Goal: Transaction & Acquisition: Purchase product/service

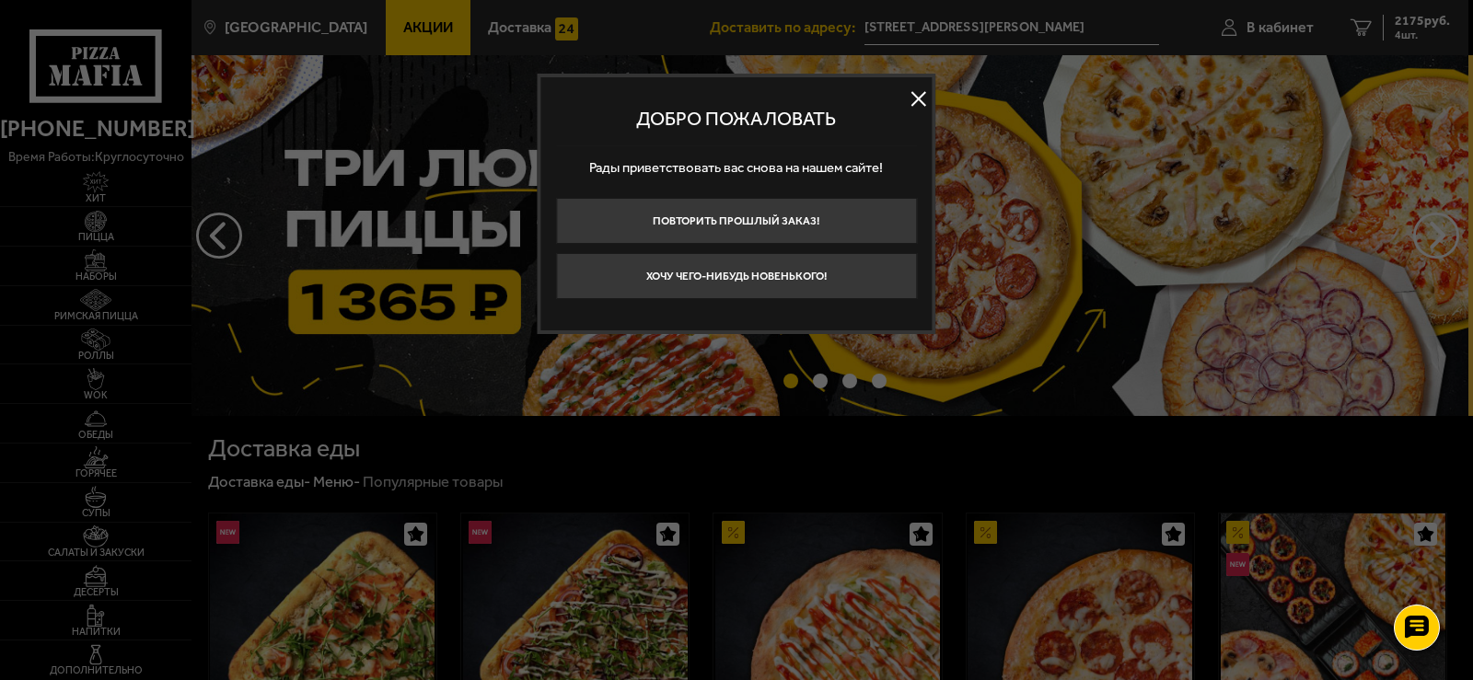
drag, startPoint x: 919, startPoint y: 98, endPoint x: 759, endPoint y: 134, distance: 163.4
click at [918, 99] on button at bounding box center [919, 99] width 28 height 28
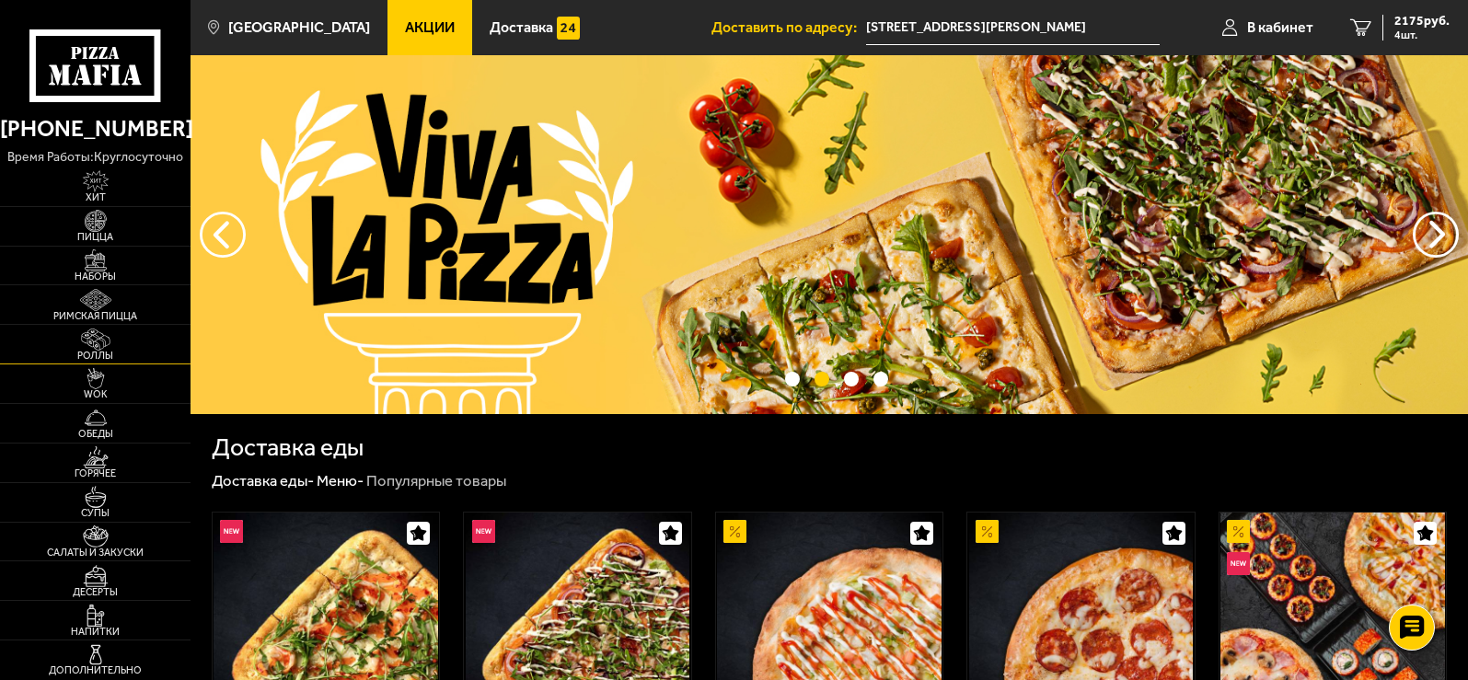
click at [108, 347] on img at bounding box center [95, 340] width 59 height 22
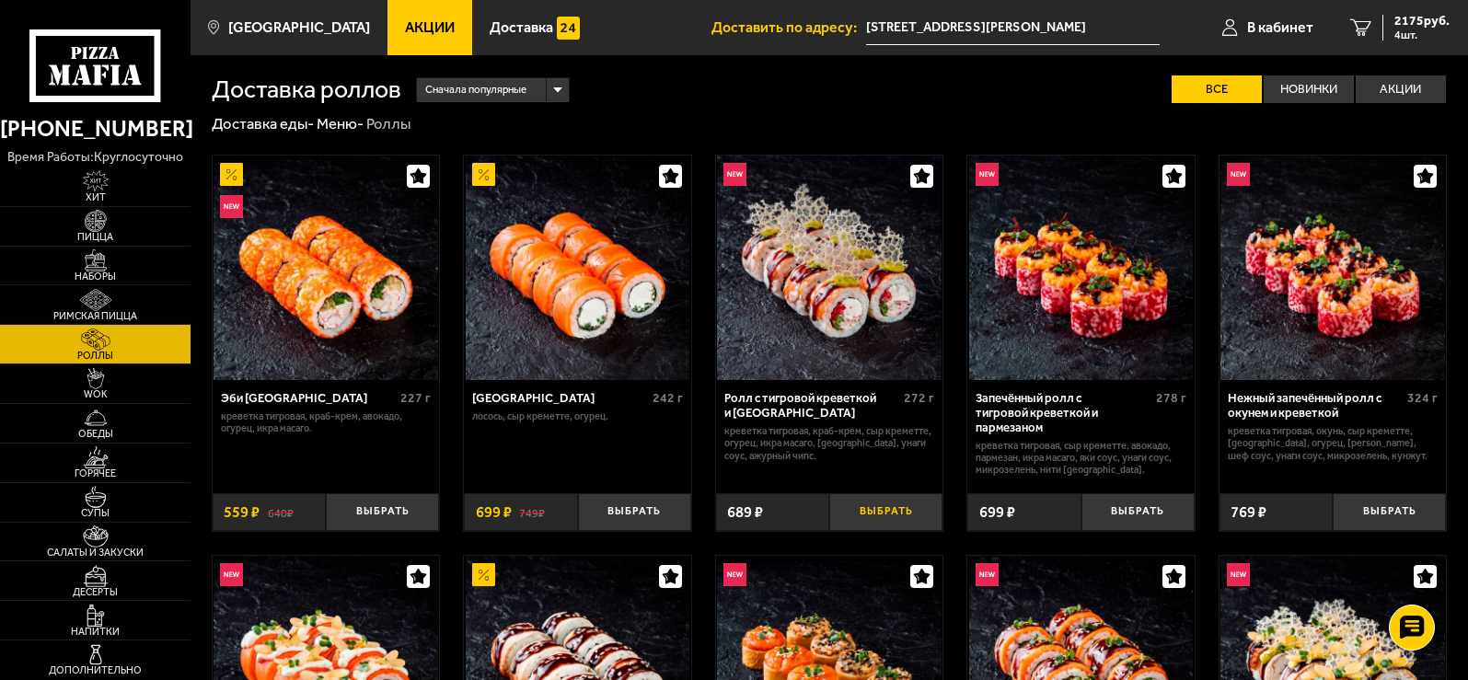
click at [888, 493] on button "Выбрать" at bounding box center [885, 512] width 113 height 38
click at [1407, 26] on span "2807 руб." at bounding box center [1422, 21] width 55 height 13
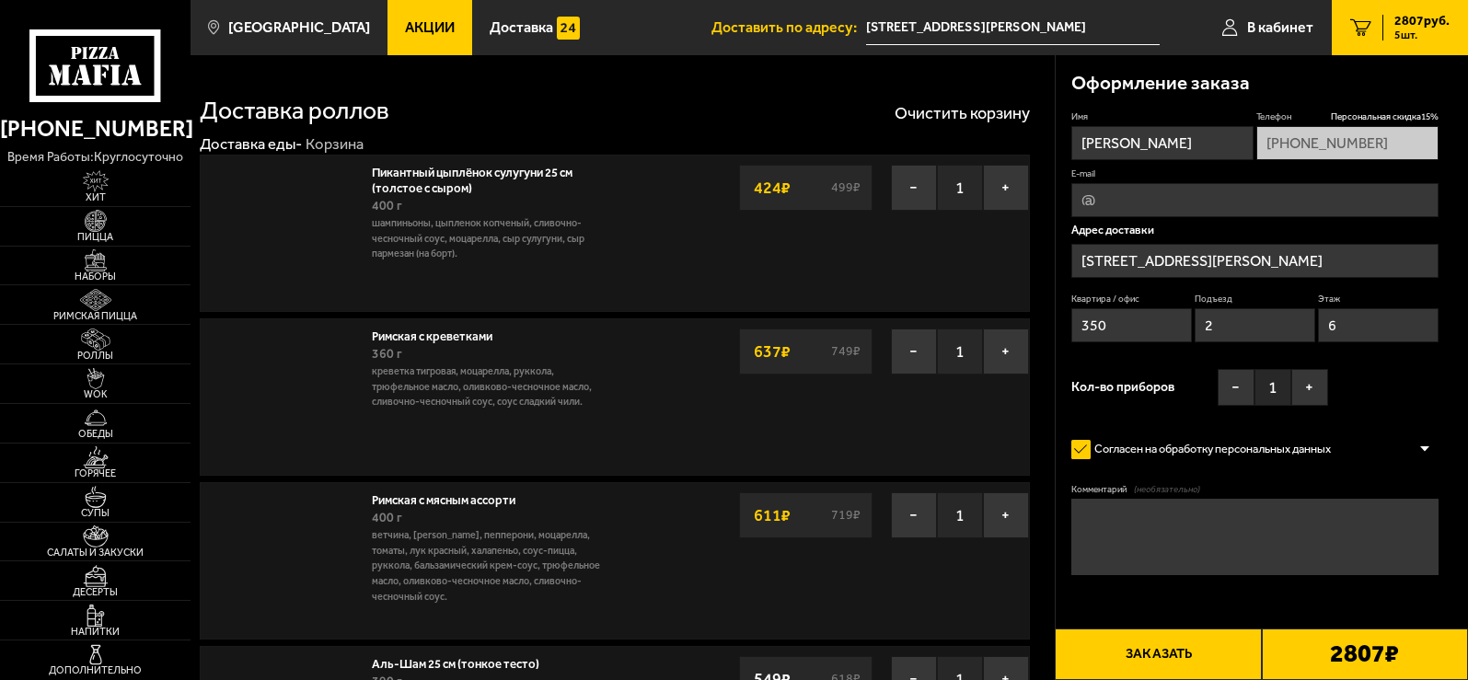
type input "[STREET_ADDRESS][PERSON_NAME]"
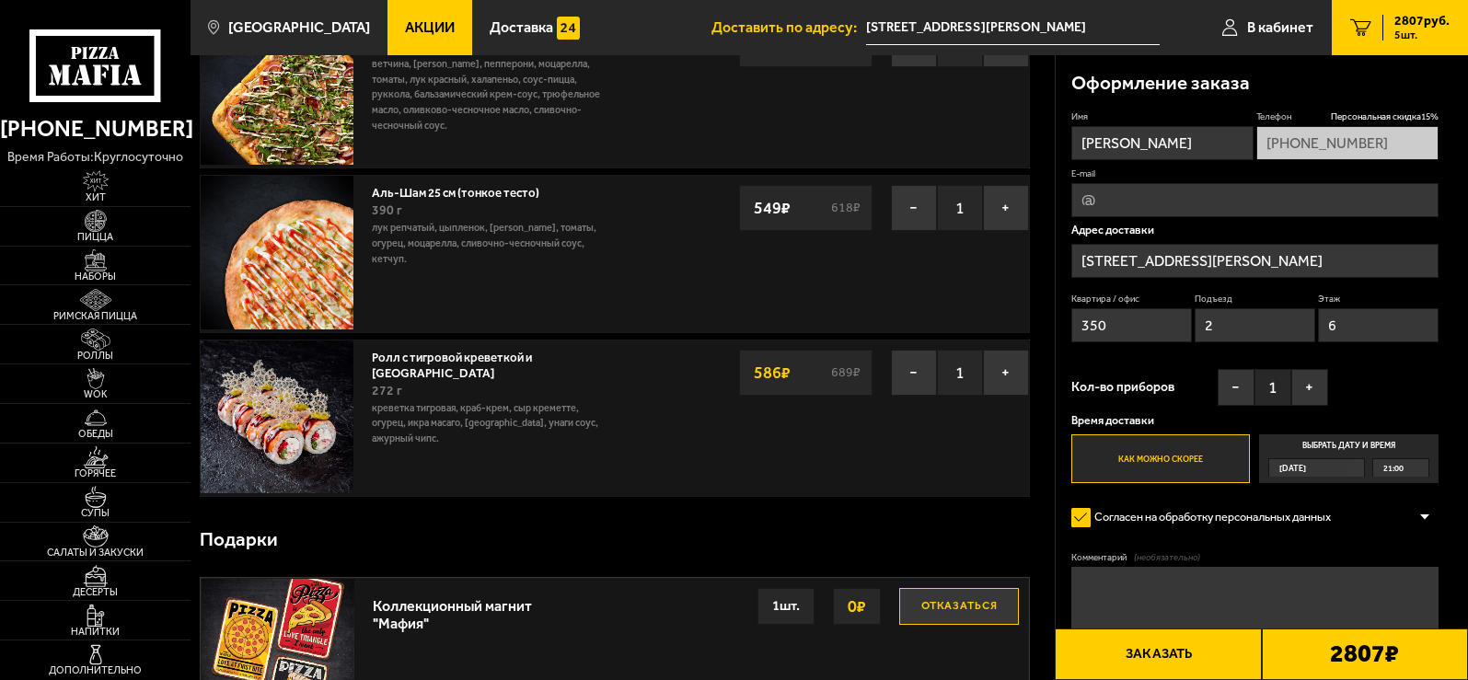
scroll to position [430, 0]
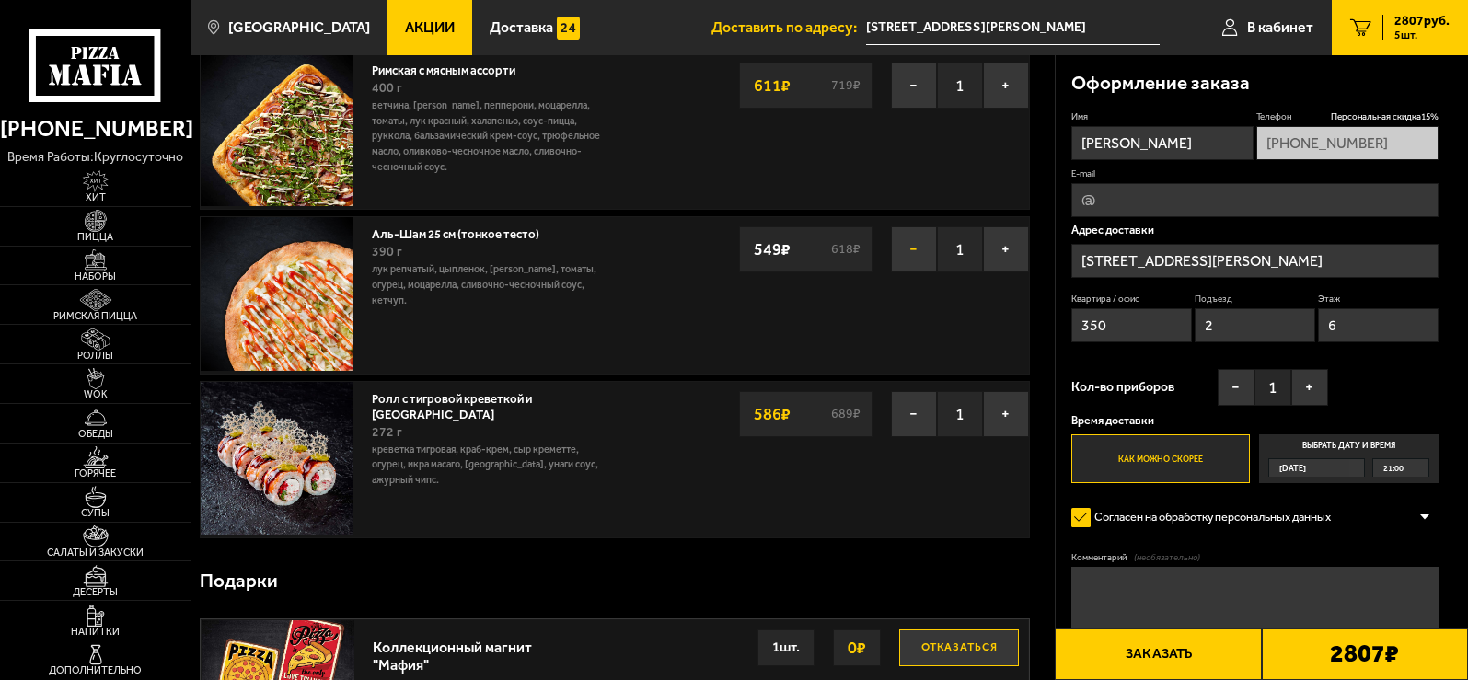
click at [905, 250] on button "−" at bounding box center [914, 249] width 46 height 46
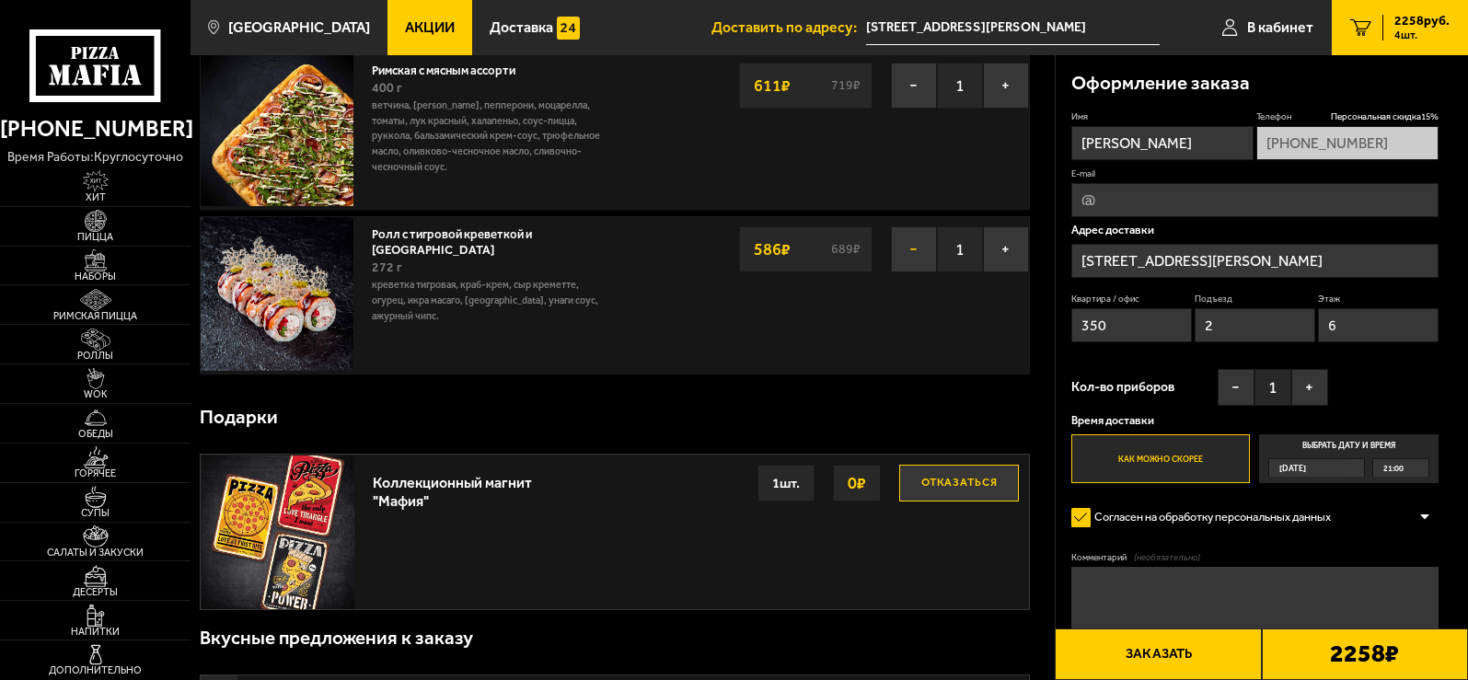
click at [913, 247] on button "−" at bounding box center [914, 249] width 46 height 46
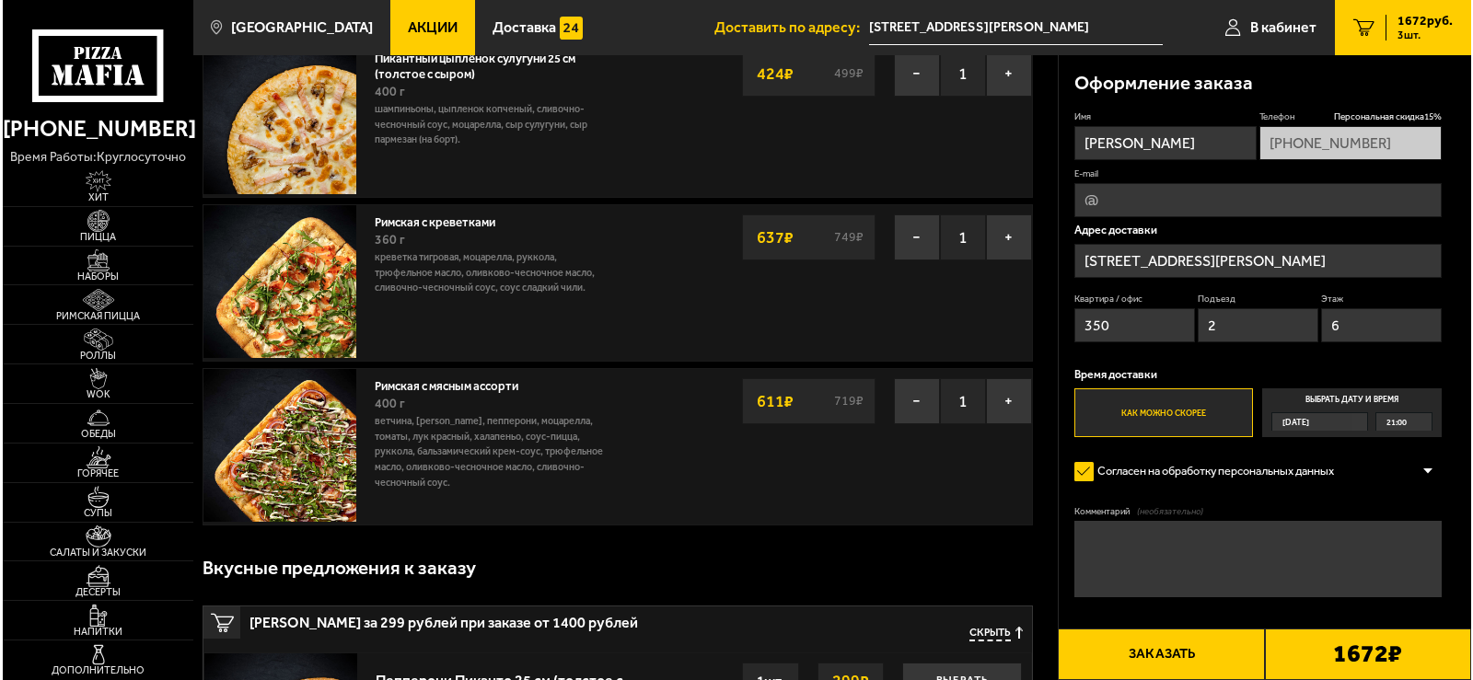
scroll to position [0, 0]
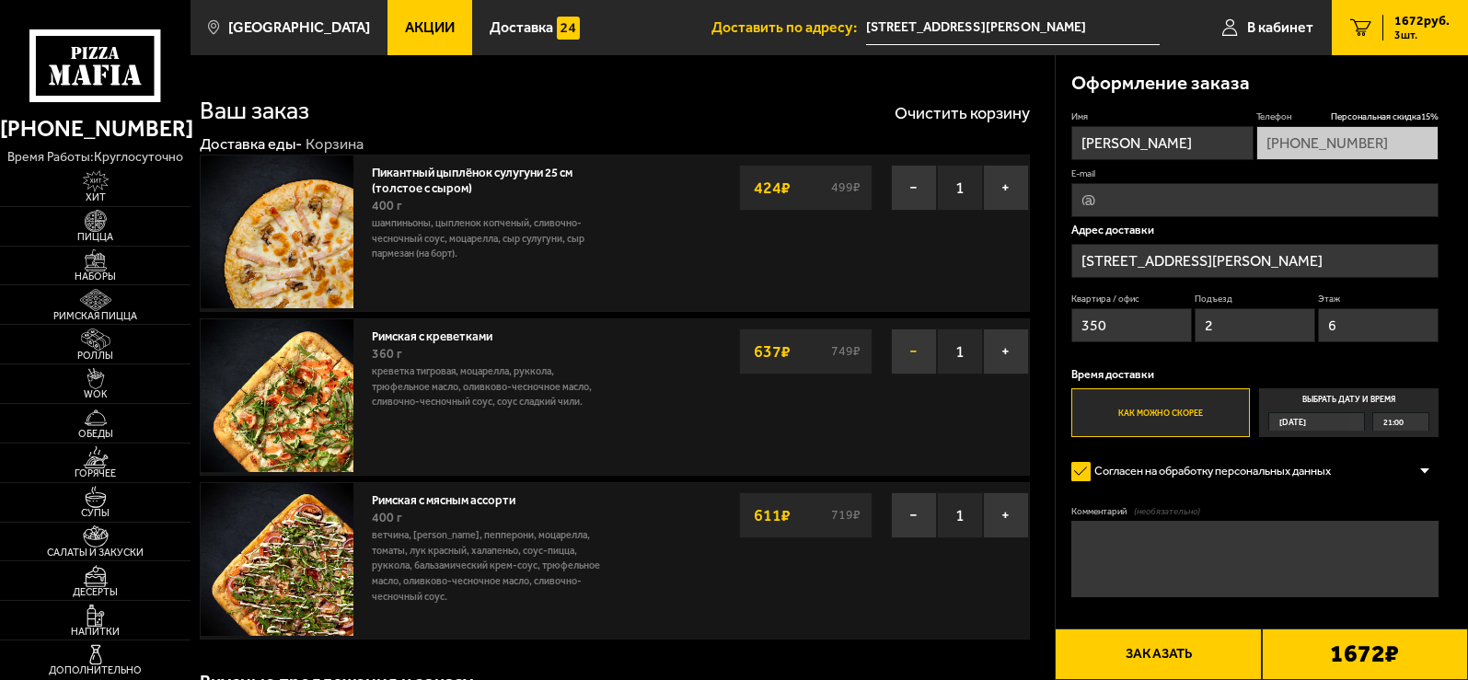
click at [905, 350] on button "−" at bounding box center [914, 352] width 46 height 46
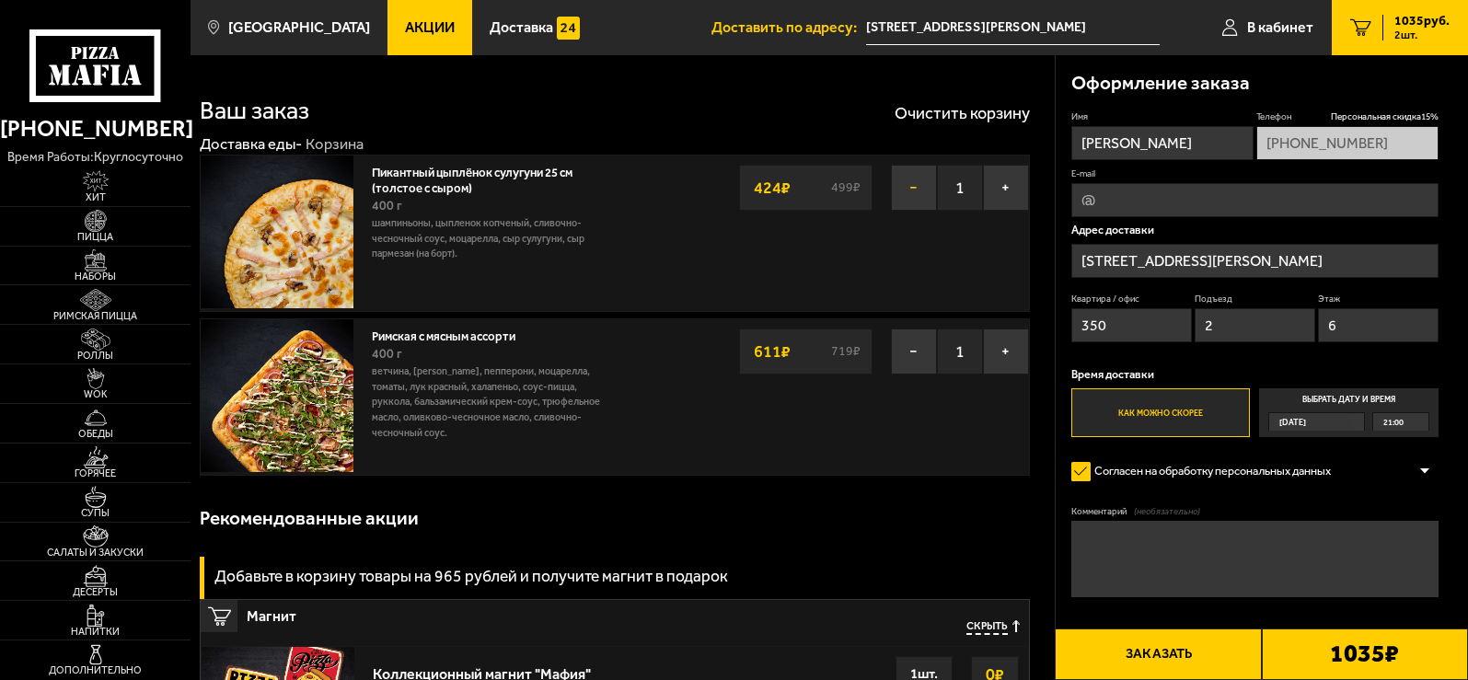
click at [905, 184] on button "−" at bounding box center [914, 188] width 46 height 46
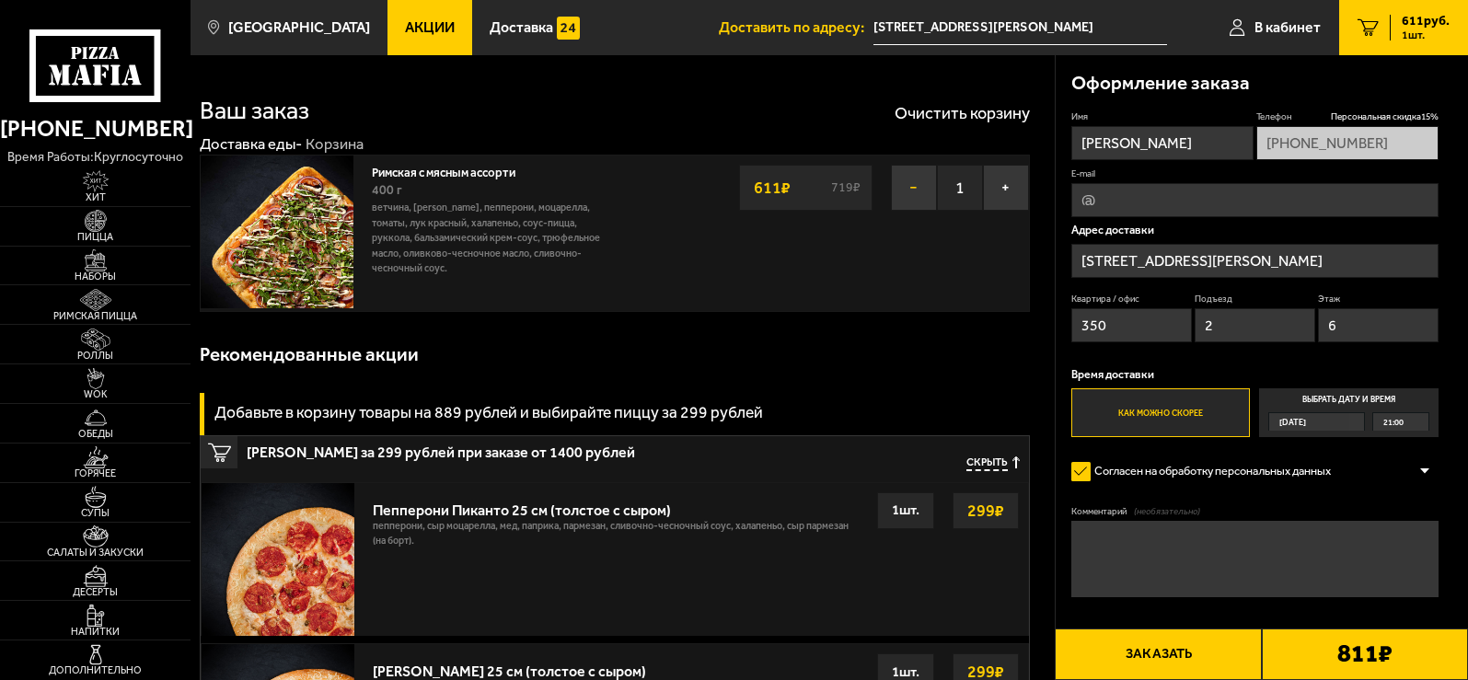
click at [911, 189] on button "−" at bounding box center [914, 188] width 46 height 46
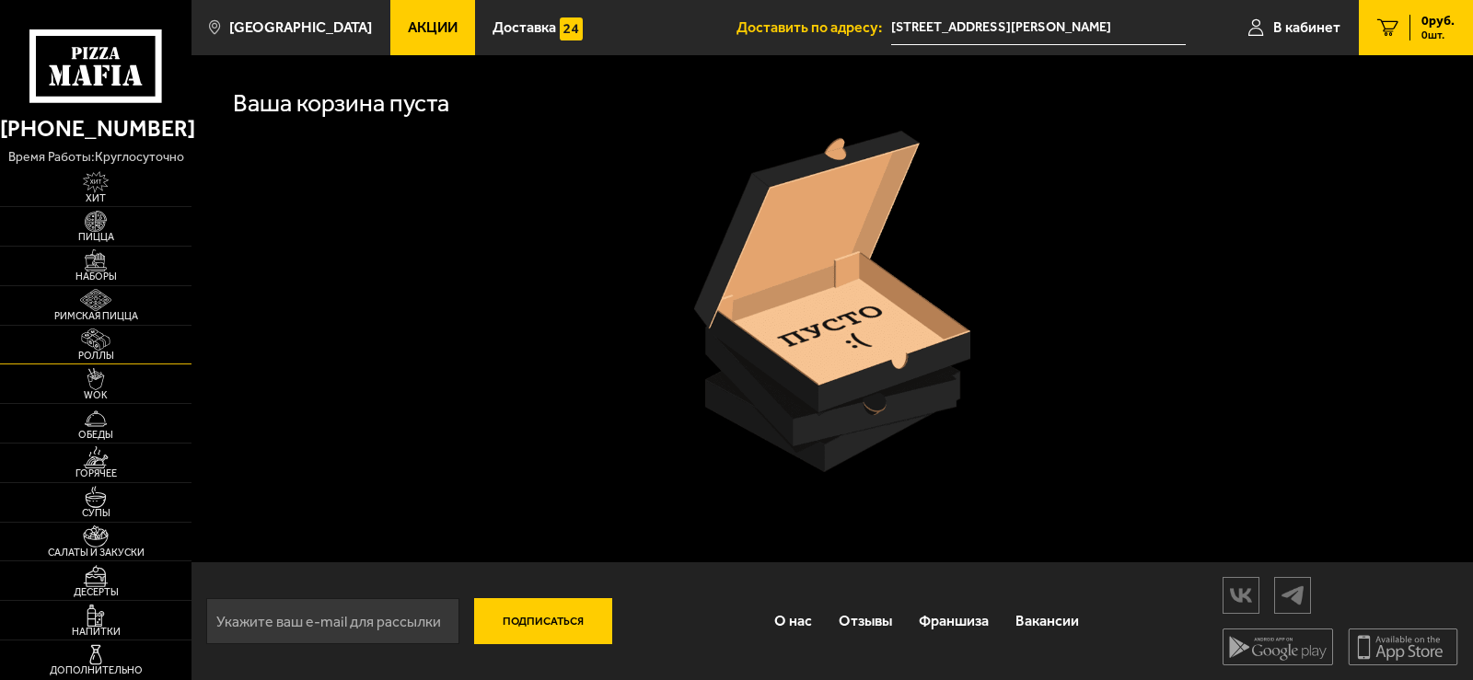
click at [100, 343] on img at bounding box center [95, 340] width 59 height 22
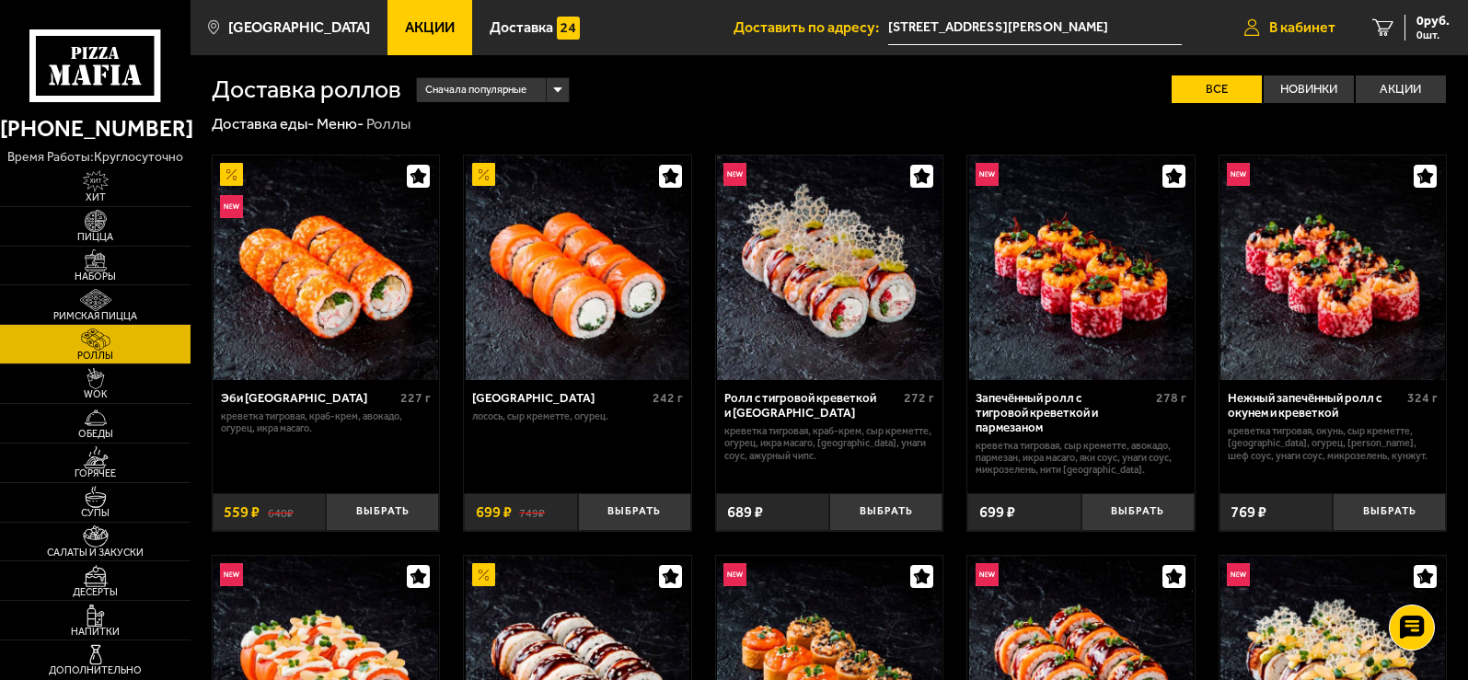
click at [1303, 29] on span "В кабинет" at bounding box center [1302, 27] width 66 height 15
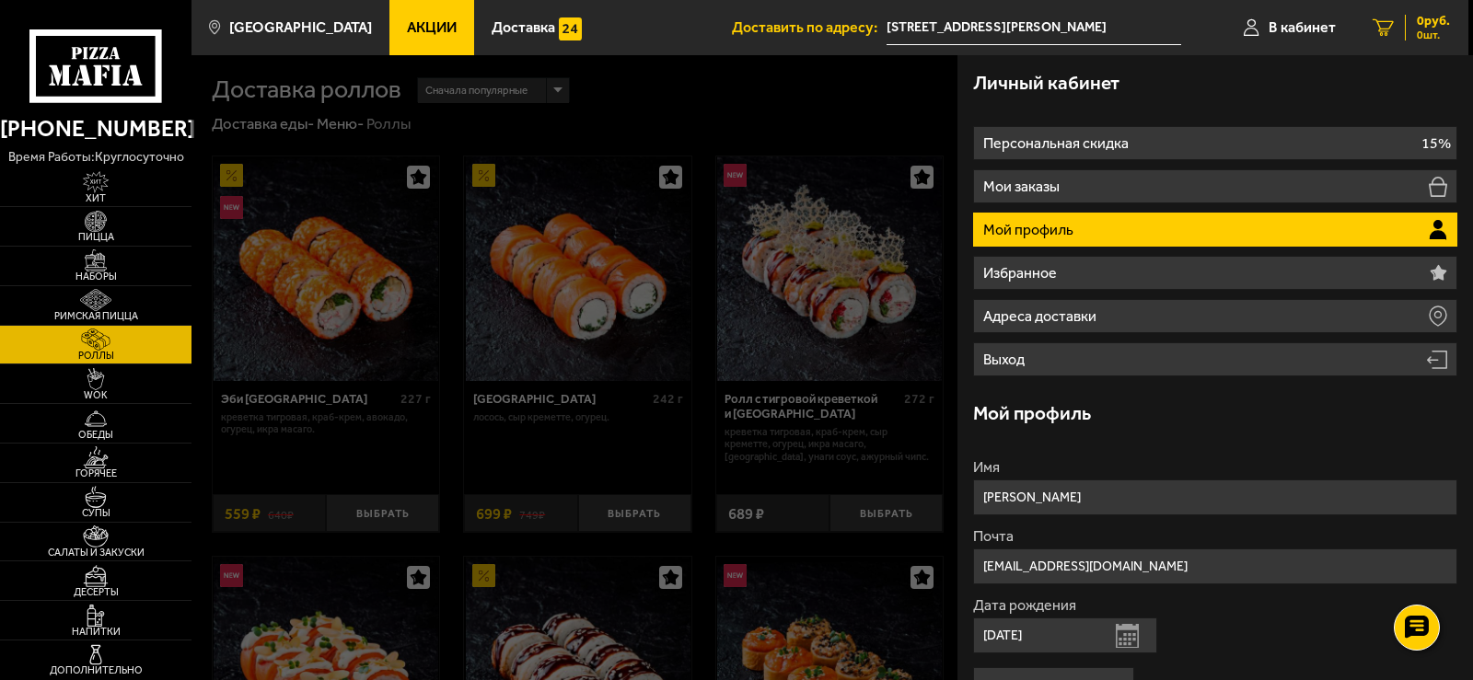
click at [1441, 26] on span "0 руб." at bounding box center [1433, 21] width 33 height 13
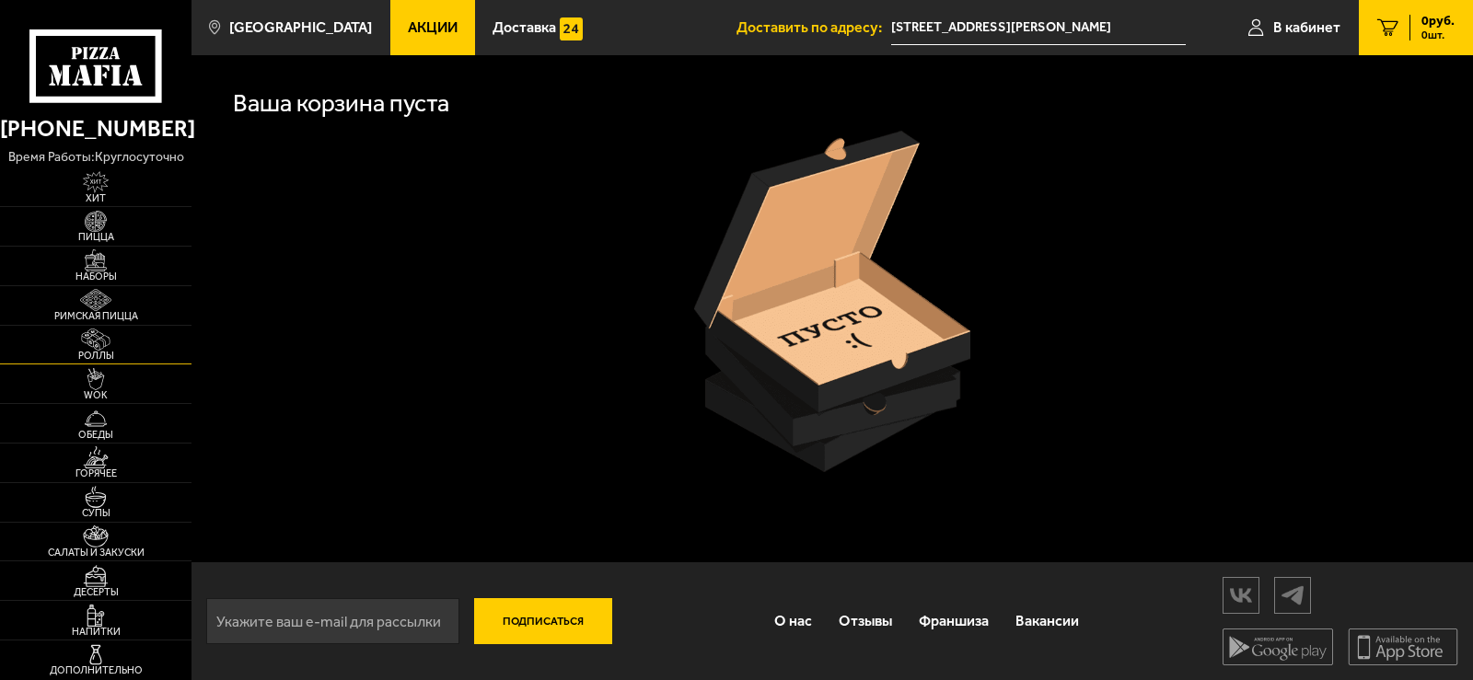
click at [98, 346] on img at bounding box center [95, 340] width 59 height 22
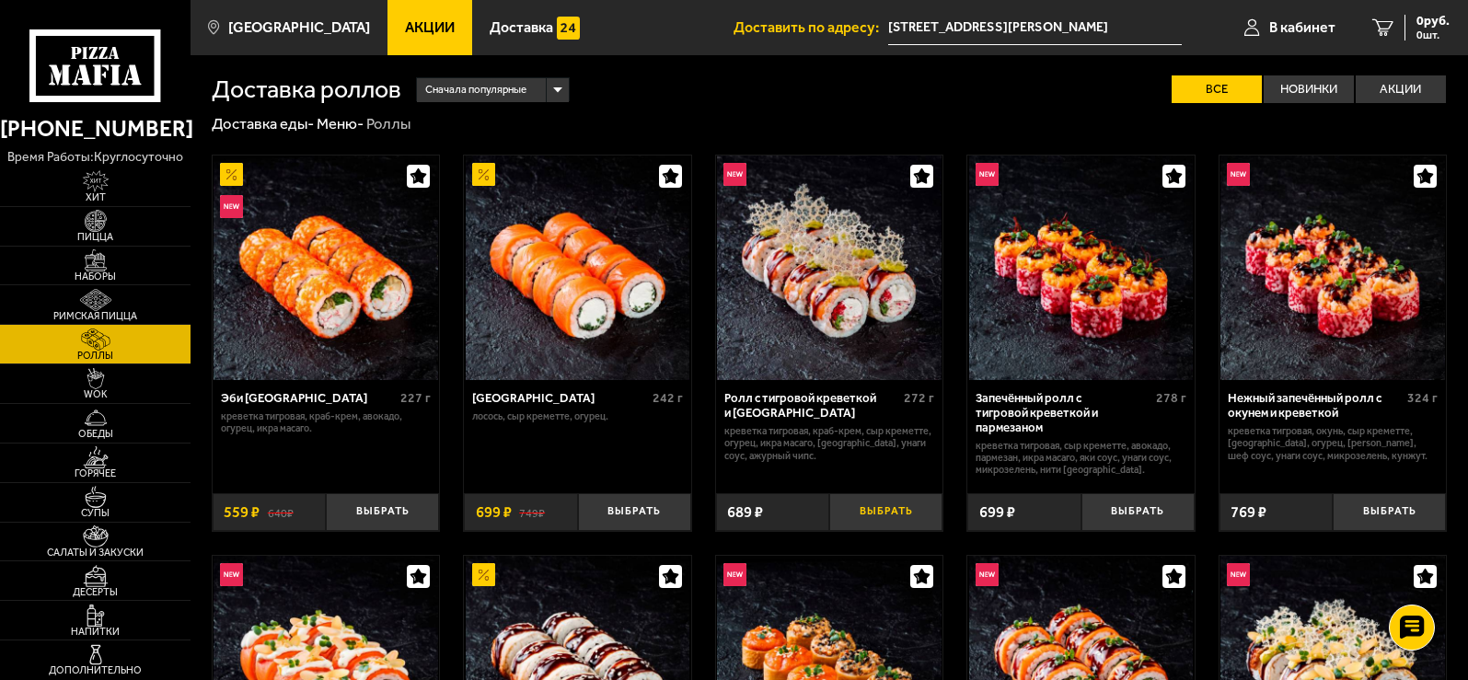
click at [877, 506] on button "Выбрать" at bounding box center [885, 512] width 113 height 38
click at [652, 509] on button "Выбрать" at bounding box center [634, 512] width 113 height 38
click at [677, 497] on button "+" at bounding box center [673, 512] width 38 height 38
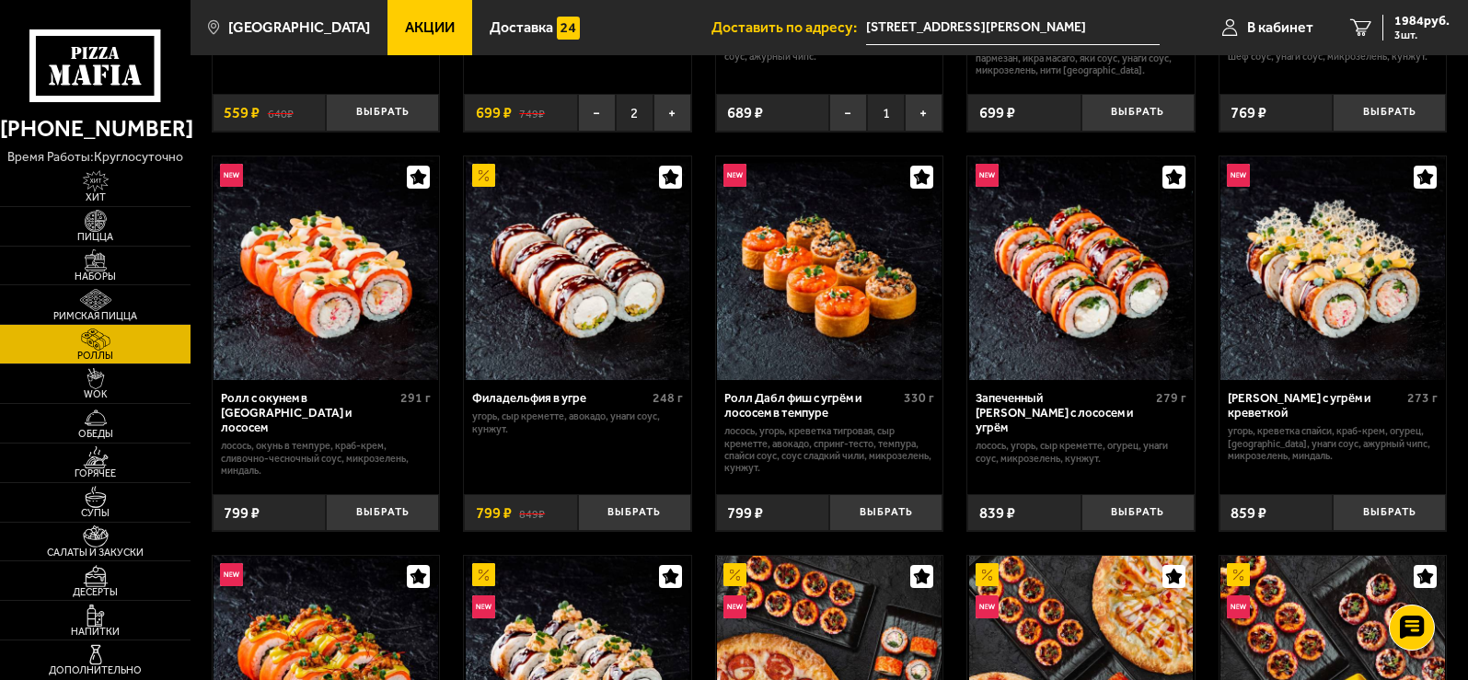
scroll to position [430, 0]
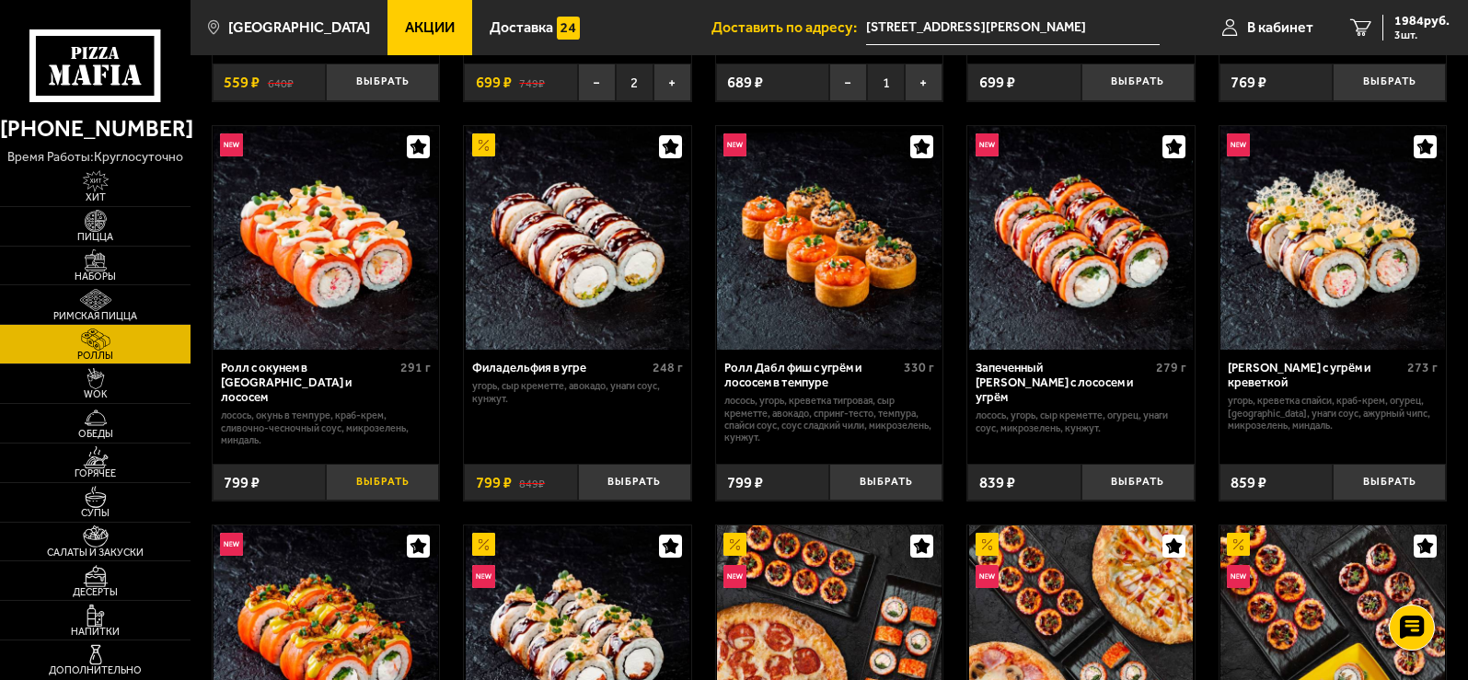
click at [371, 464] on button "Выбрать" at bounding box center [382, 483] width 113 height 38
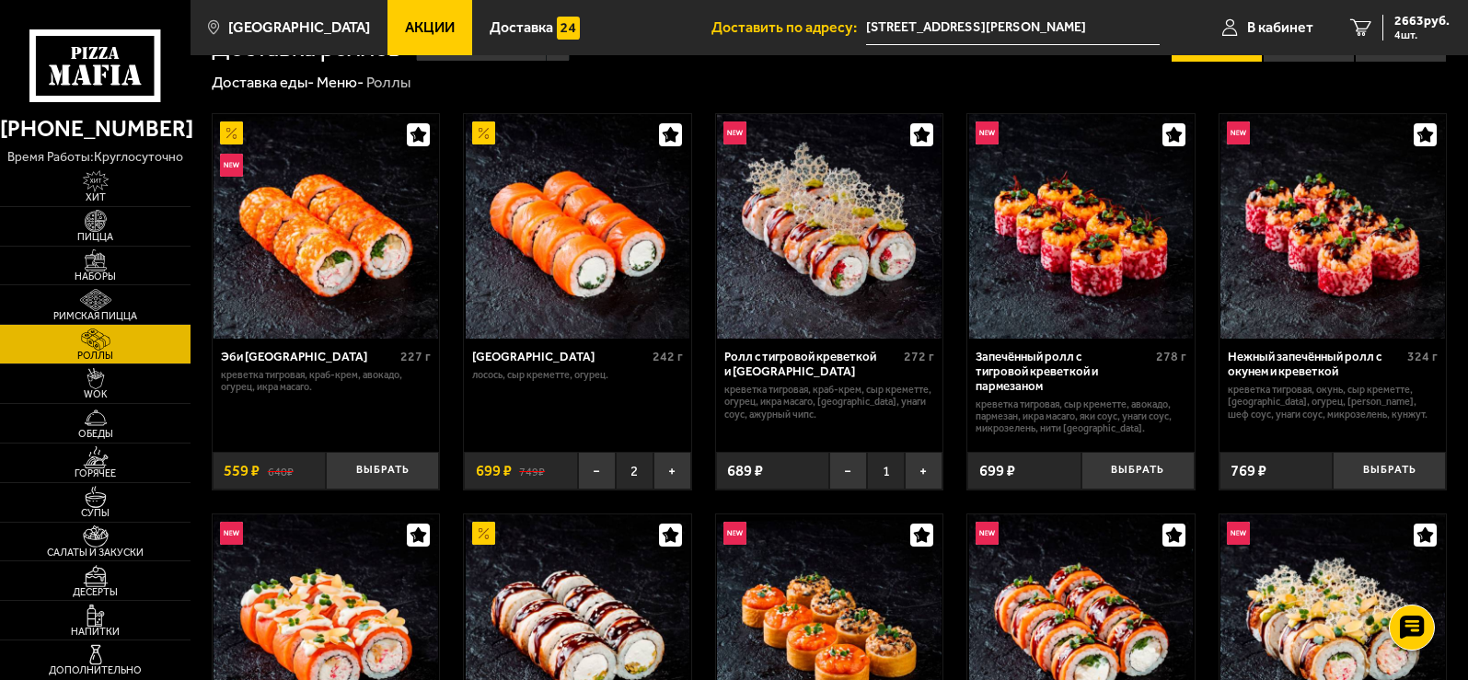
scroll to position [0, 0]
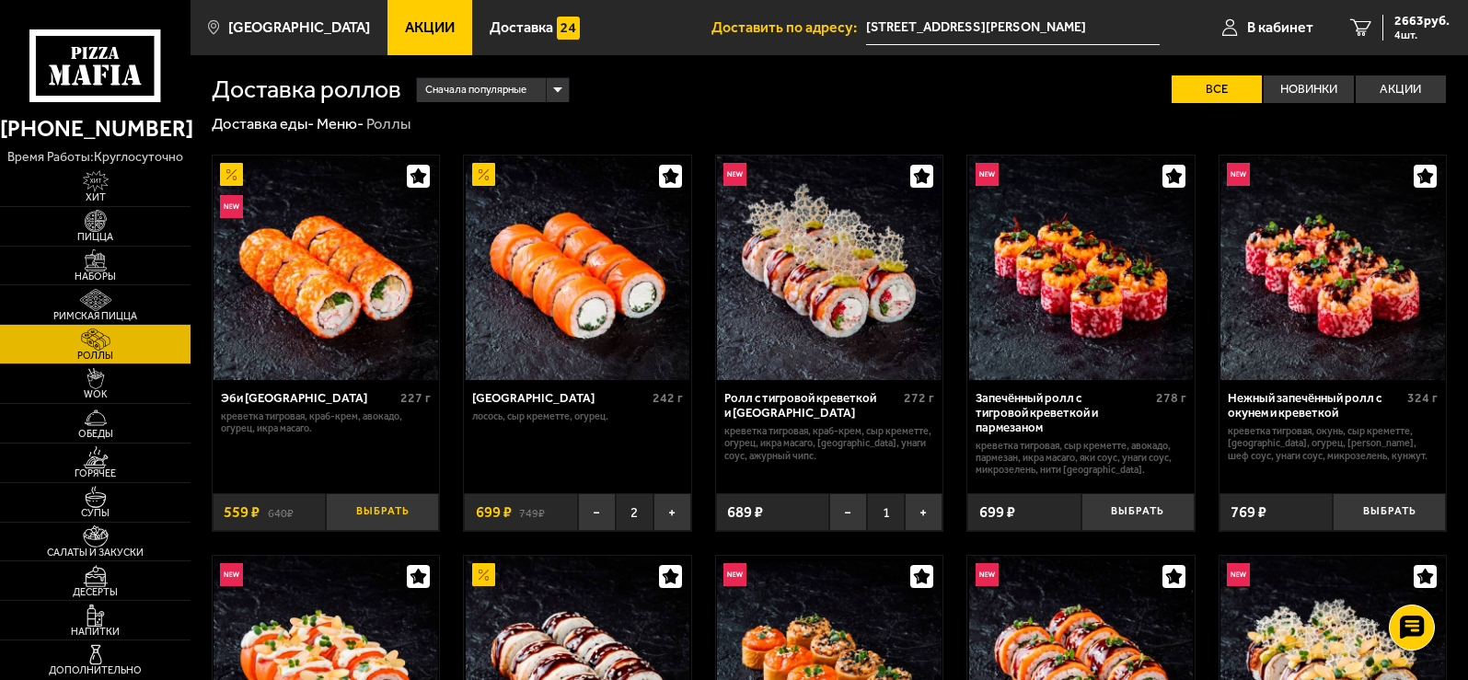
click at [388, 511] on button "Выбрать" at bounding box center [382, 512] width 113 height 38
click at [110, 303] on img at bounding box center [95, 300] width 59 height 22
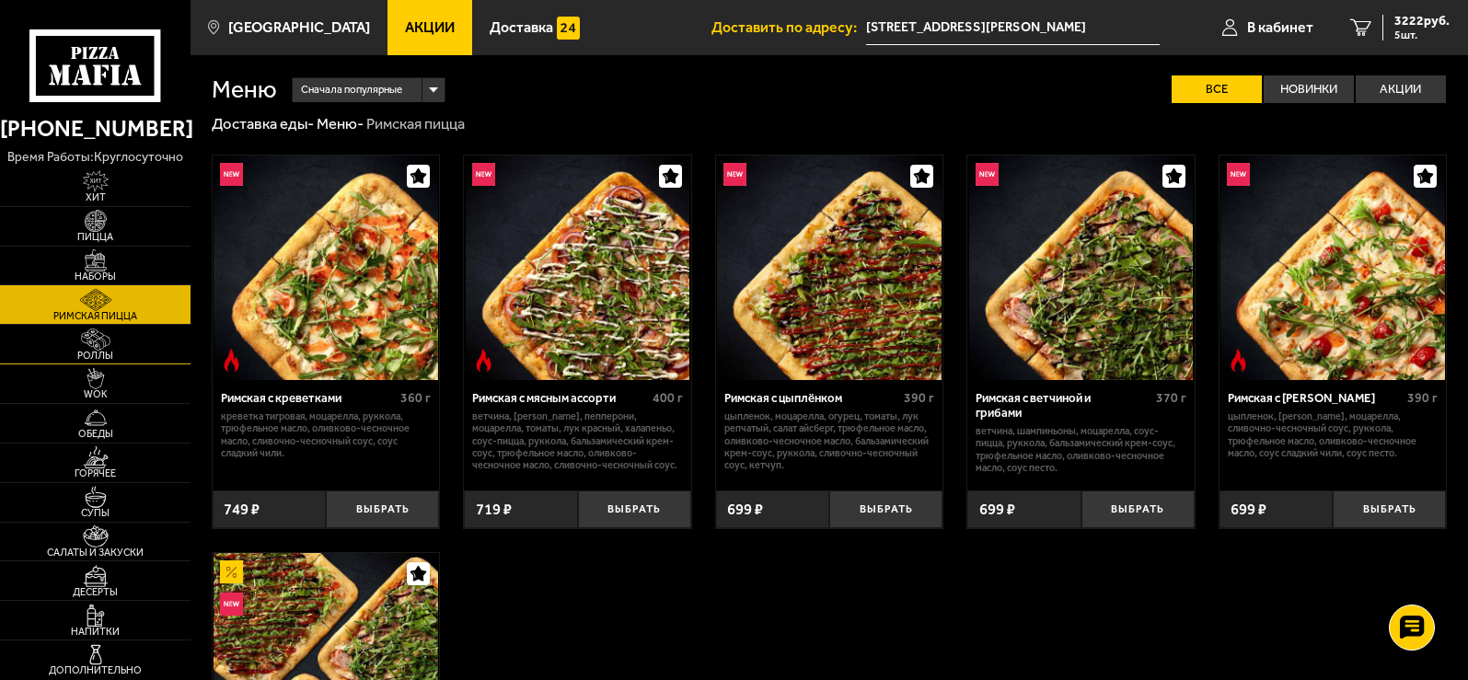
click at [105, 337] on img at bounding box center [95, 340] width 59 height 22
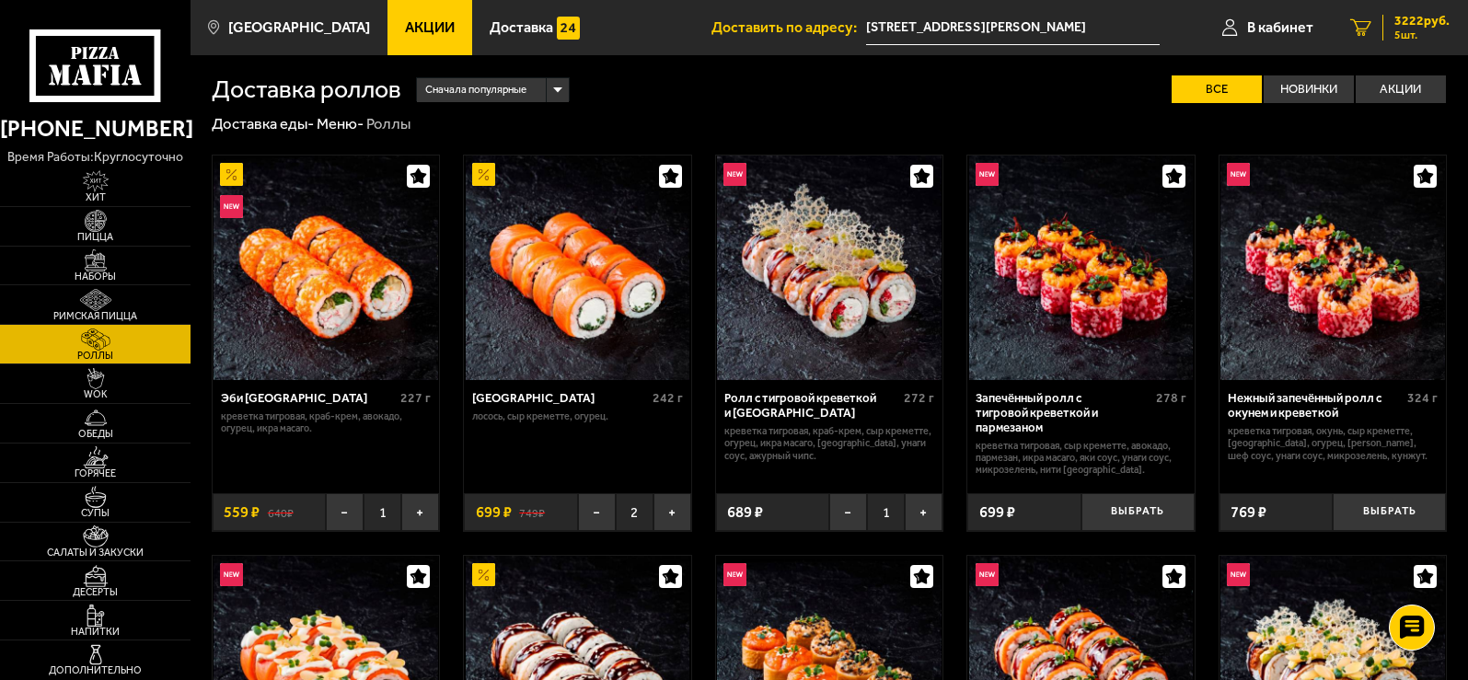
click at [1405, 24] on span "3222 руб." at bounding box center [1422, 21] width 55 height 13
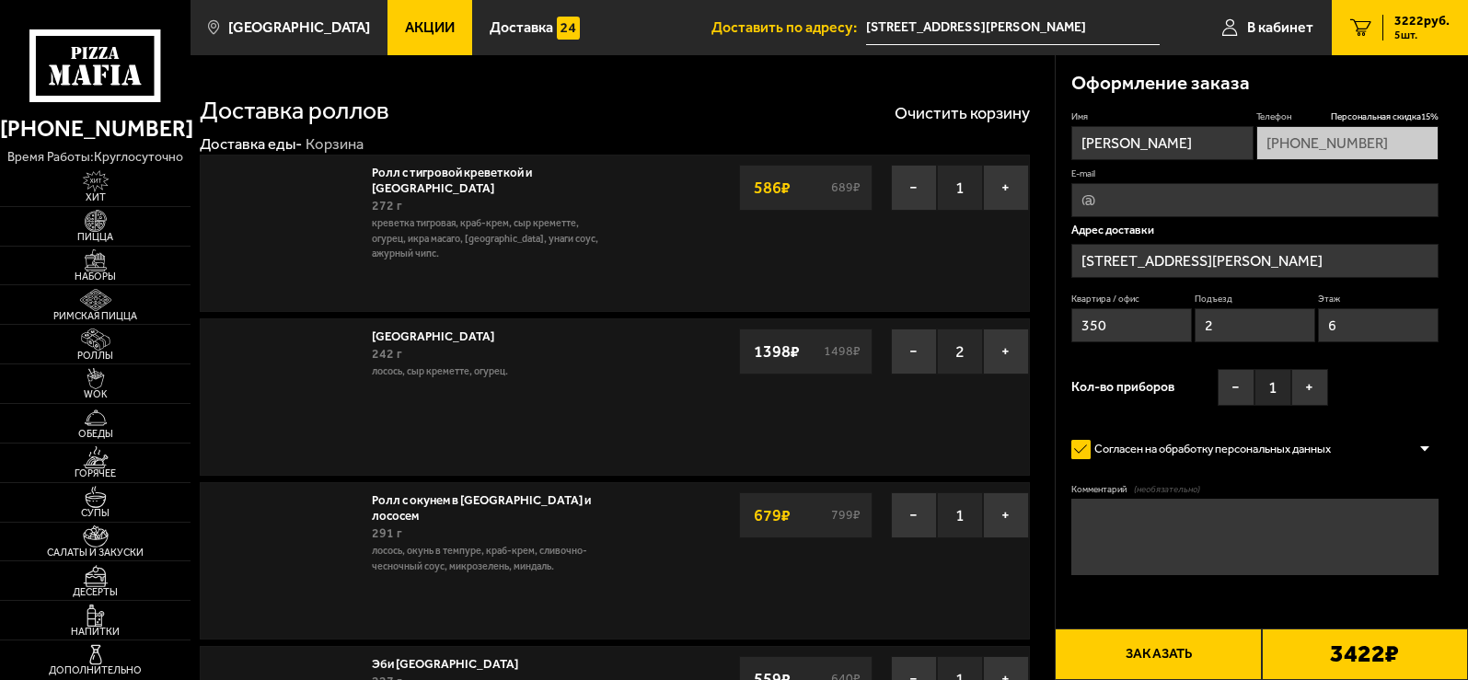
type input "[STREET_ADDRESS][PERSON_NAME]"
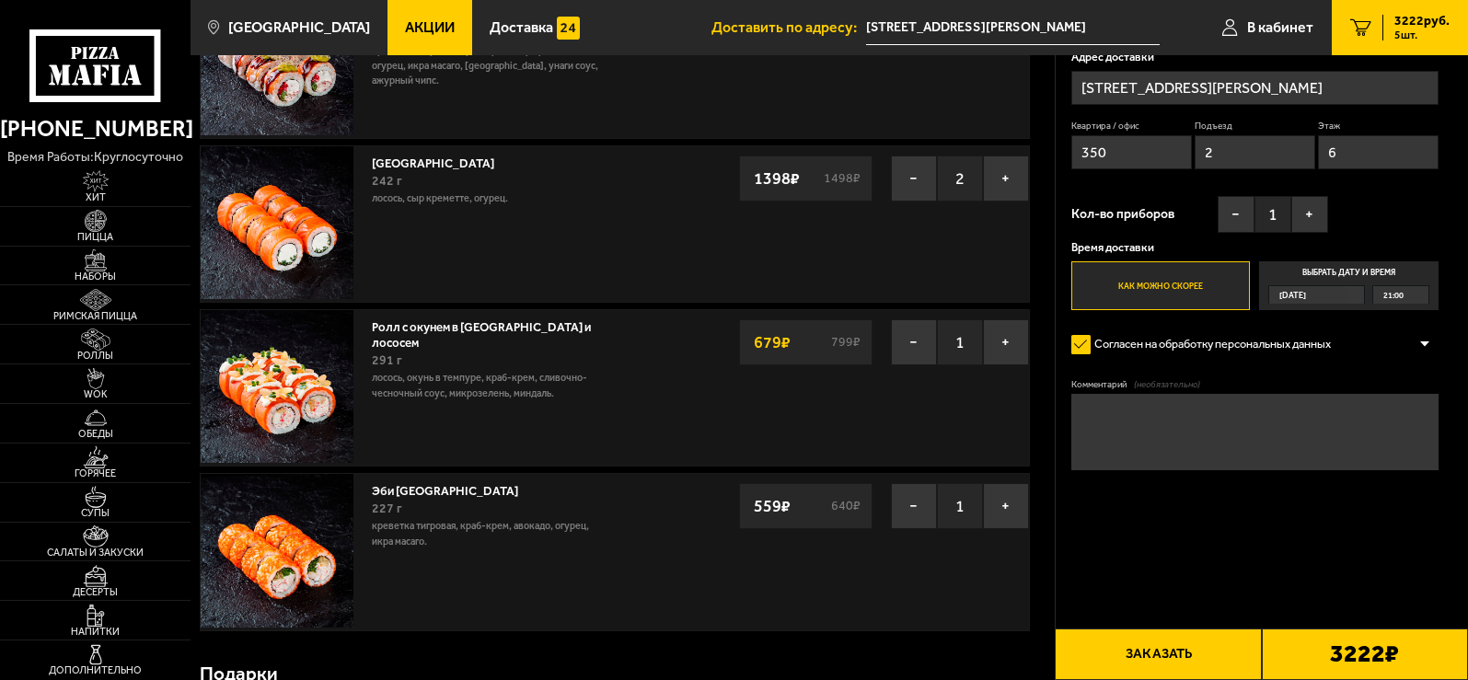
scroll to position [214, 0]
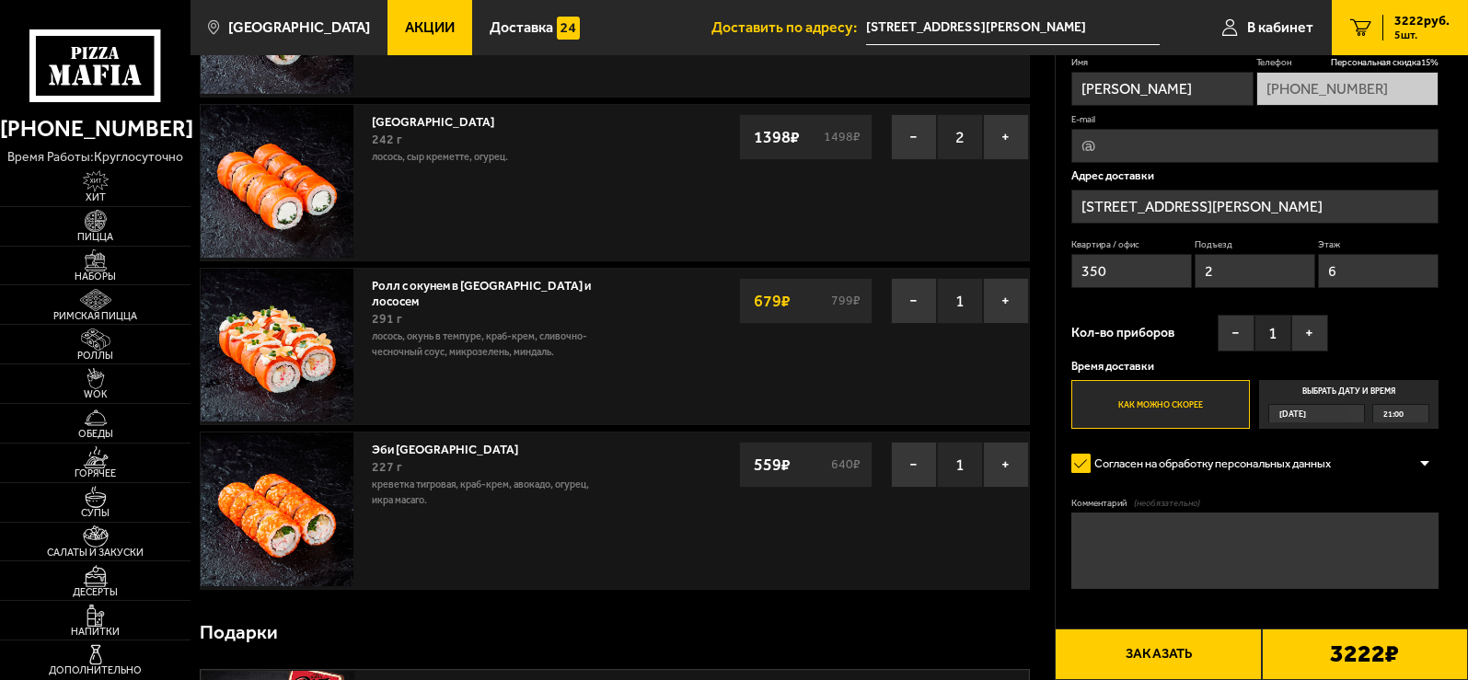
click at [1411, 415] on div "21:00" at bounding box center [1401, 413] width 56 height 17
click at [0, 0] on input "Выбрать дату и время [DATE] 21:00" at bounding box center [0, 0] width 0 height 0
click at [1421, 412] on div "21:00" at bounding box center [1401, 413] width 56 height 17
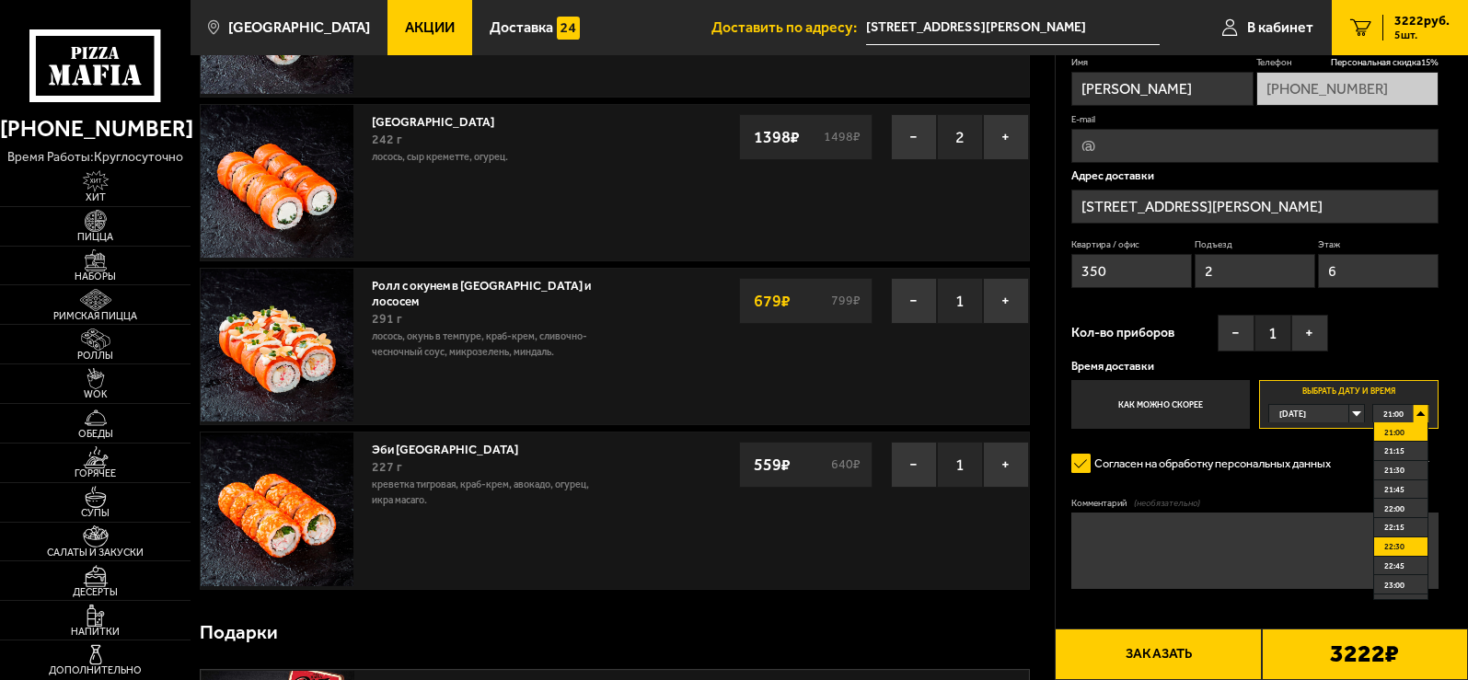
click at [1407, 539] on li "22:30" at bounding box center [1401, 547] width 54 height 19
click at [1314, 330] on button "+" at bounding box center [1309, 333] width 37 height 37
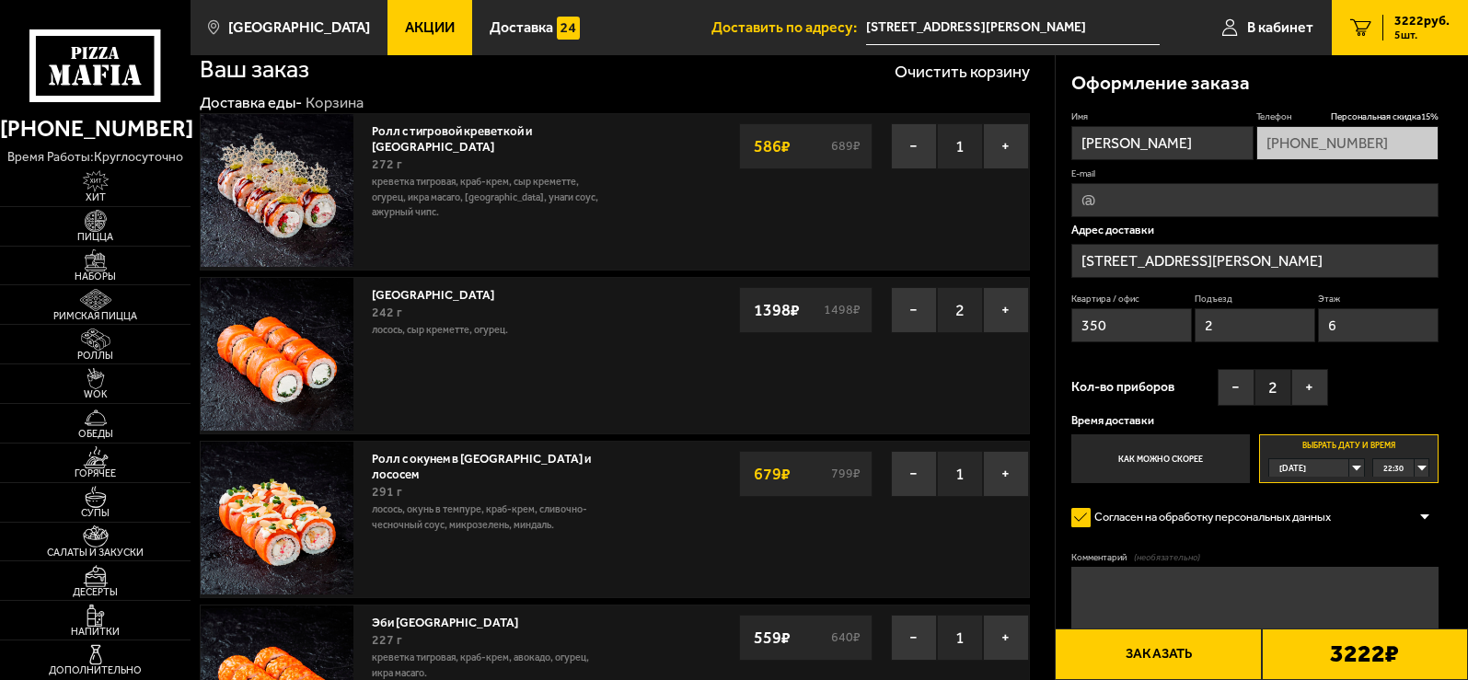
scroll to position [0, 0]
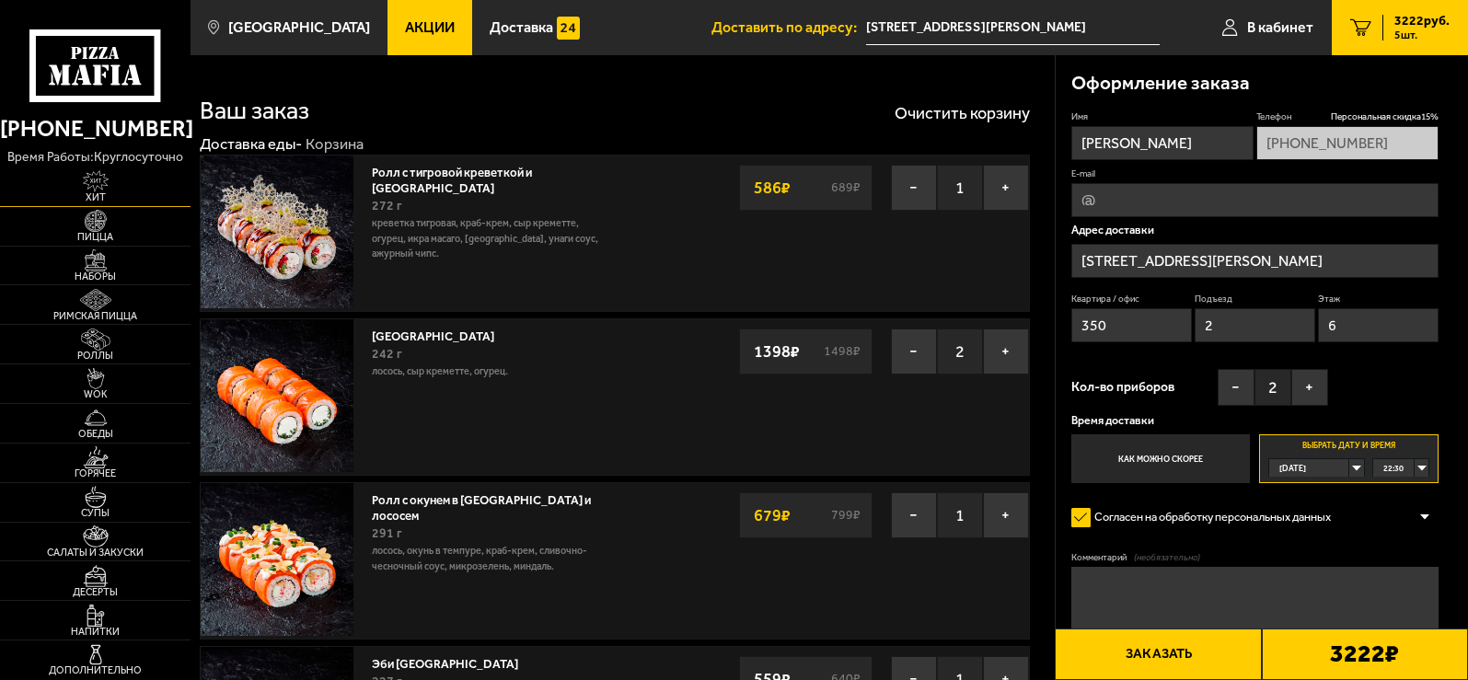
click at [88, 181] on img at bounding box center [95, 181] width 59 height 22
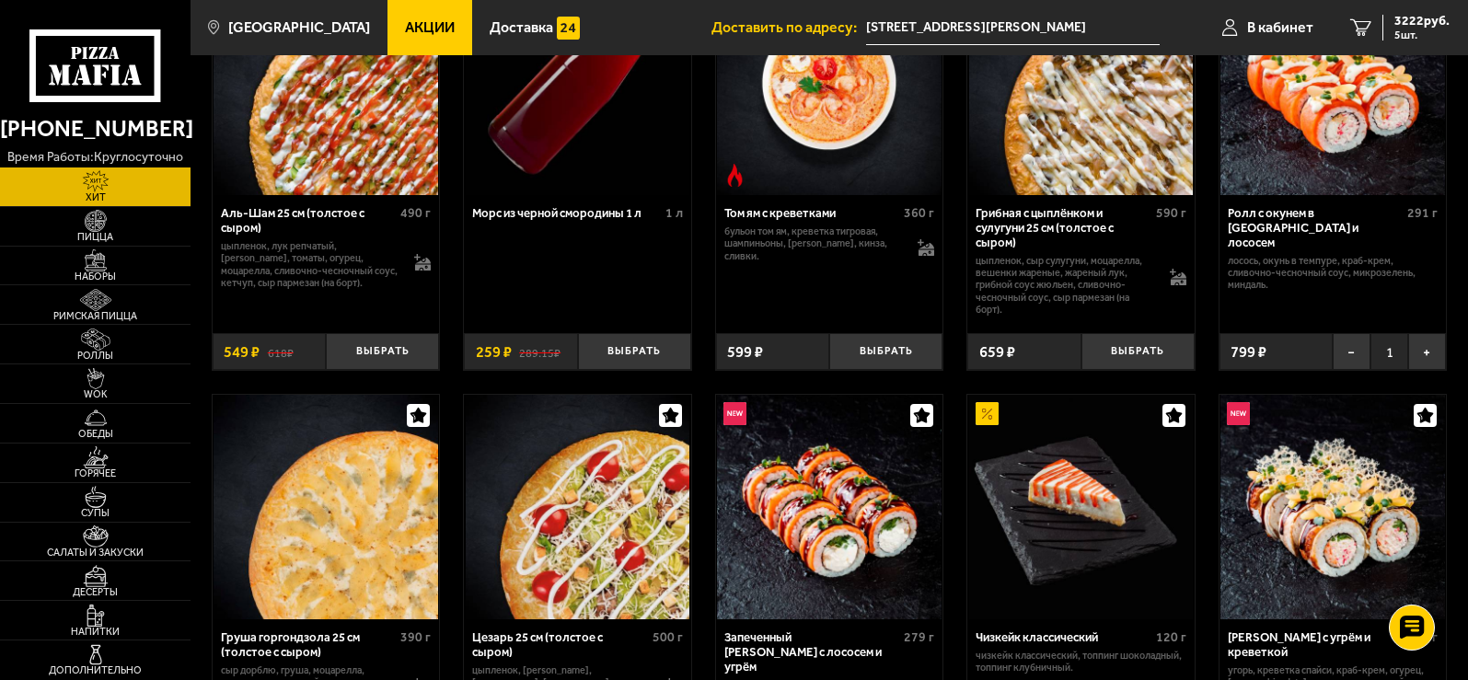
scroll to position [214, 0]
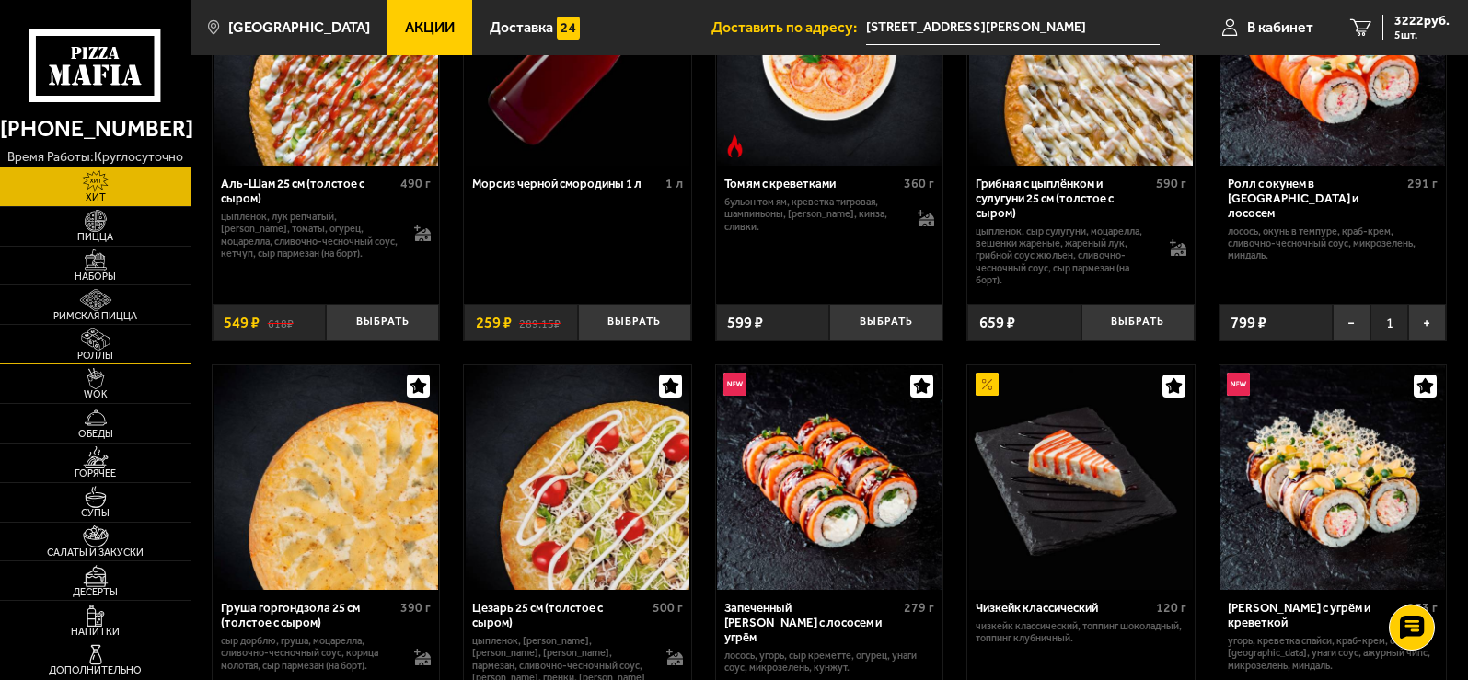
click at [112, 348] on img at bounding box center [95, 340] width 59 height 22
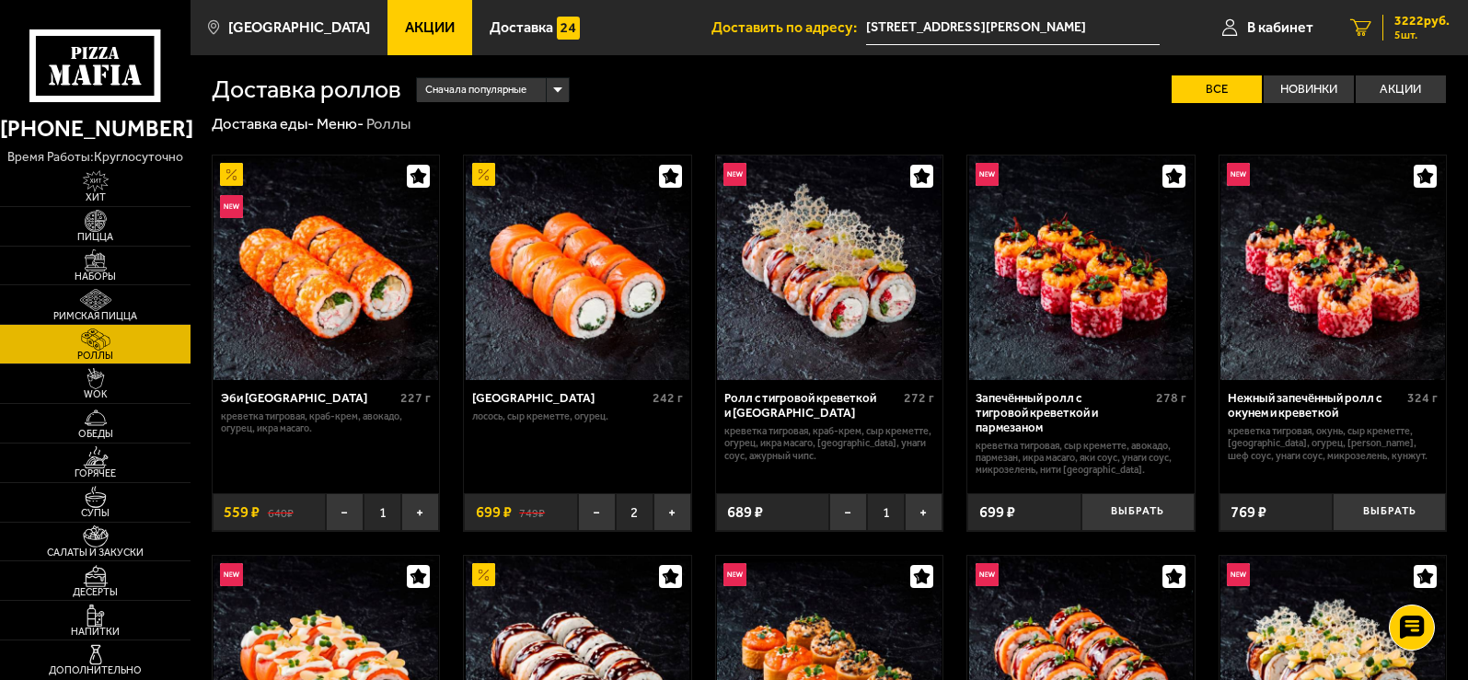
click at [1414, 30] on span "5 шт." at bounding box center [1422, 34] width 55 height 11
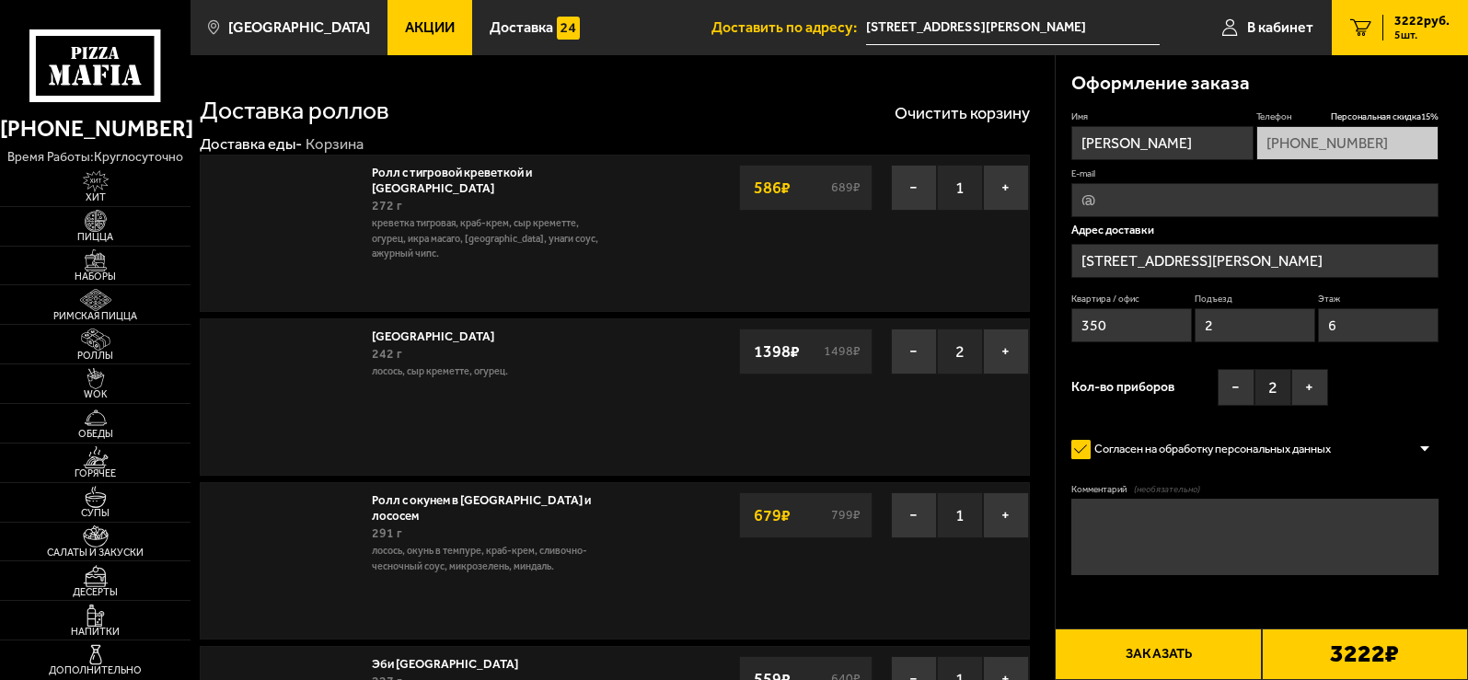
type input "[STREET_ADDRESS][PERSON_NAME]"
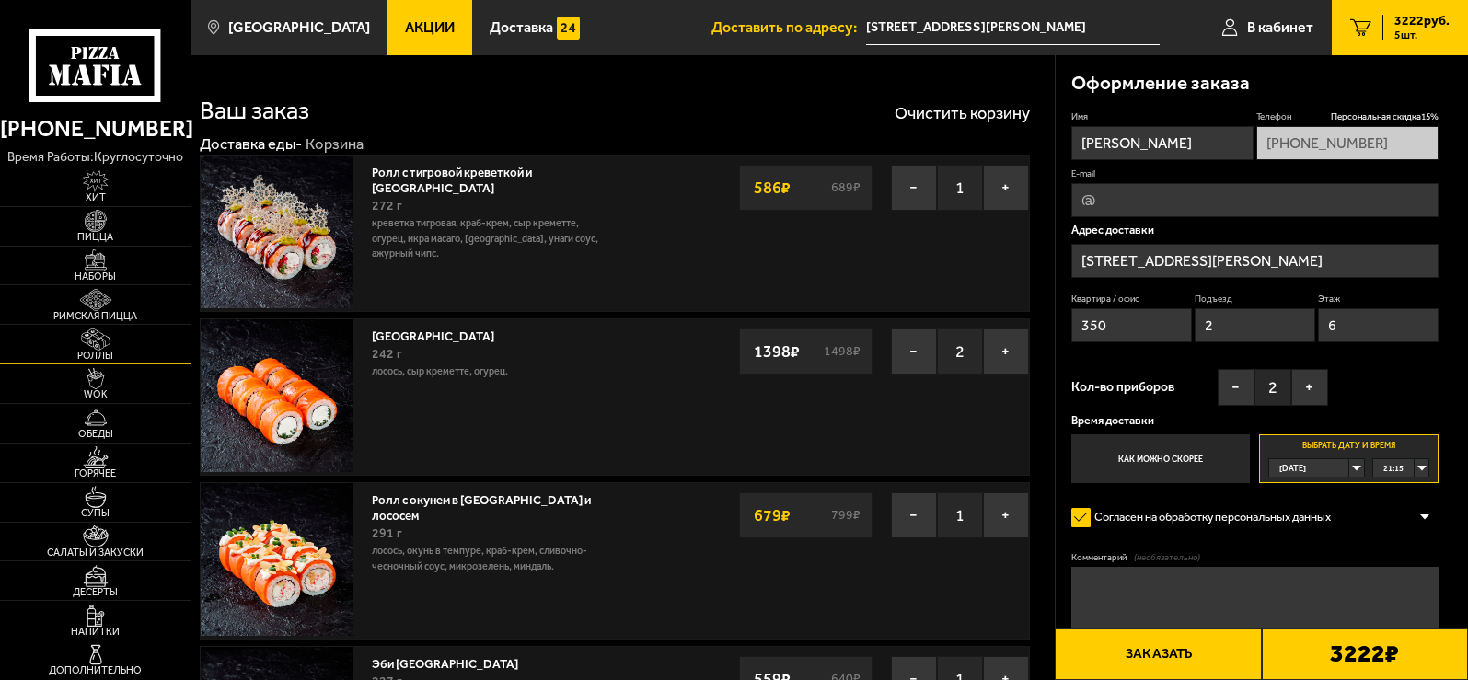
click at [98, 348] on img at bounding box center [95, 340] width 59 height 22
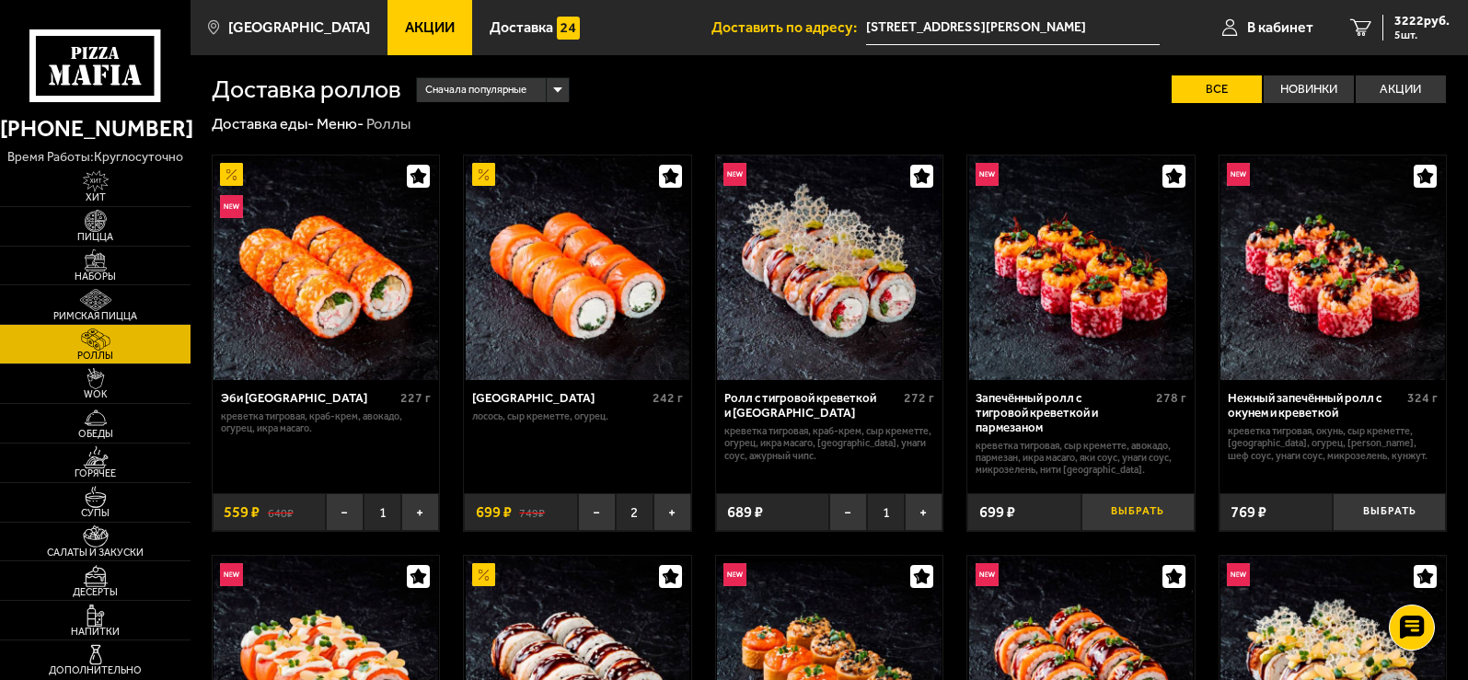
click at [1134, 499] on button "Выбрать" at bounding box center [1138, 512] width 113 height 38
click at [1419, 25] on span "3816 руб." at bounding box center [1422, 21] width 55 height 13
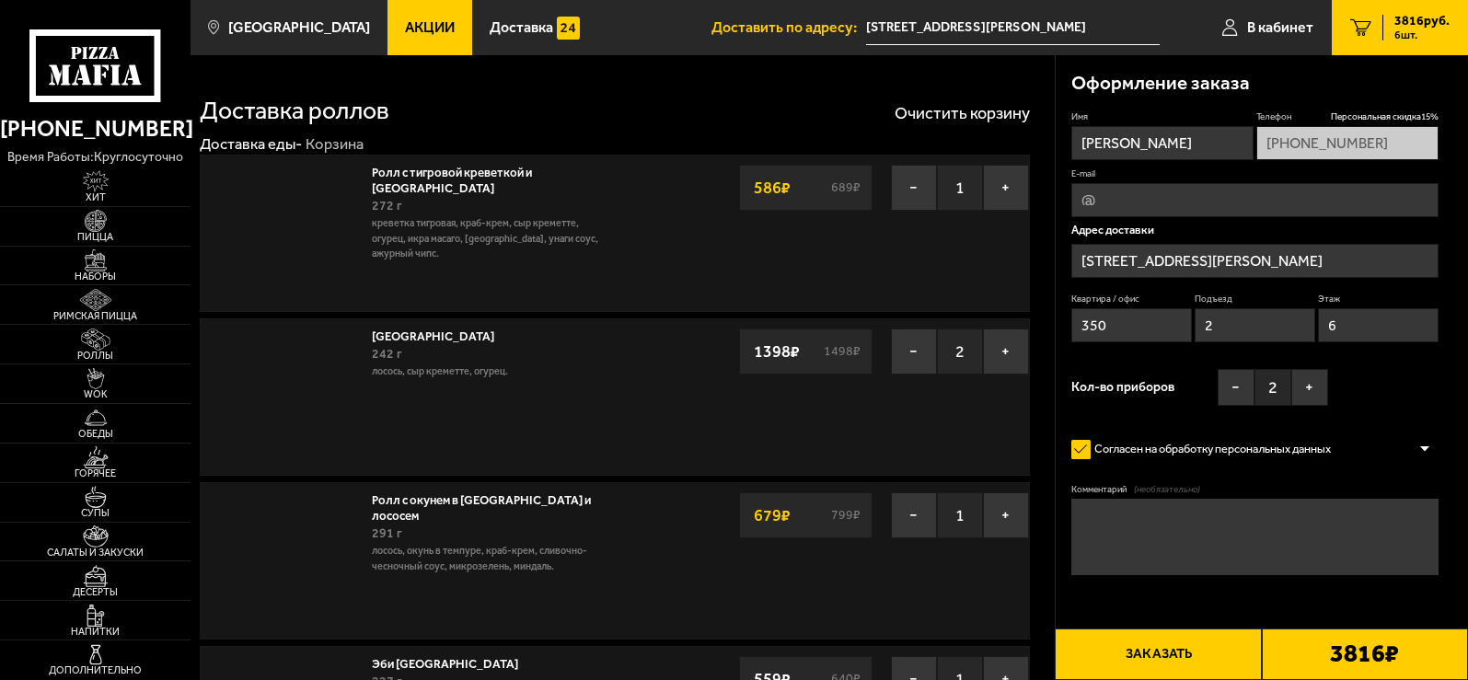
type input "[STREET_ADDRESS][PERSON_NAME]"
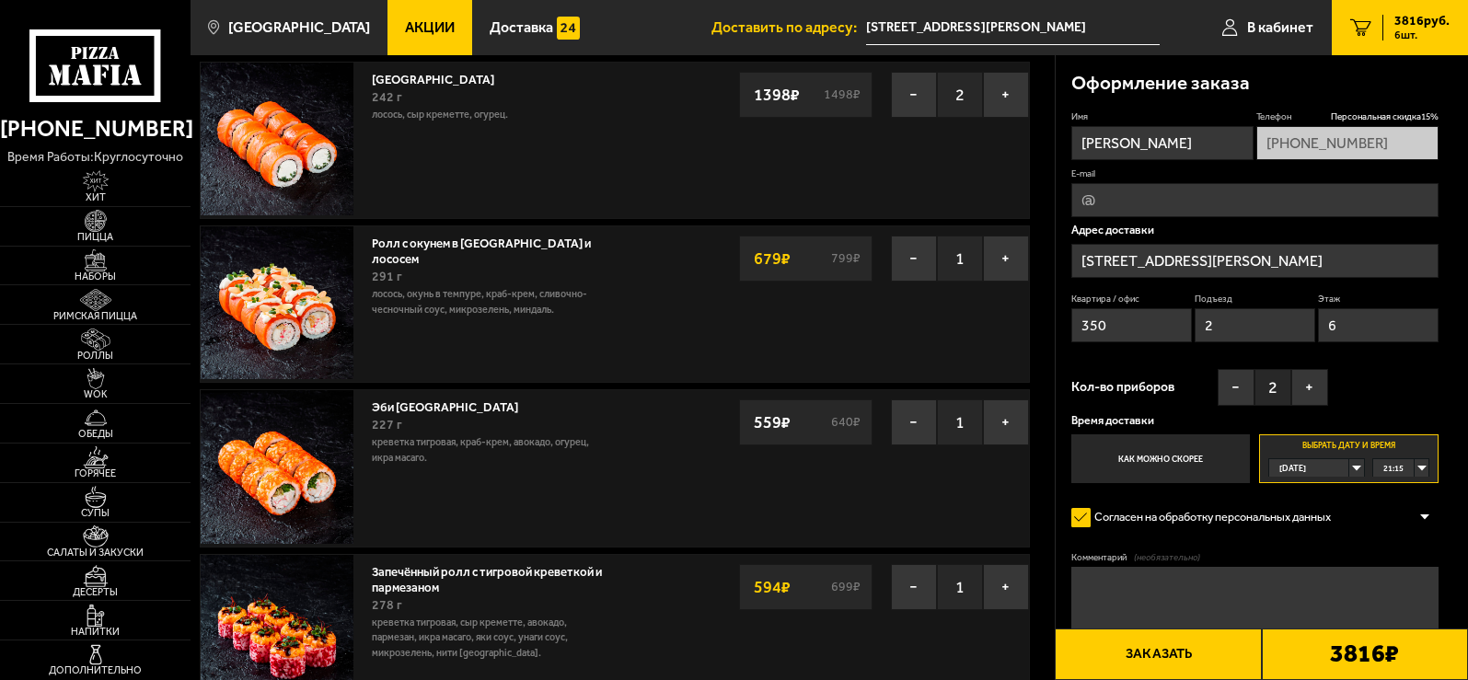
scroll to position [214, 0]
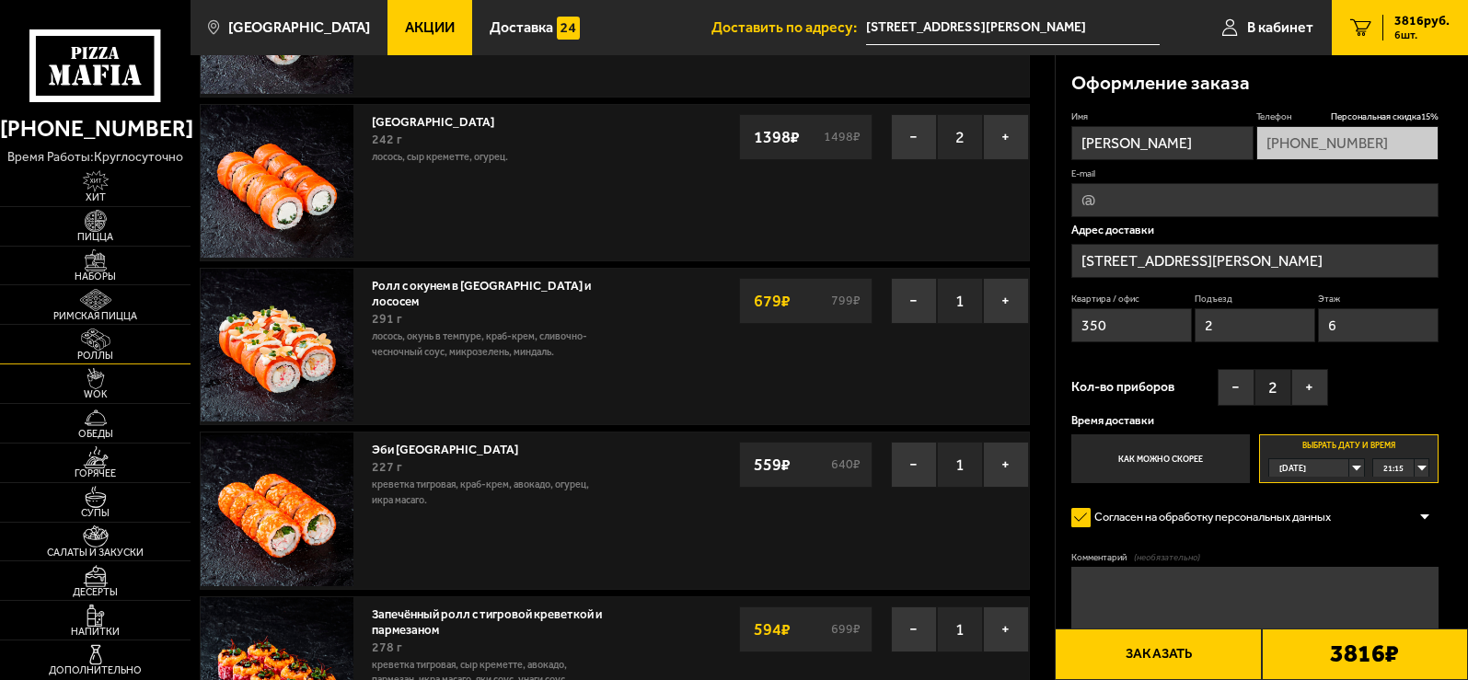
click at [98, 345] on img at bounding box center [95, 340] width 59 height 22
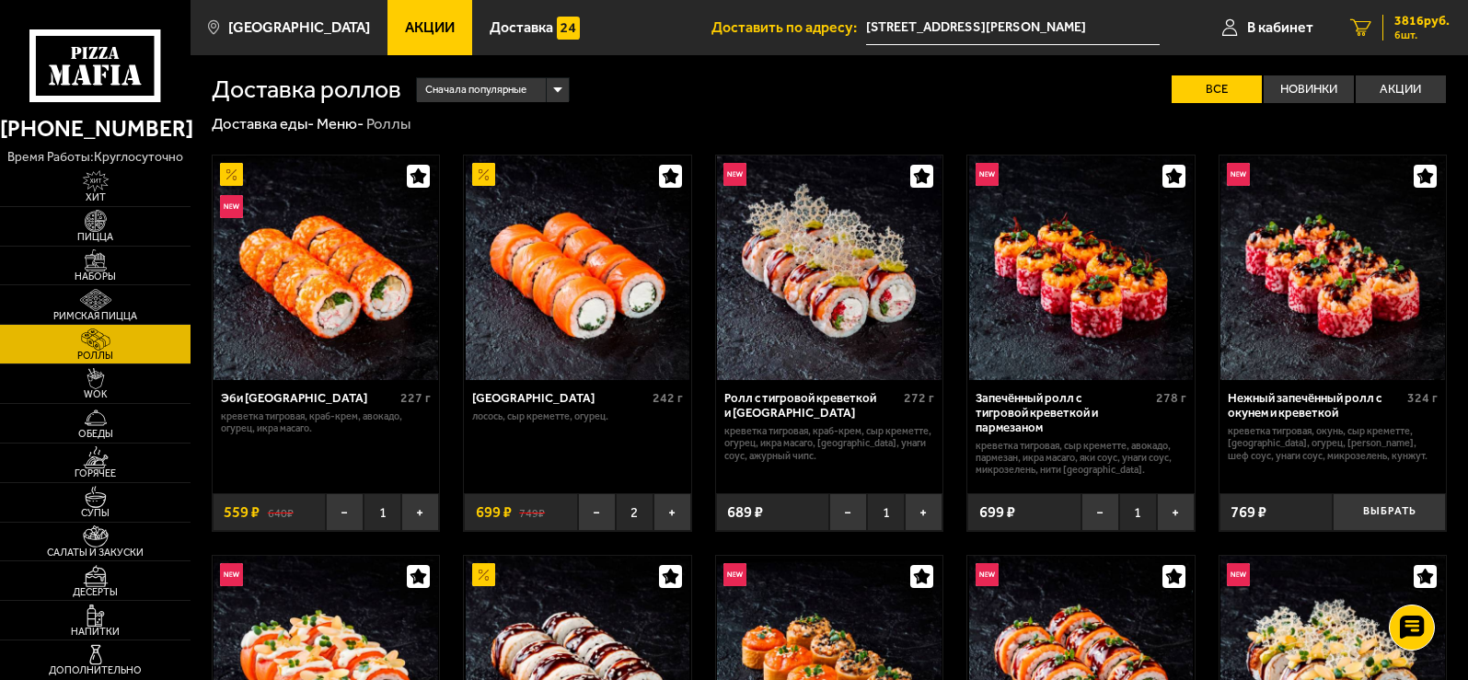
click at [1422, 17] on span "3816 руб." at bounding box center [1422, 21] width 55 height 13
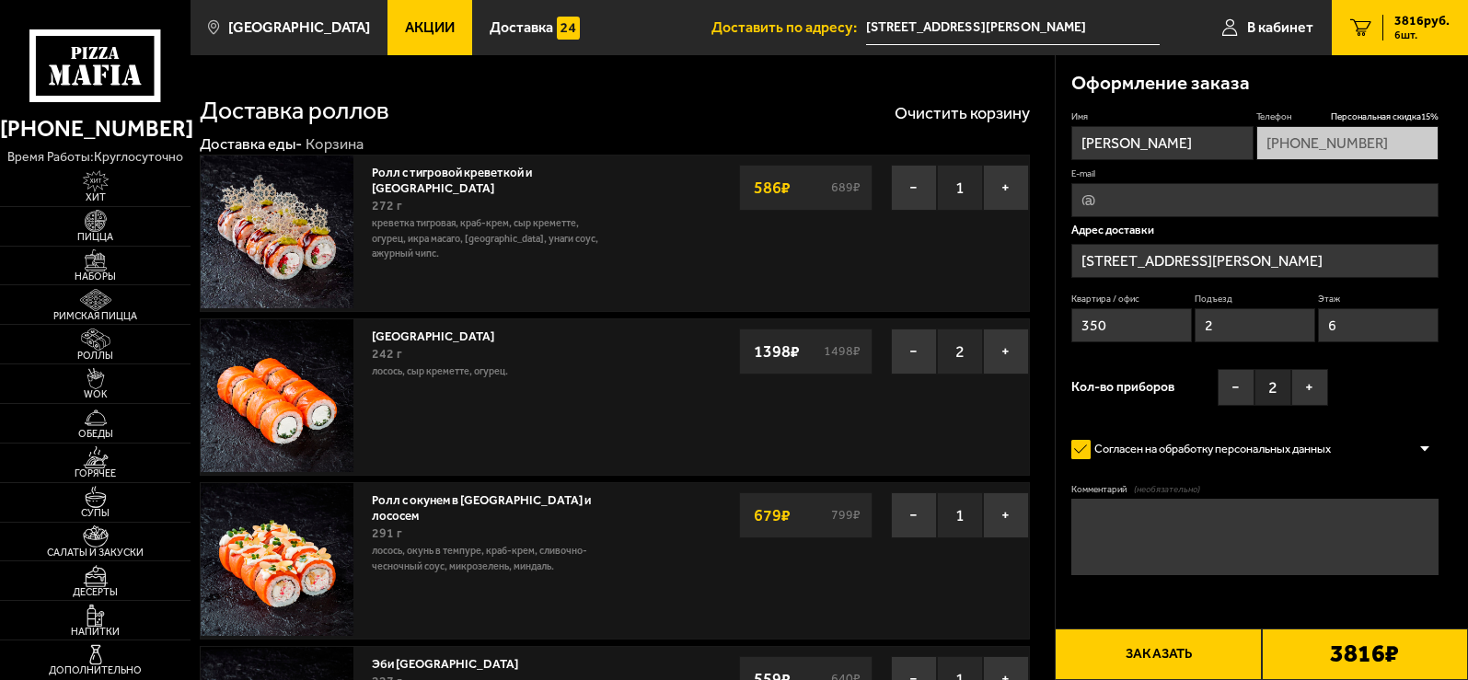
type input "[STREET_ADDRESS][PERSON_NAME]"
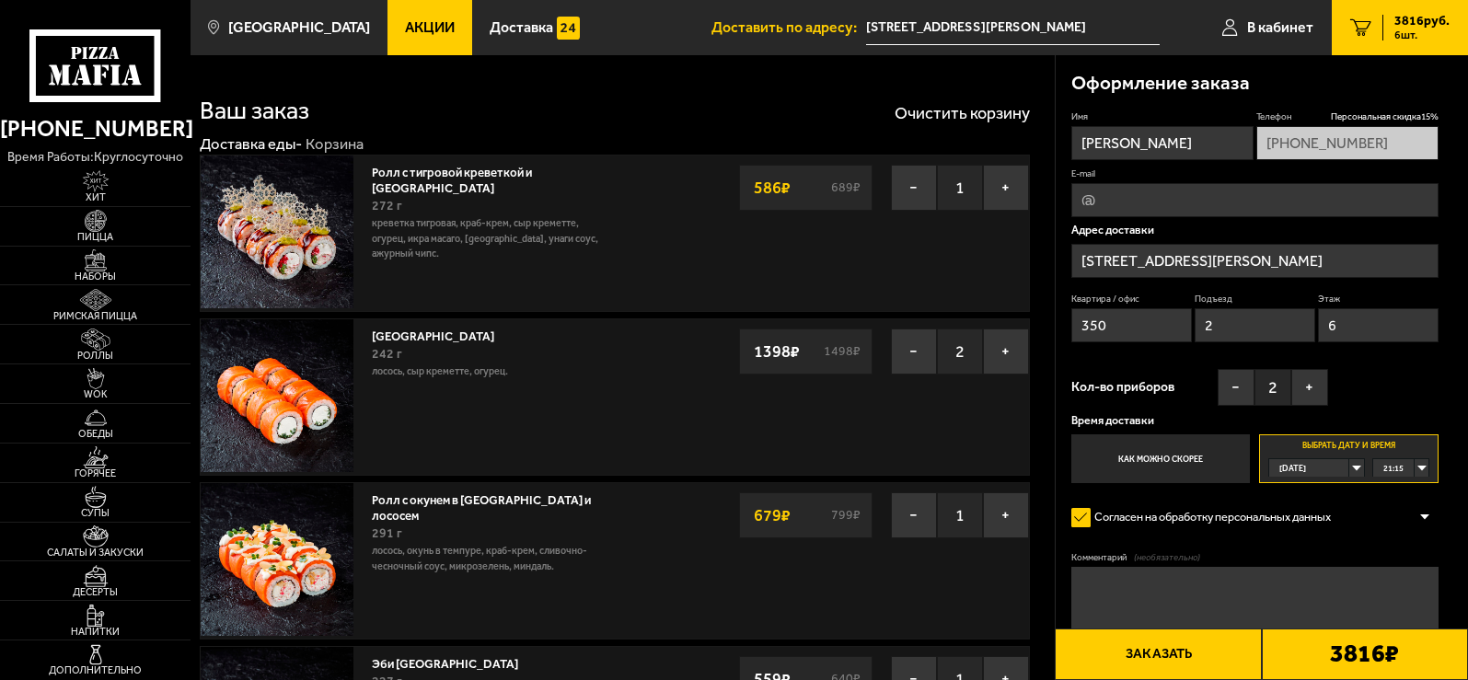
drag, startPoint x: 1154, startPoint y: 146, endPoint x: 1078, endPoint y: 145, distance: 76.4
click at [1078, 145] on input "[PERSON_NAME]" at bounding box center [1162, 143] width 182 height 34
drag, startPoint x: 1295, startPoint y: 264, endPoint x: 1082, endPoint y: 267, distance: 213.6
click at [1082, 267] on input "[STREET_ADDRESS][PERSON_NAME]" at bounding box center [1254, 261] width 367 height 34
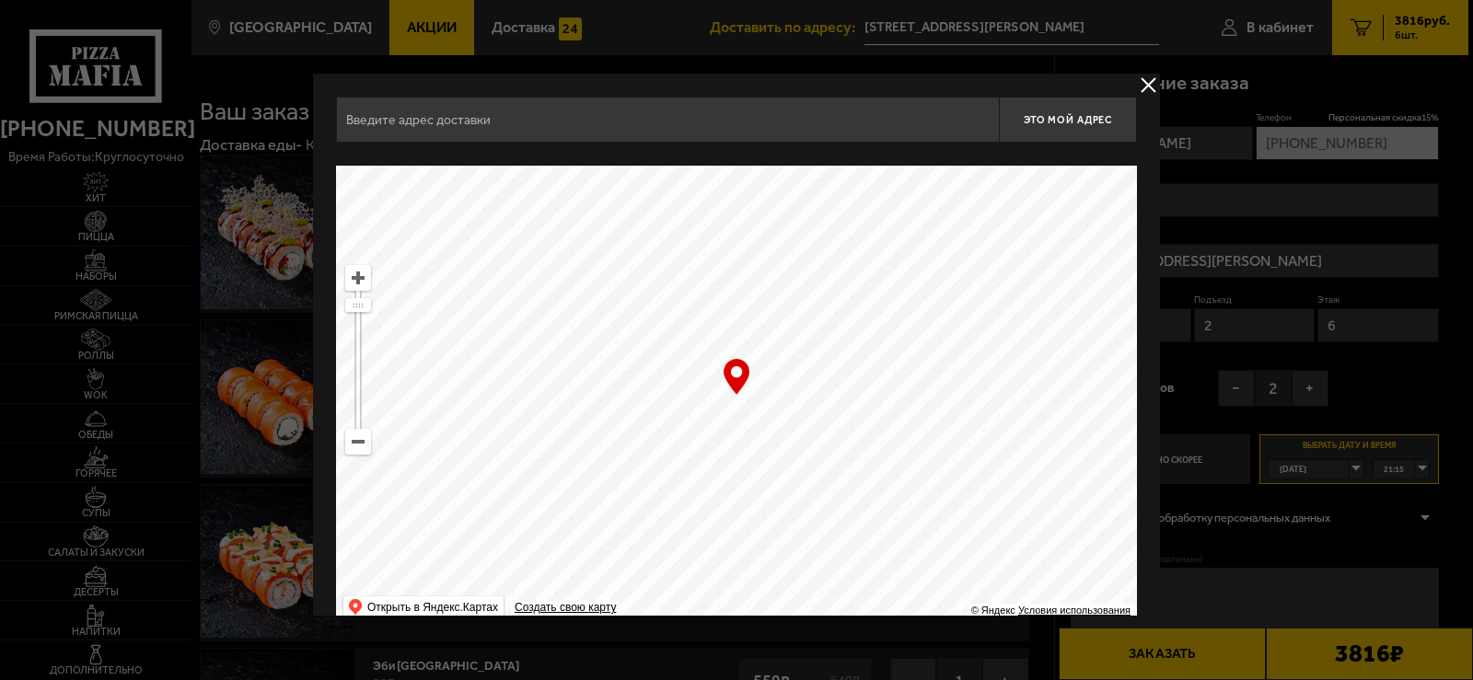
type input "[STREET_ADDRESS][PERSON_NAME]"
click at [1149, 75] on button "delivery type" at bounding box center [1148, 85] width 23 height 23
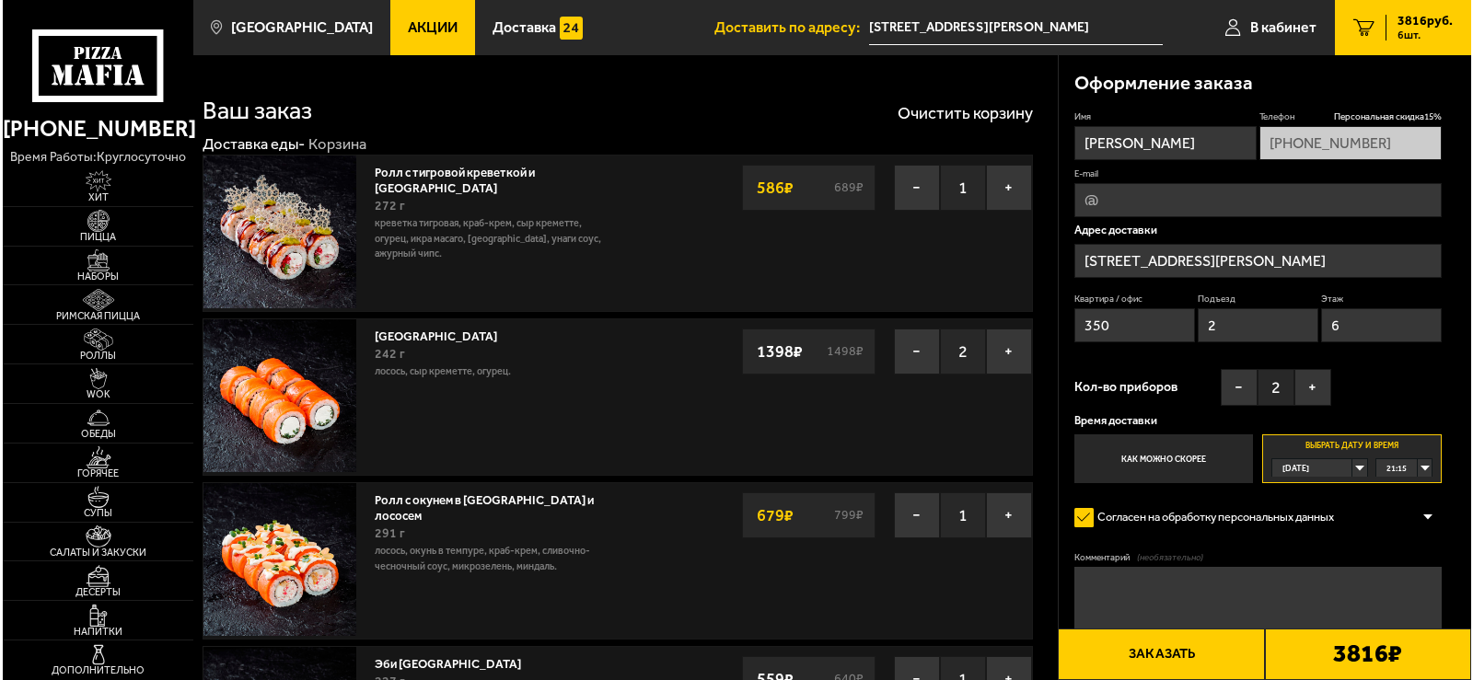
scroll to position [214, 0]
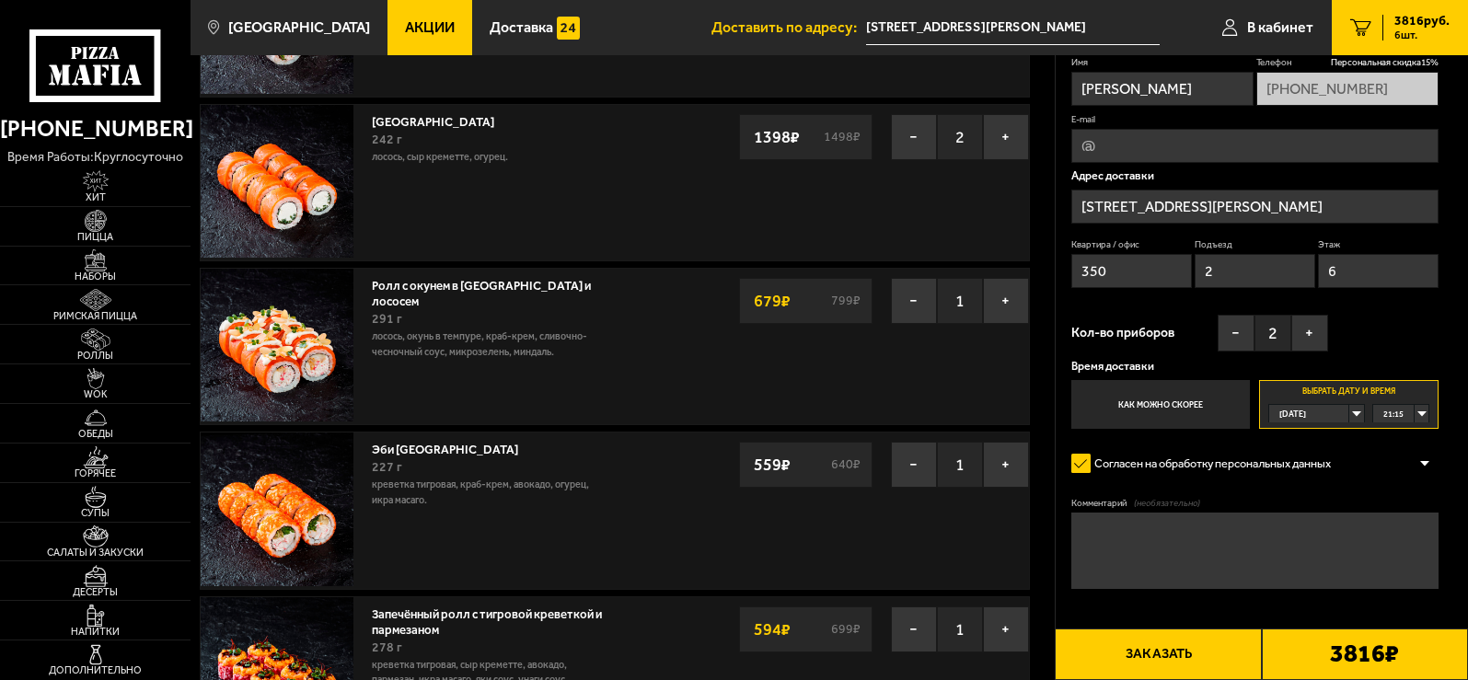
click at [1195, 654] on button "Заказать" at bounding box center [1158, 655] width 206 height 52
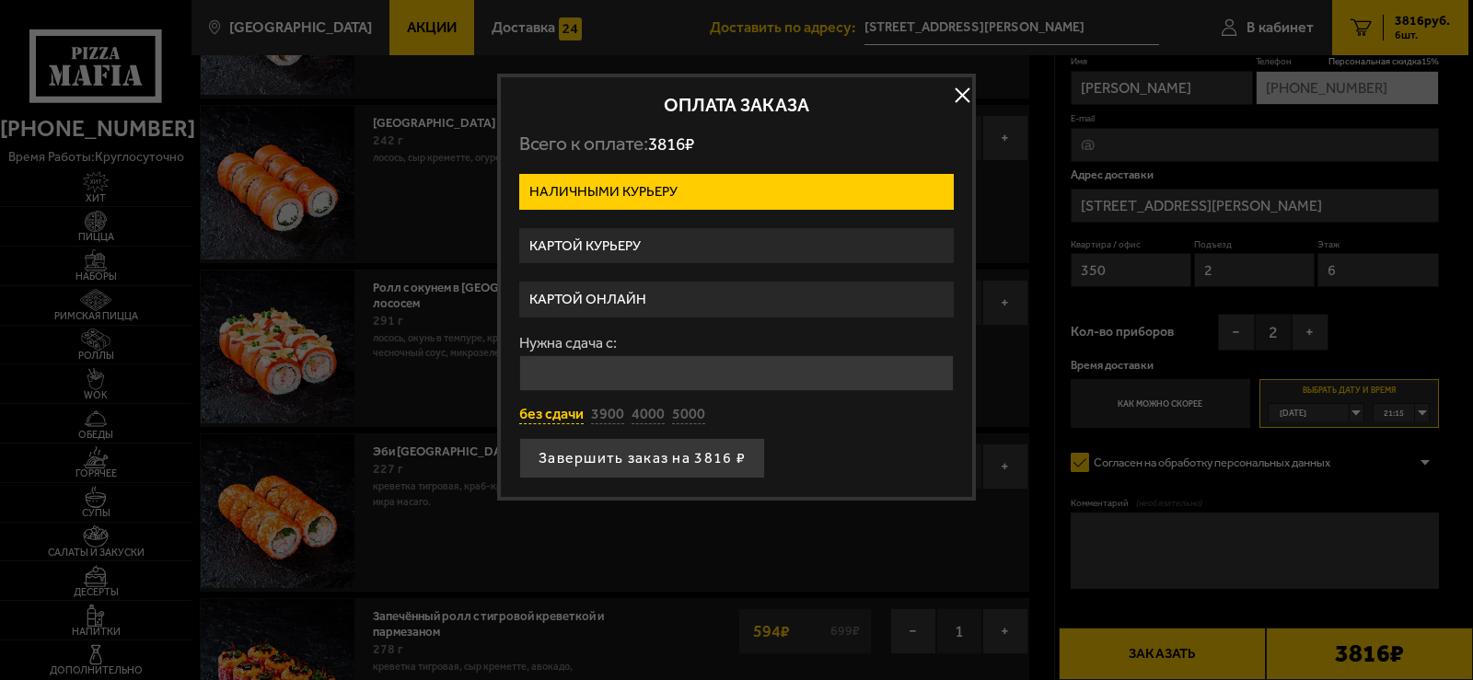
click at [557, 423] on button "без сдачи" at bounding box center [551, 415] width 64 height 20
type input "0"
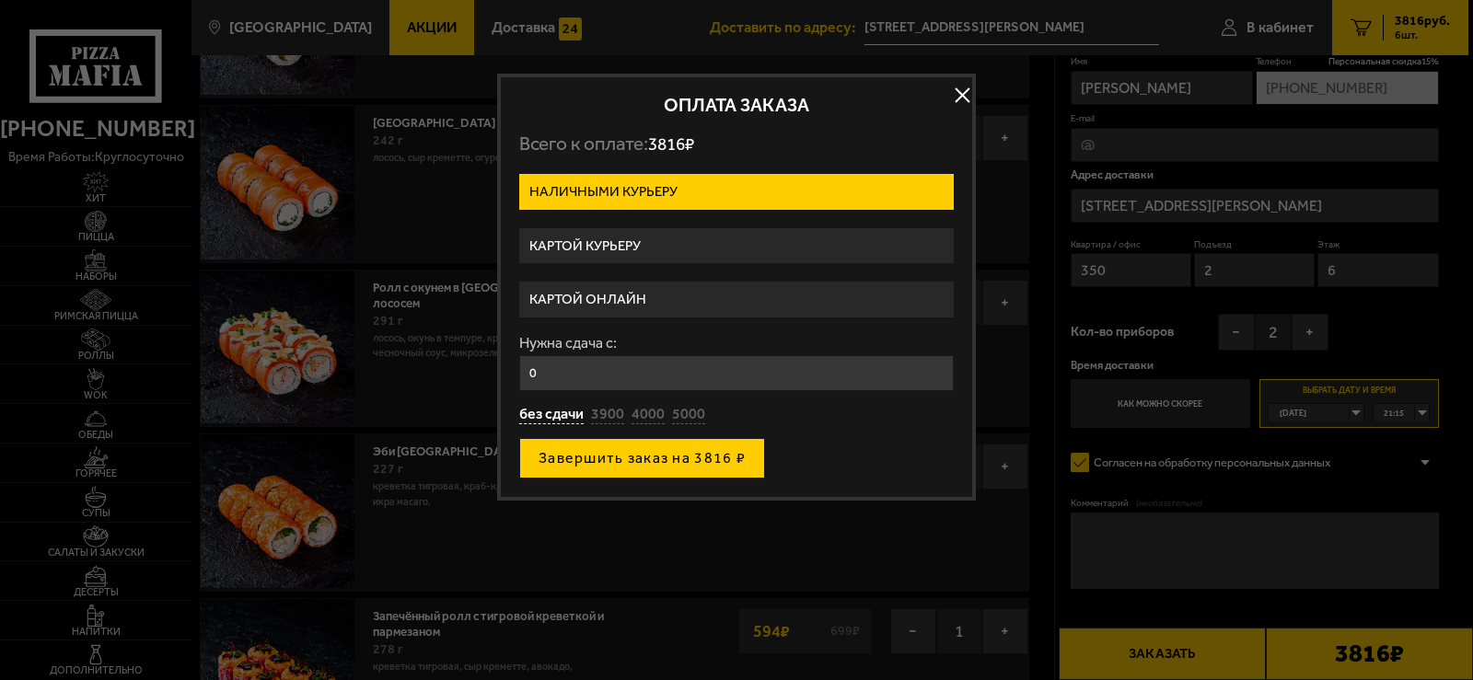
click at [652, 463] on button "Завершить заказ на 3816 ₽" at bounding box center [642, 458] width 246 height 41
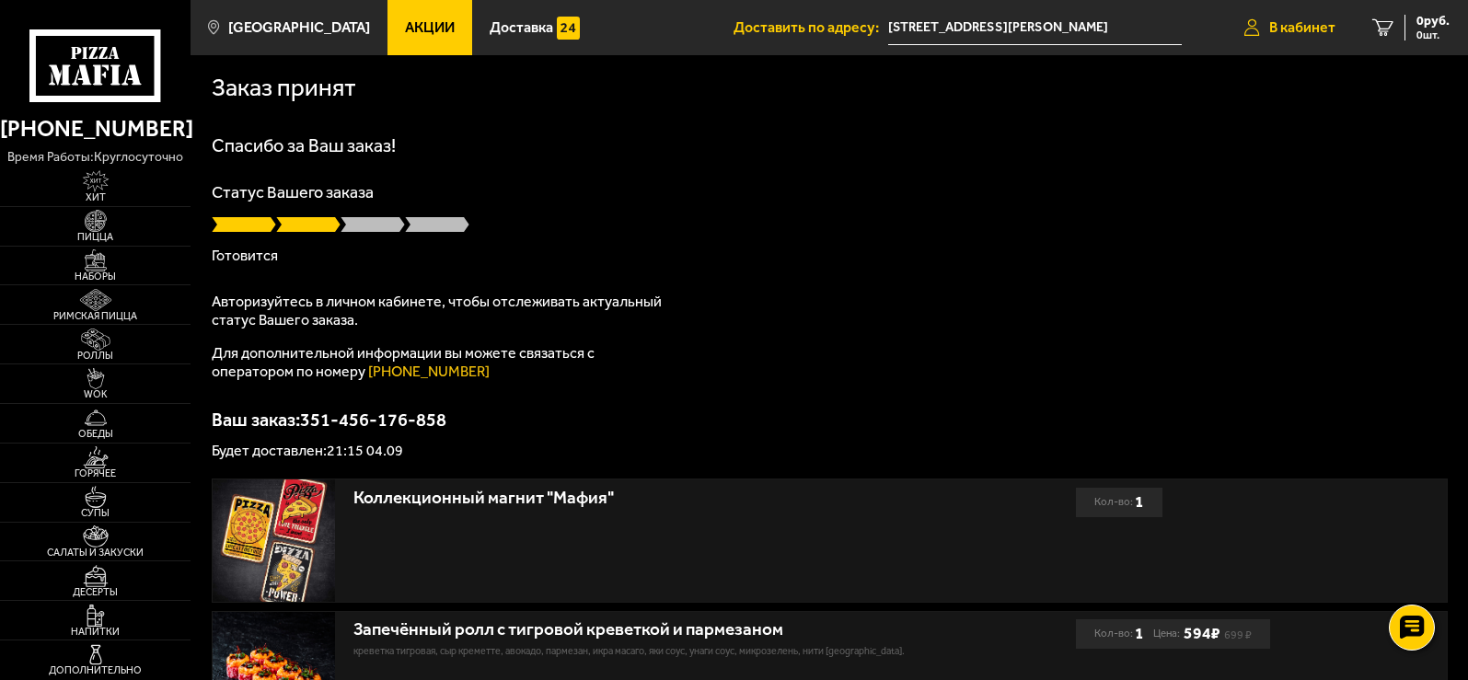
click at [1314, 38] on link "В кабинет" at bounding box center [1290, 27] width 128 height 55
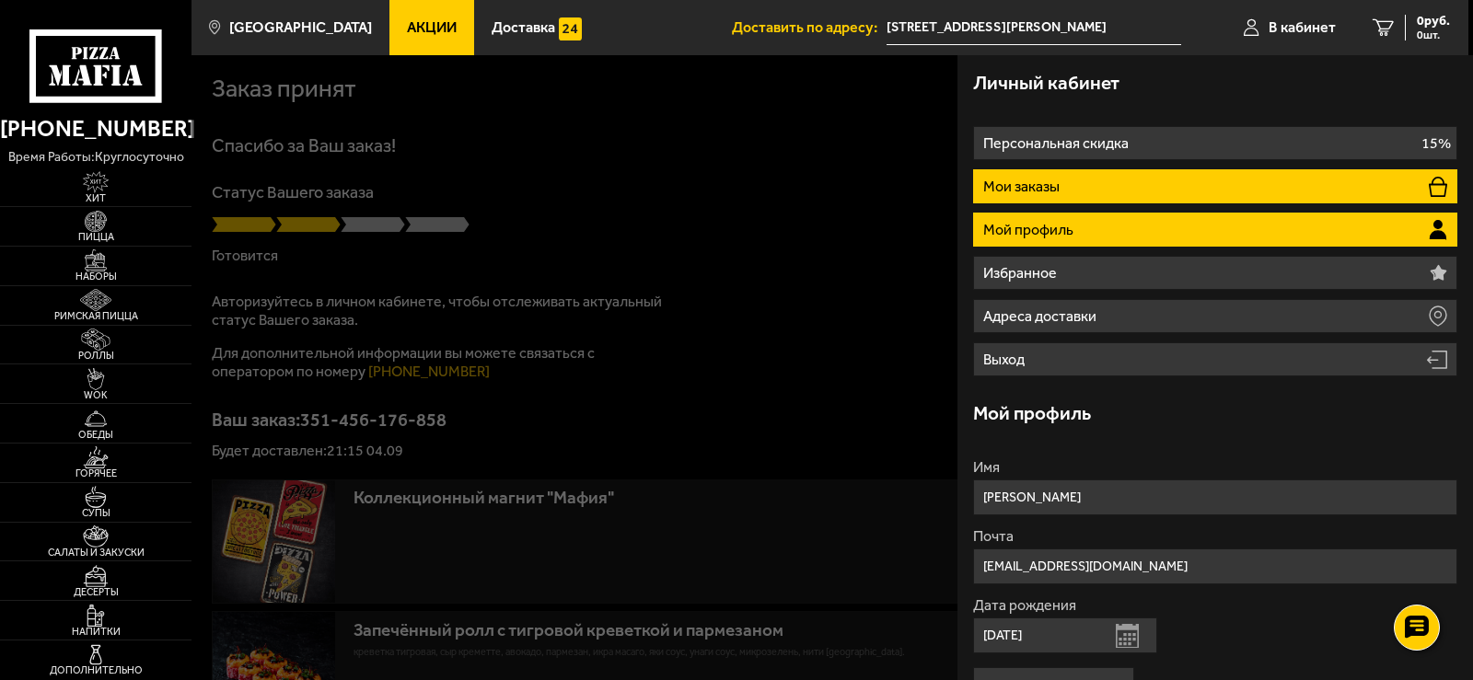
click at [1071, 186] on li "Мои заказы" at bounding box center [1215, 186] width 485 height 34
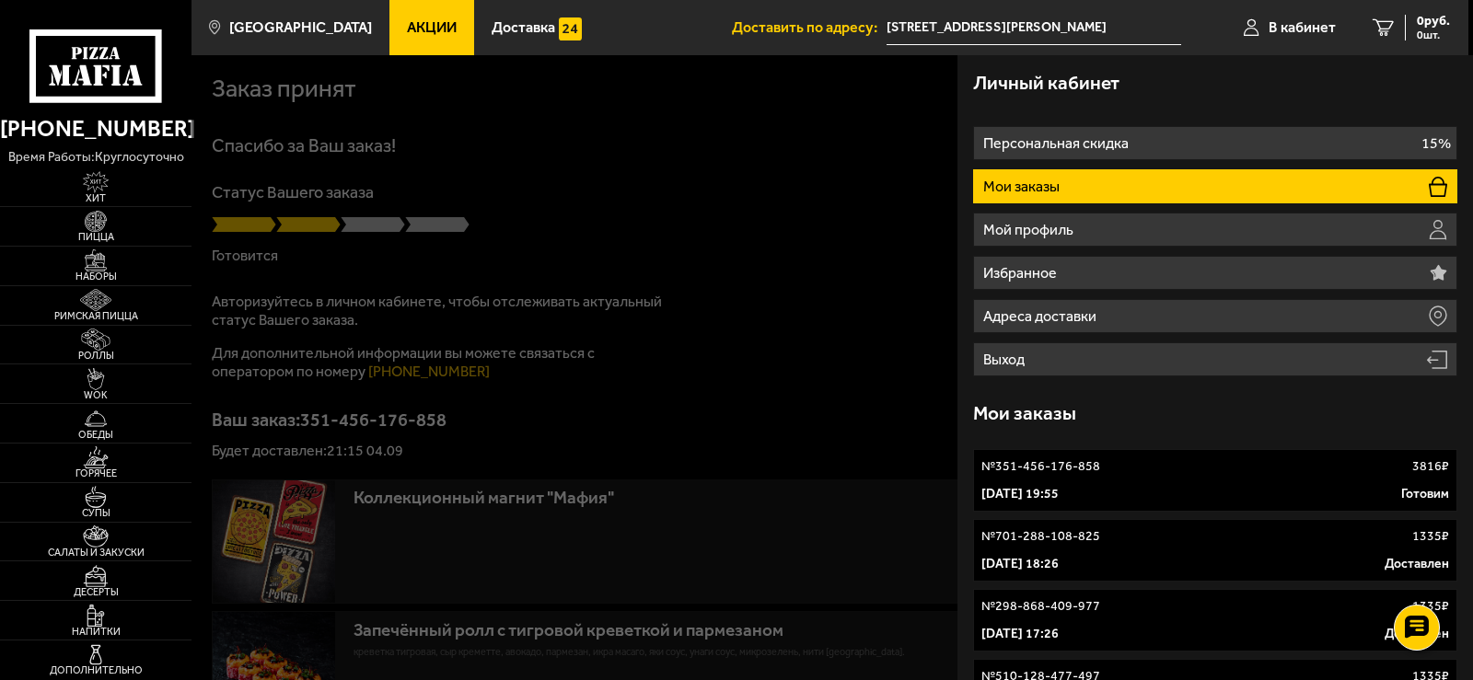
click at [764, 226] on div at bounding box center [927, 395] width 1473 height 680
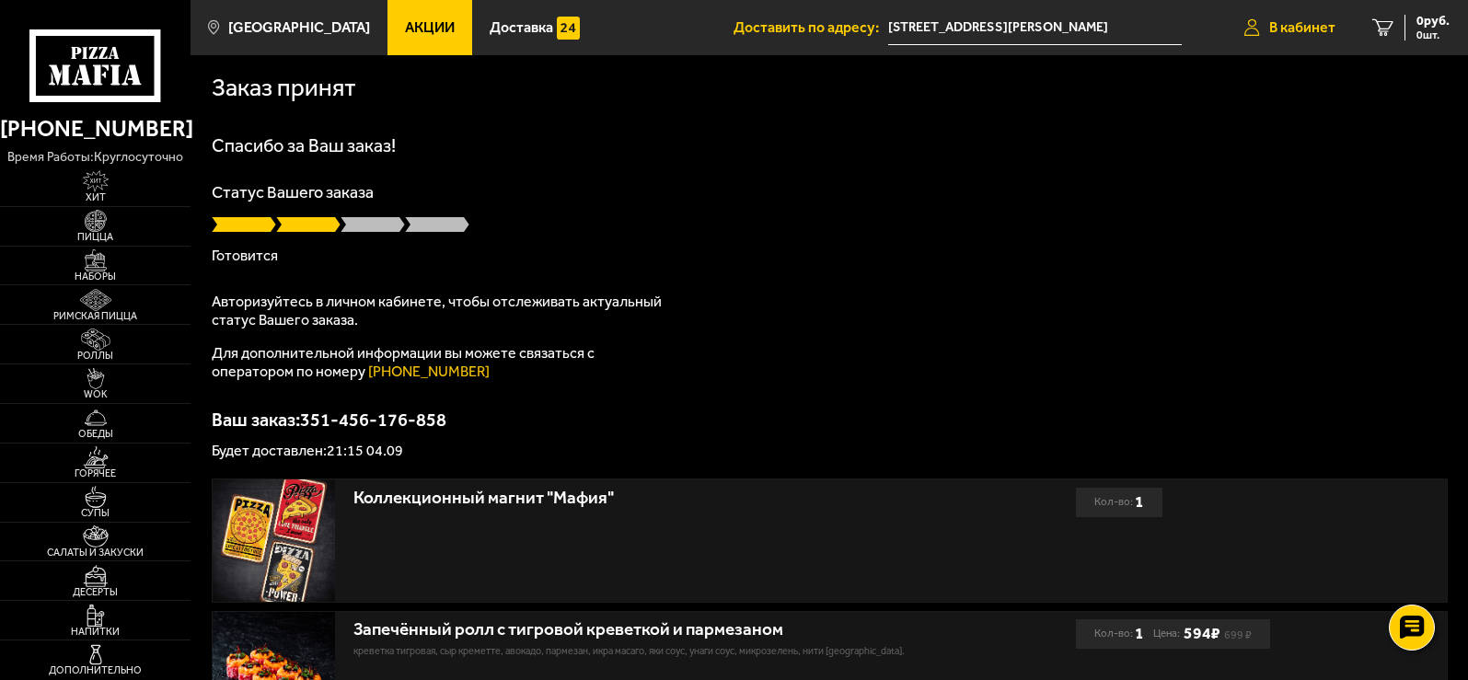
click at [1310, 36] on link "В кабинет" at bounding box center [1290, 27] width 128 height 55
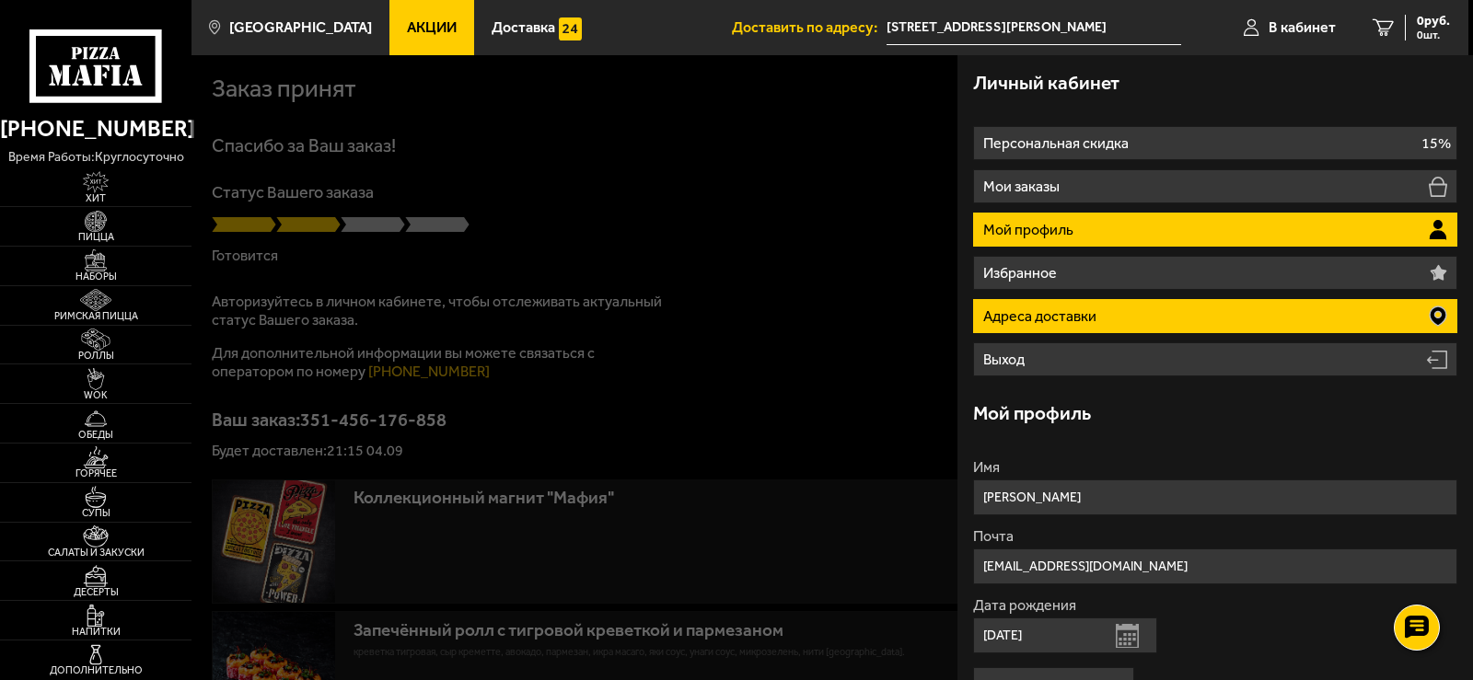
click at [1119, 320] on li "Адреса доставки" at bounding box center [1215, 316] width 485 height 34
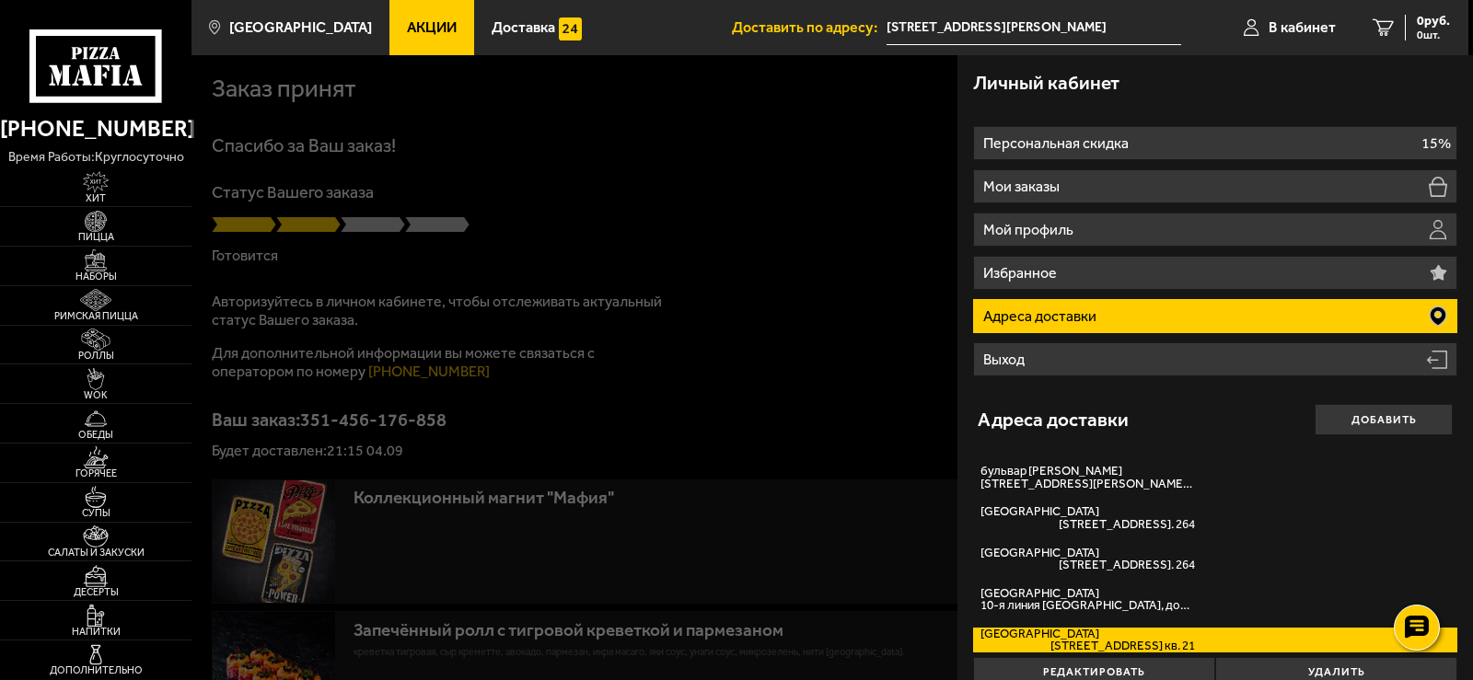
click at [1119, 320] on li "Адреса доставки" at bounding box center [1215, 316] width 485 height 34
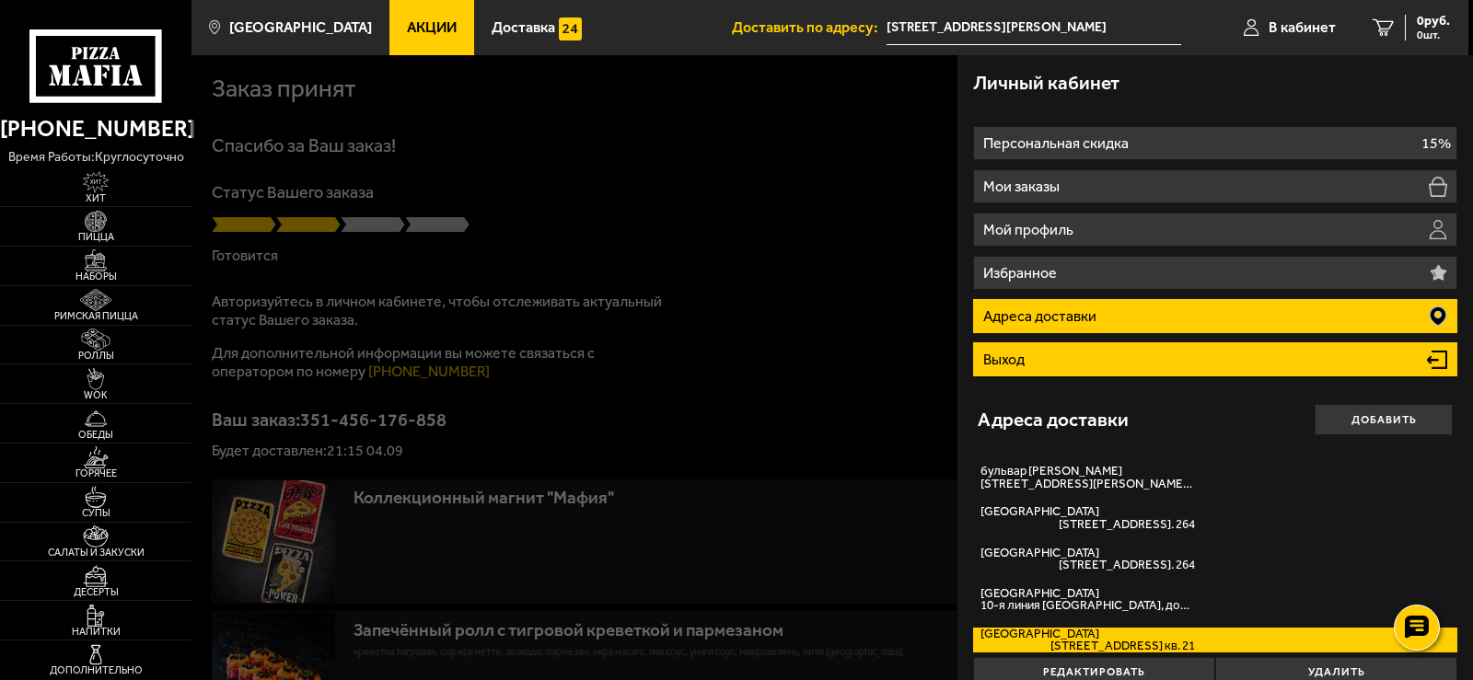
click at [1144, 361] on li "Выход" at bounding box center [1215, 359] width 485 height 34
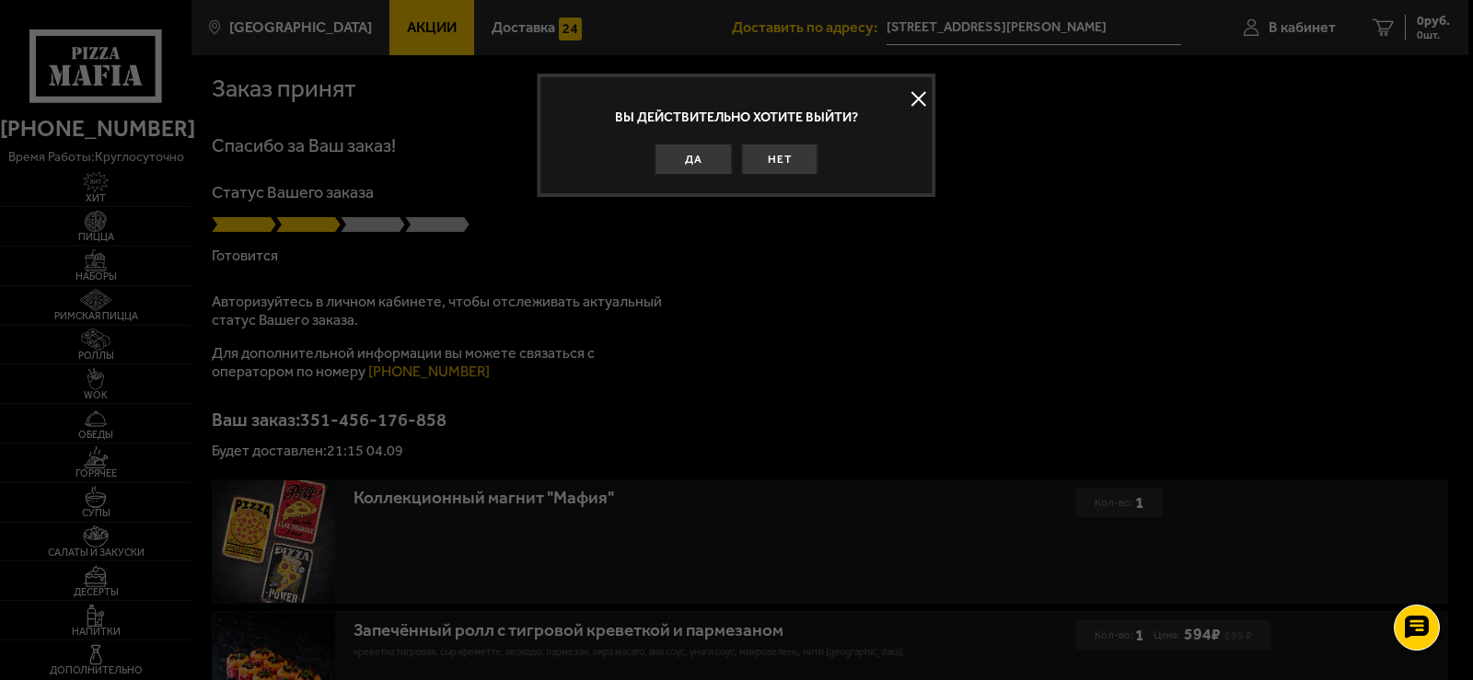
click at [923, 103] on button at bounding box center [919, 99] width 28 height 28
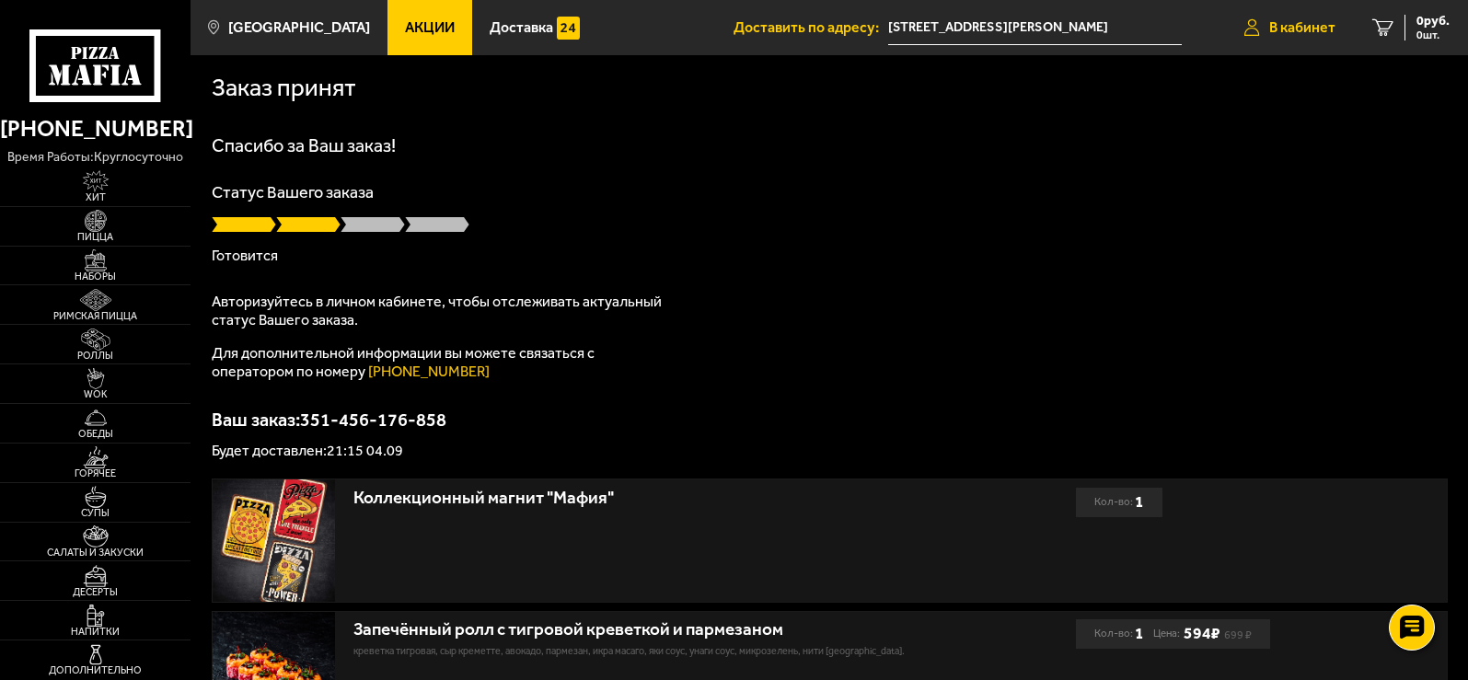
click at [1307, 28] on span "В кабинет" at bounding box center [1302, 27] width 66 height 15
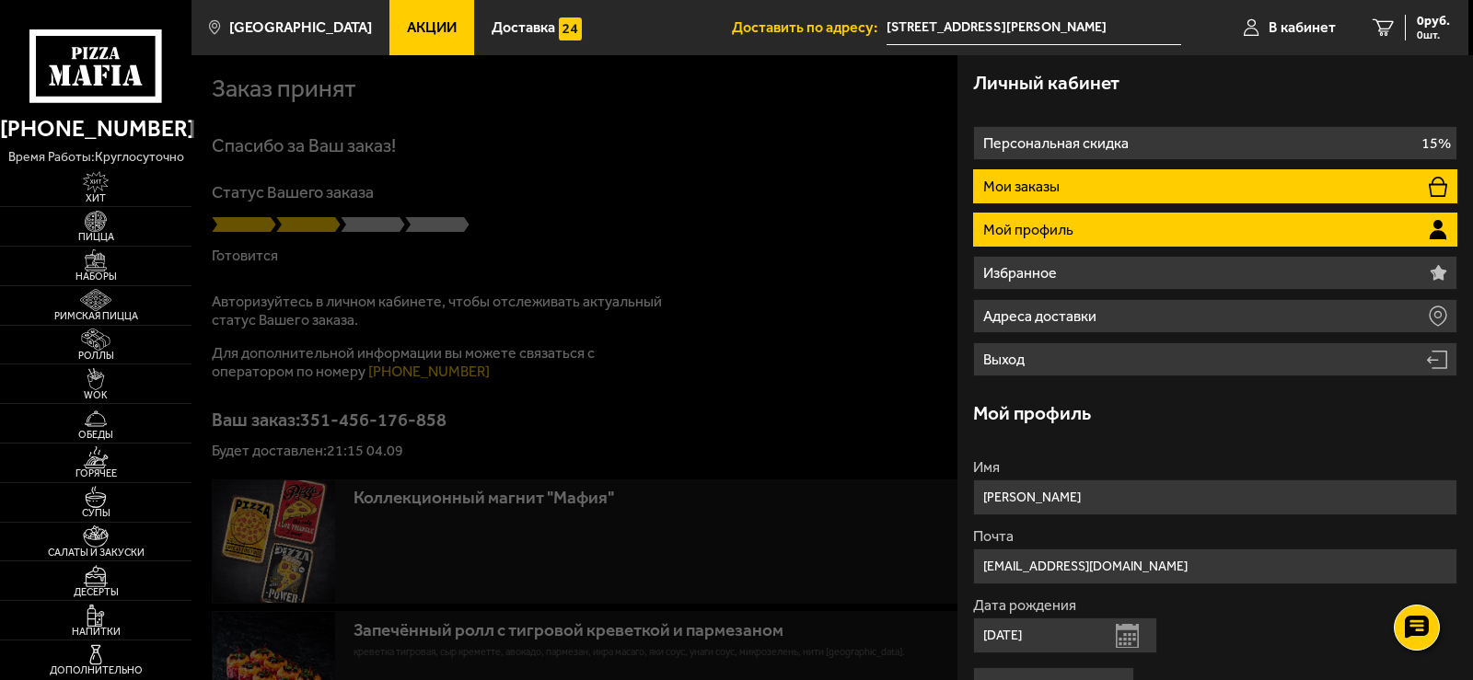
click at [1091, 193] on li "Мои заказы" at bounding box center [1215, 186] width 485 height 34
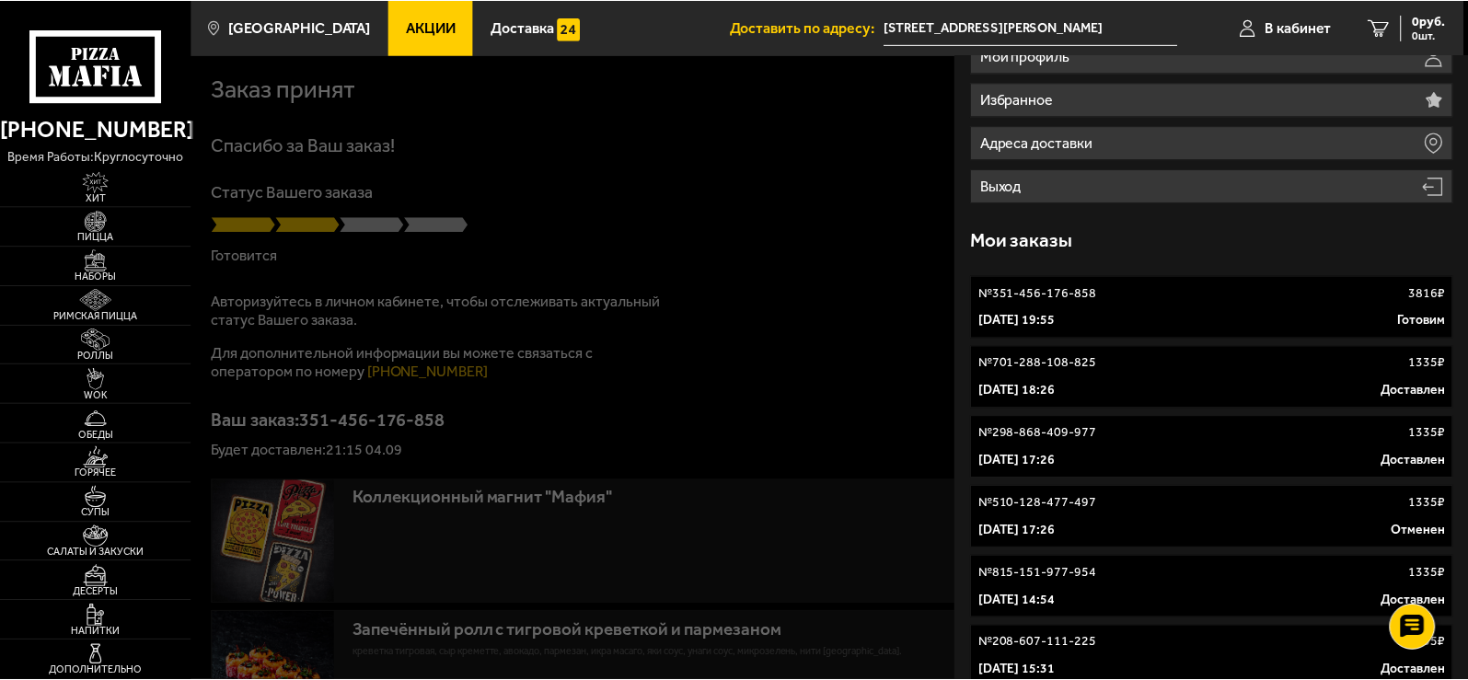
scroll to position [214, 0]
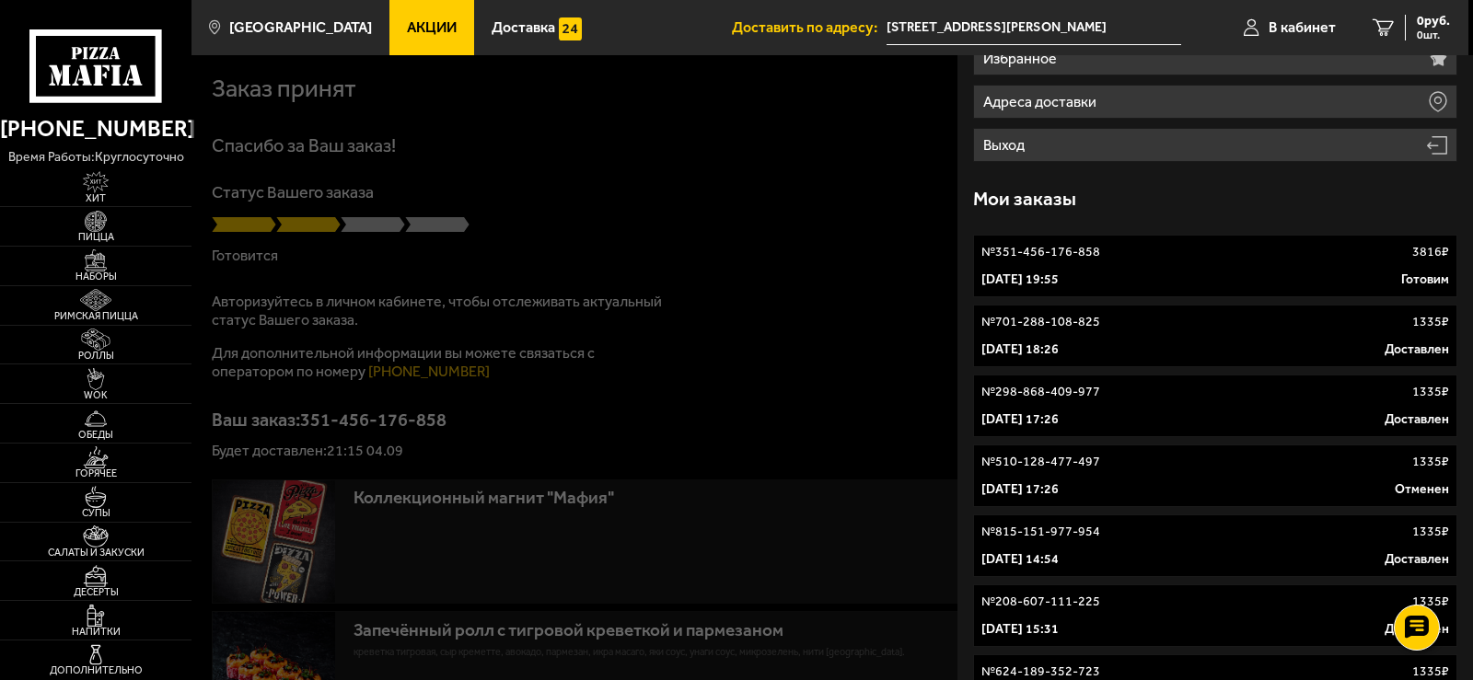
click at [1174, 280] on link "№ 351-456-176-858 3816 ₽ [DATE] 19:55 Готовим" at bounding box center [1215, 266] width 485 height 63
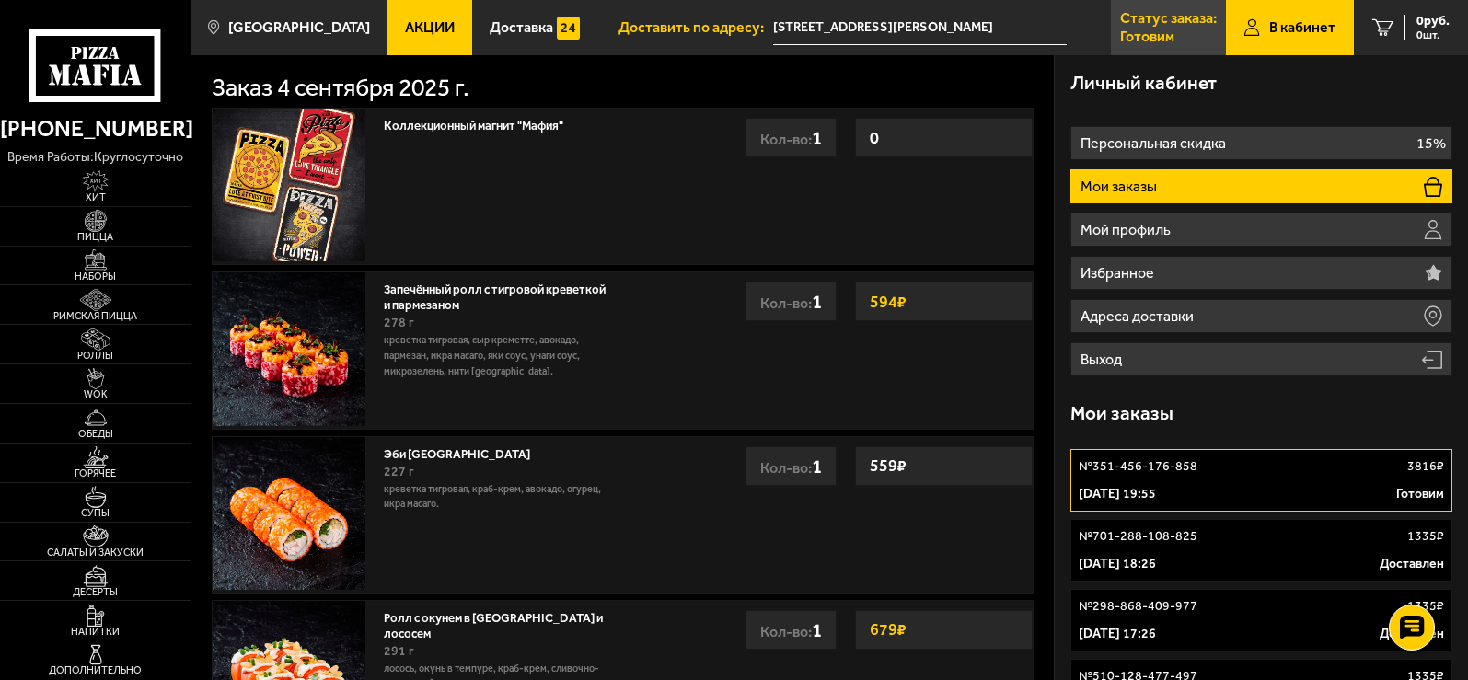
click at [1149, 36] on p "Готовим" at bounding box center [1147, 36] width 54 height 15
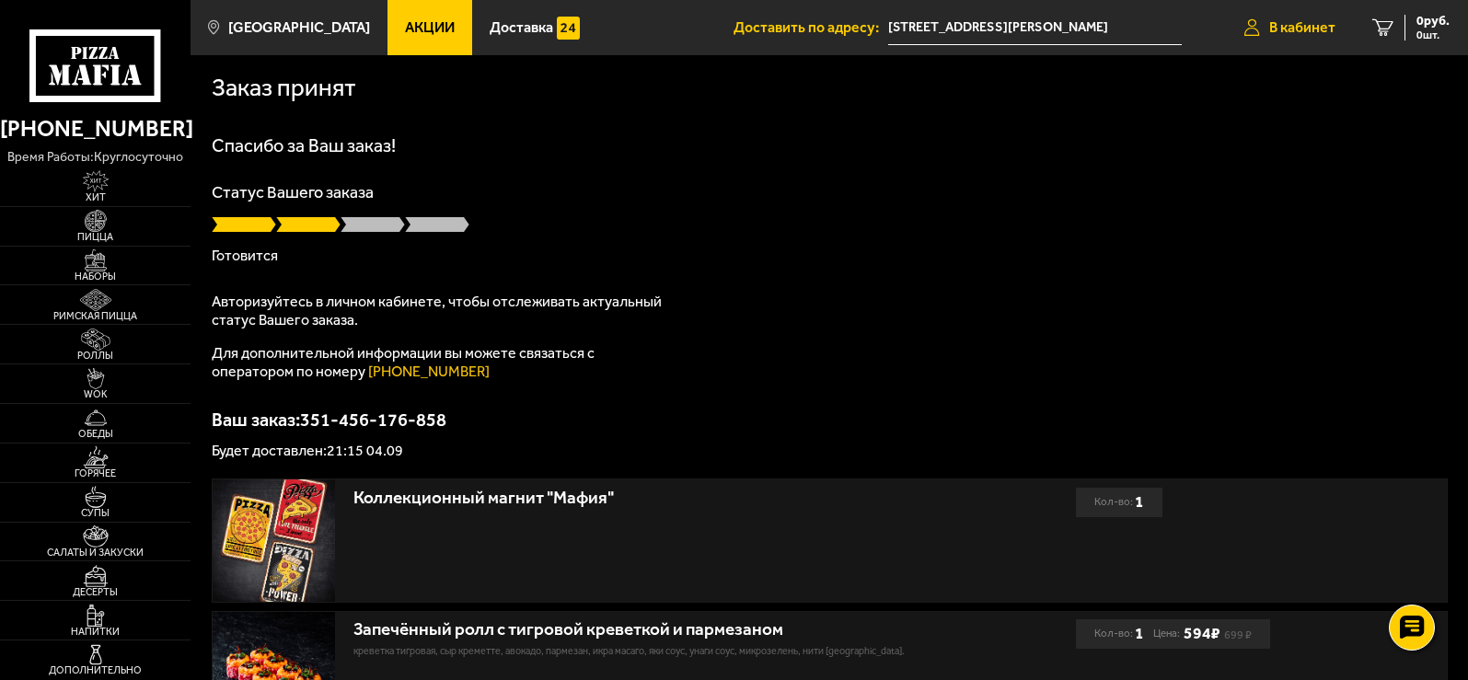
click at [1305, 26] on span "В кабинет" at bounding box center [1302, 27] width 66 height 15
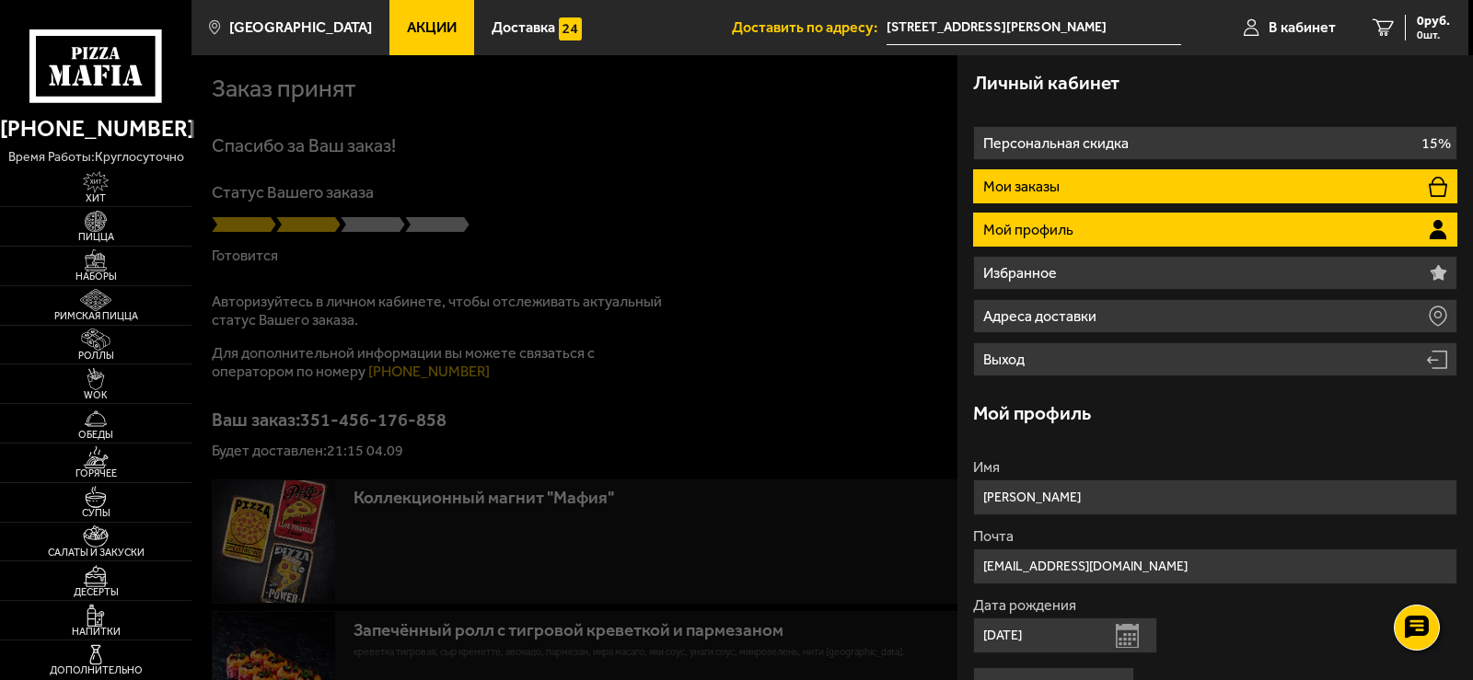
click at [1013, 187] on p "Мои заказы" at bounding box center [1023, 186] width 80 height 15
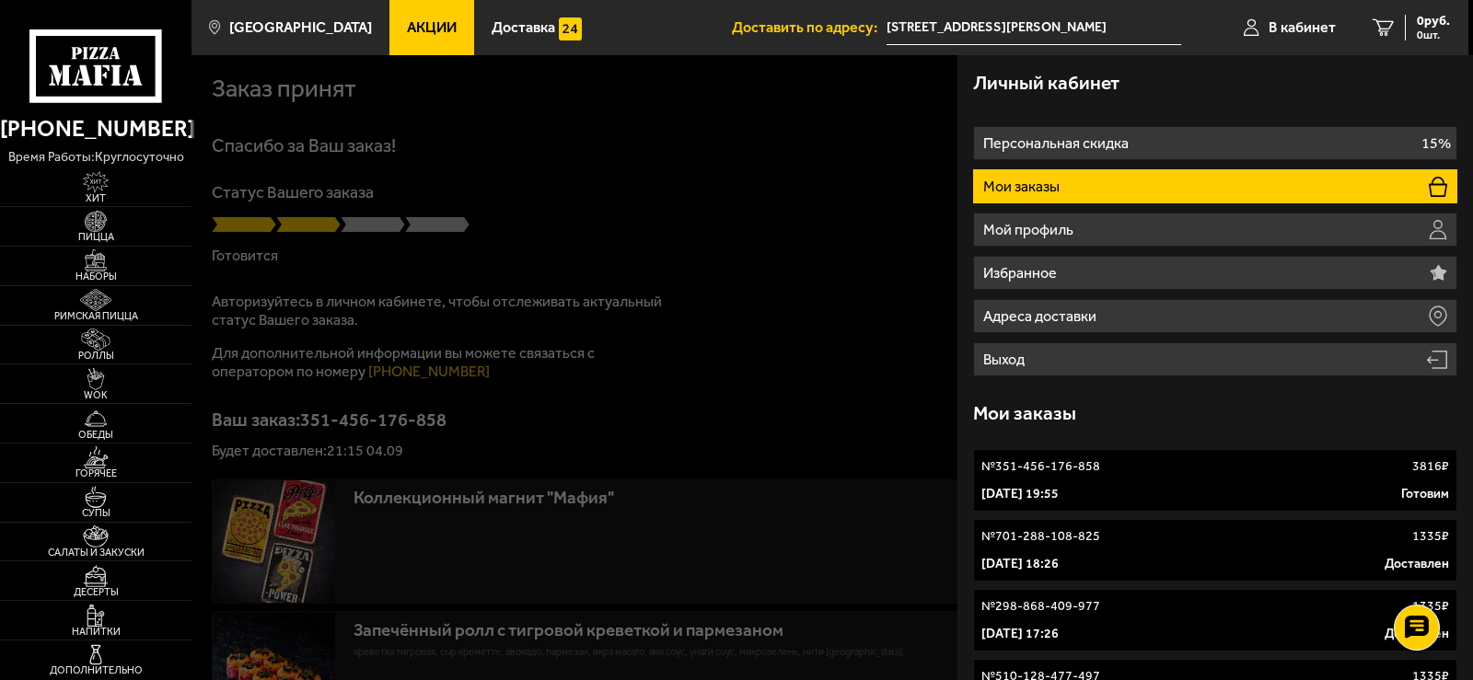
click at [1079, 476] on p "№ 351-456-176-858" at bounding box center [1040, 466] width 119 height 18
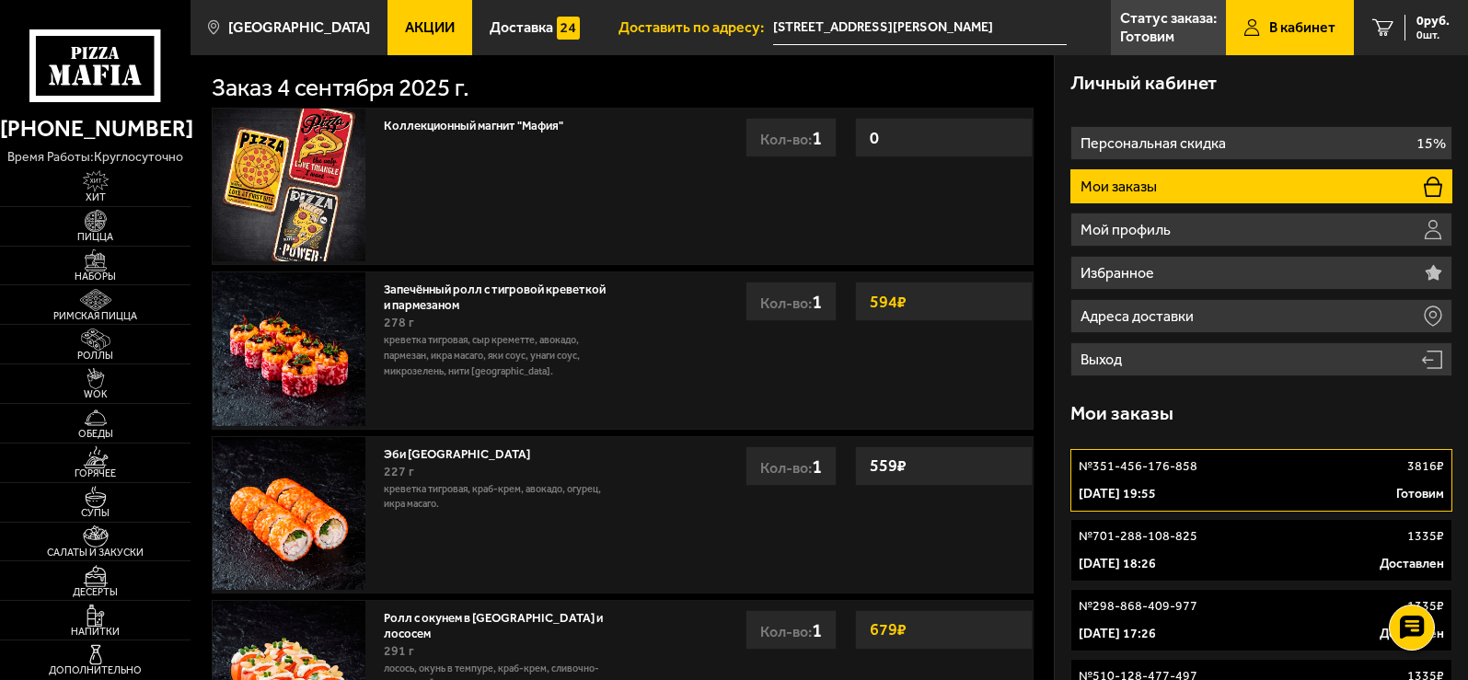
drag, startPoint x: 1079, startPoint y: 482, endPoint x: 1086, endPoint y: 490, distance: 10.4
click at [1086, 490] on link "№ 351-456-176-858 3816 ₽ [DATE] 19:55 Готовим" at bounding box center [1262, 480] width 382 height 63
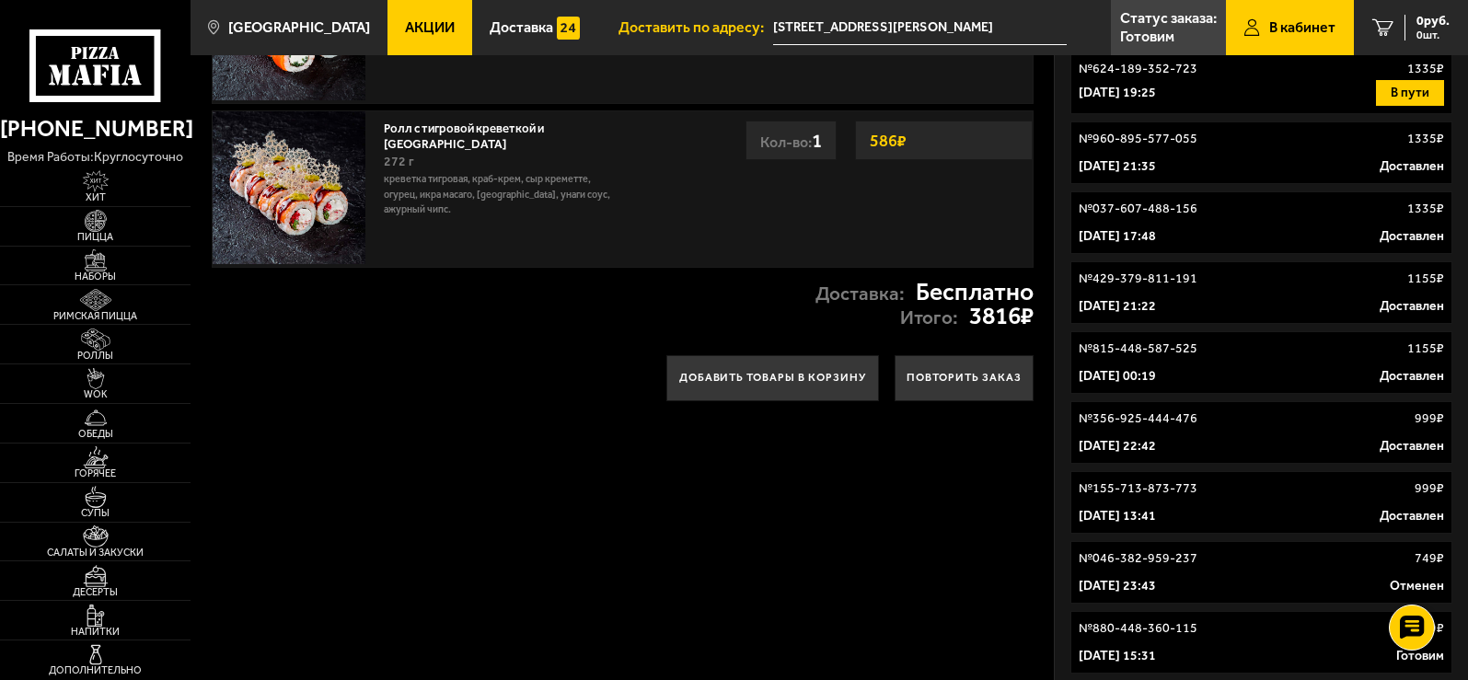
scroll to position [859, 0]
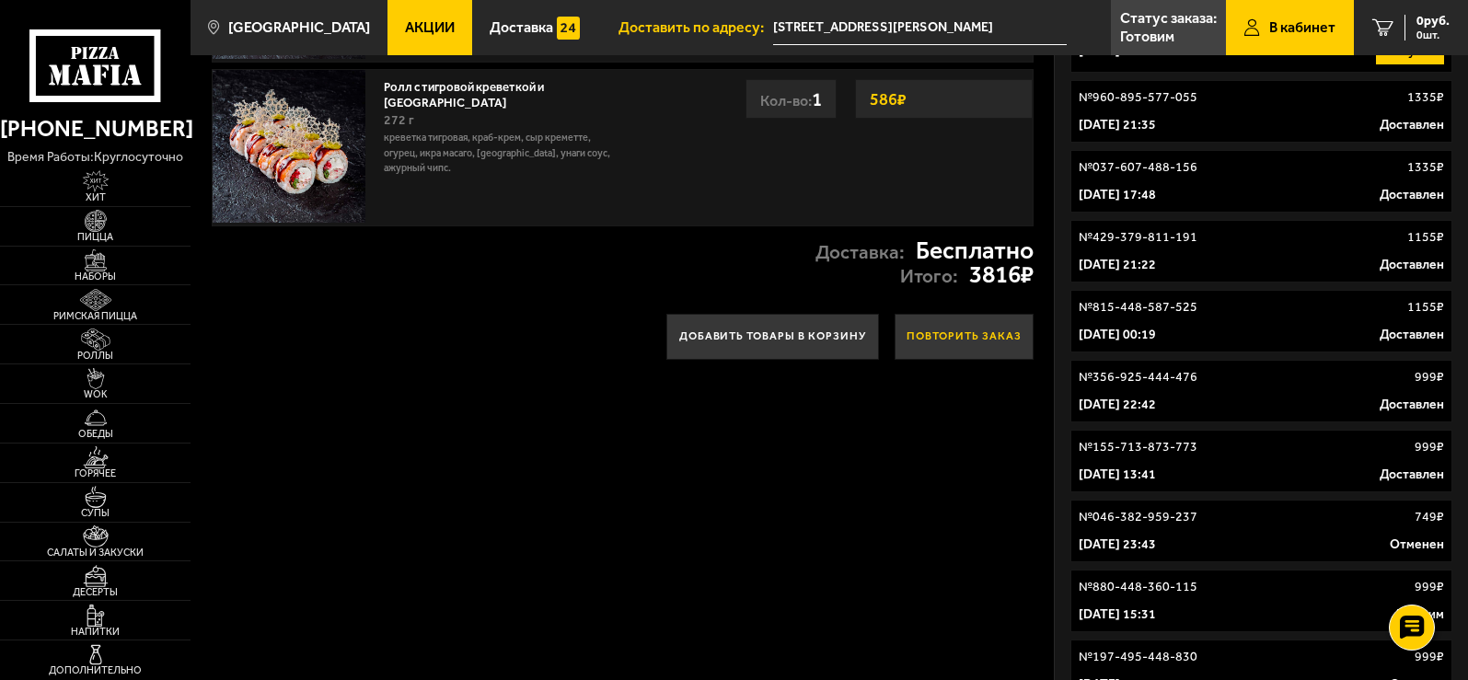
click at [969, 343] on button "Повторить заказ" at bounding box center [964, 337] width 139 height 46
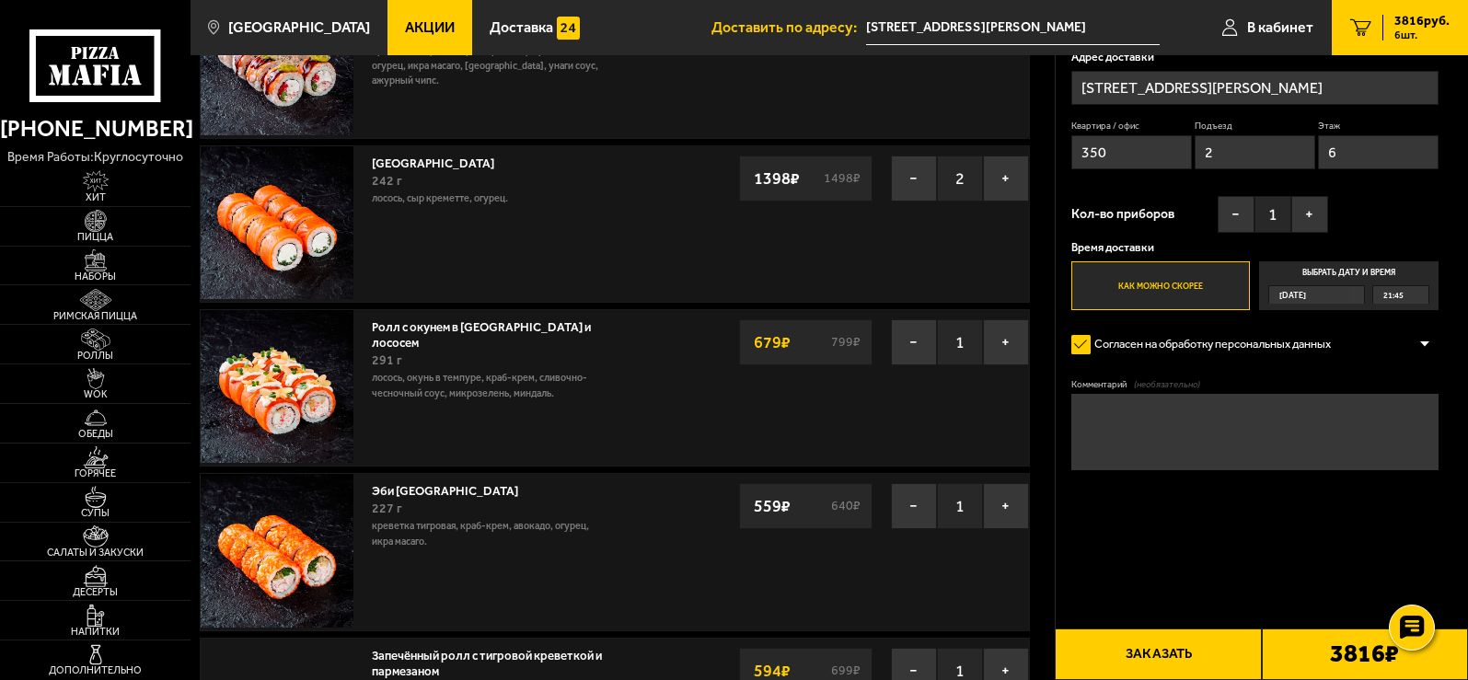
scroll to position [215, 0]
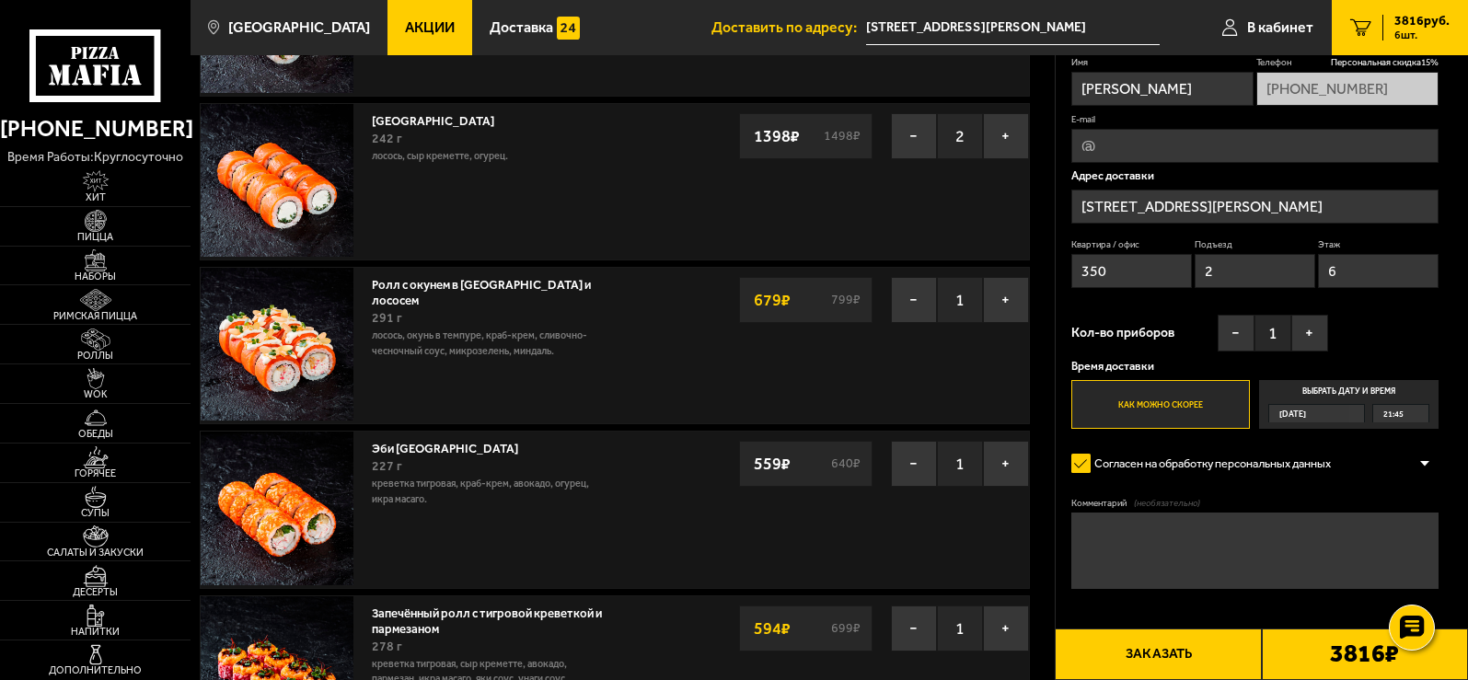
click at [1419, 414] on div "21:45" at bounding box center [1401, 413] width 56 height 17
click at [0, 0] on input "Выбрать дату и время [DATE] 21:45" at bounding box center [0, 0] width 0 height 0
click at [1419, 414] on div "21:45" at bounding box center [1401, 413] width 56 height 17
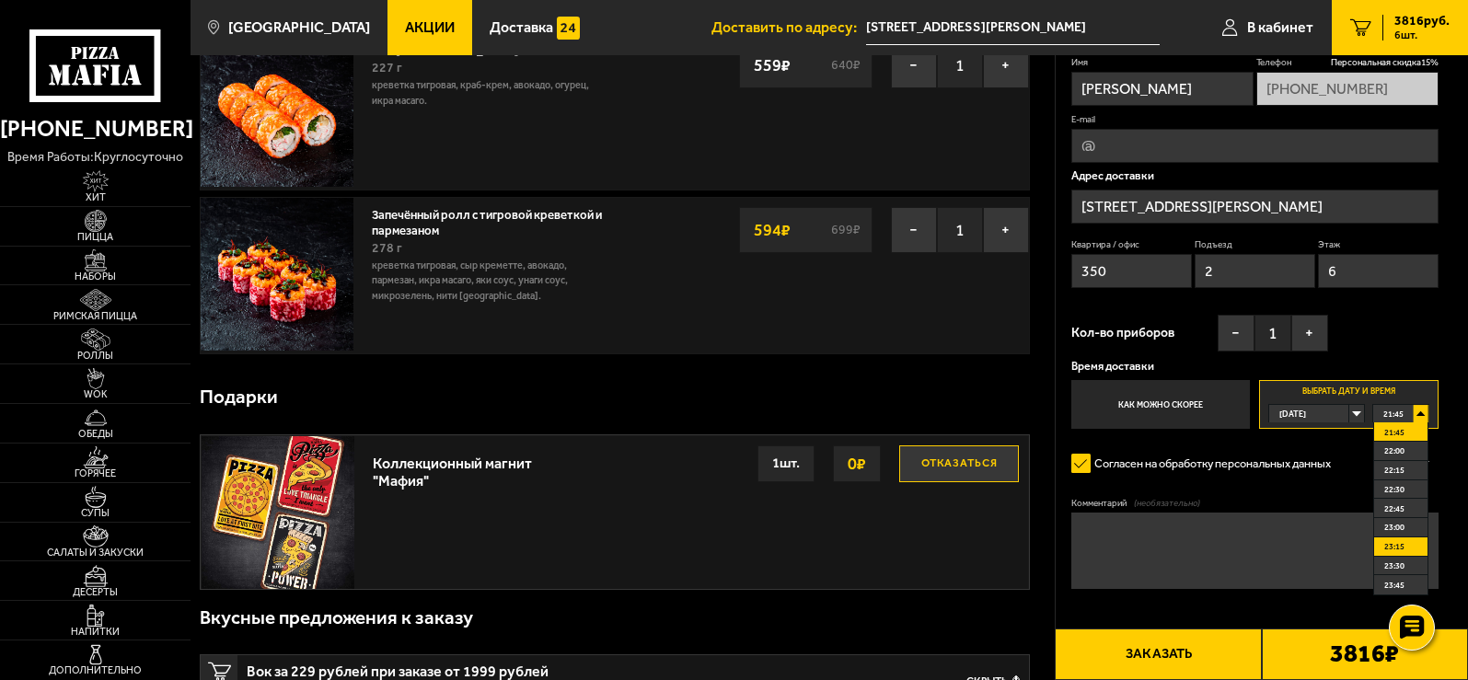
scroll to position [1074, 0]
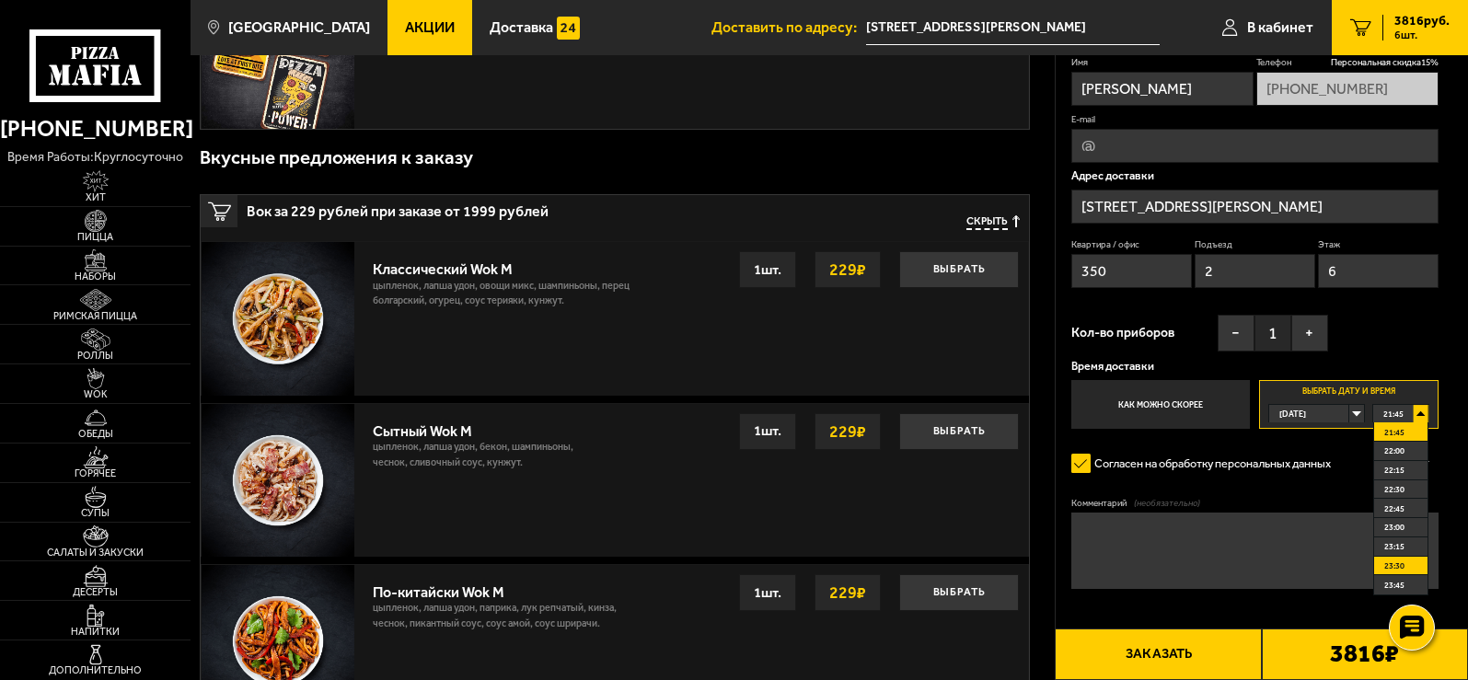
click at [1412, 561] on li "23:30" at bounding box center [1401, 566] width 54 height 19
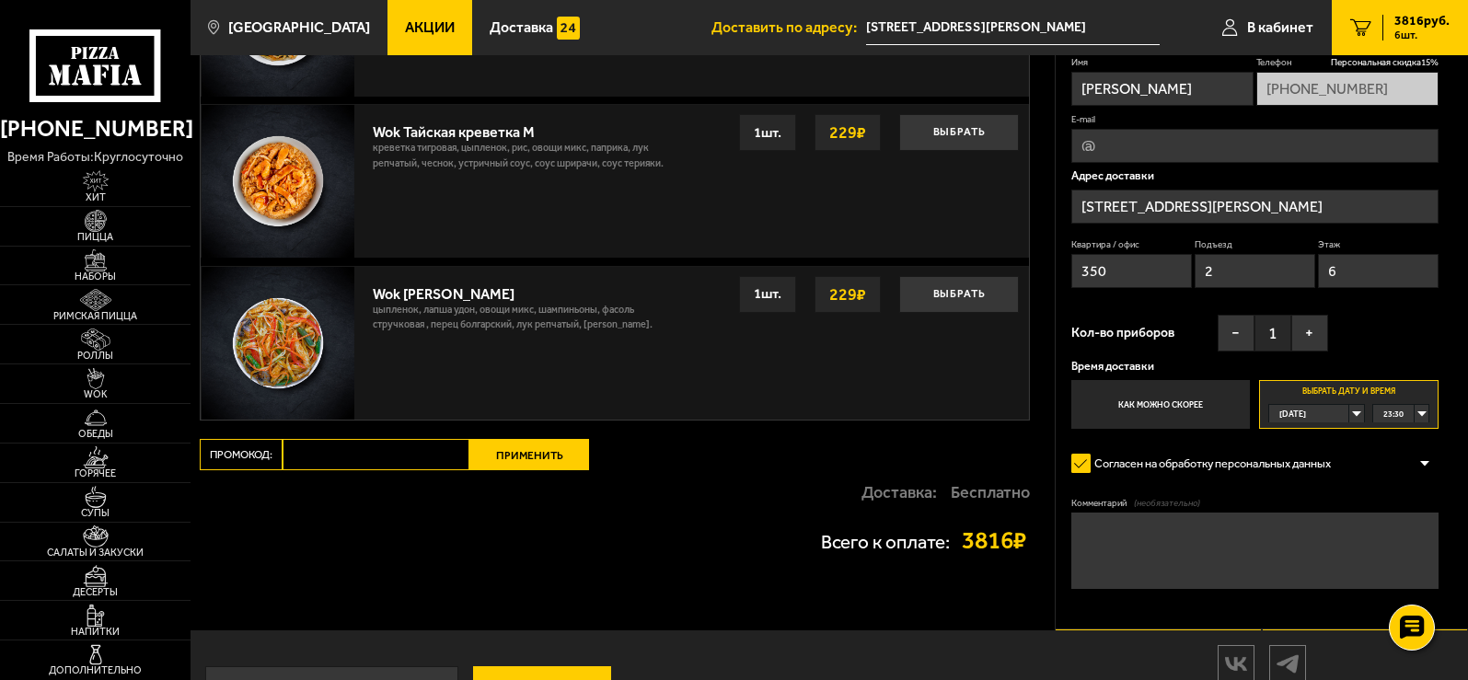
scroll to position [1933, 0]
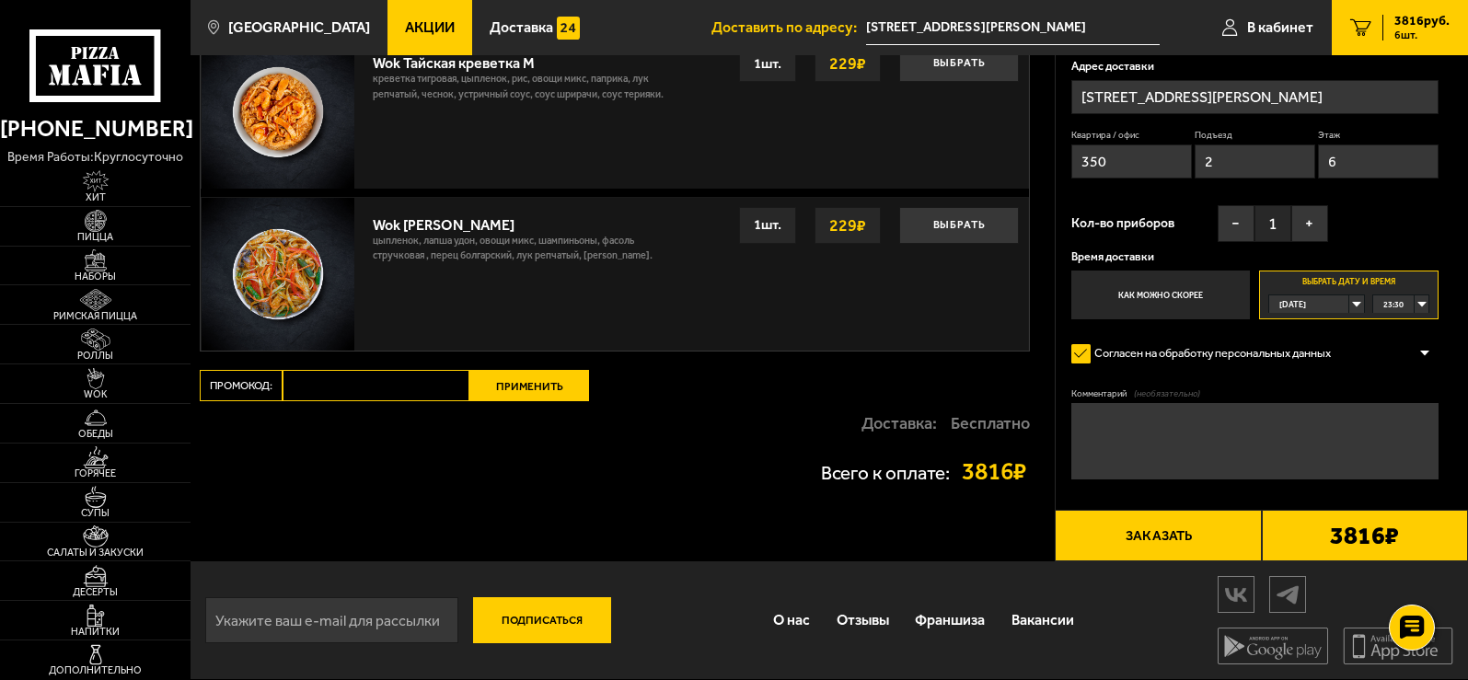
click at [1419, 295] on div "23:30" at bounding box center [1401, 303] width 56 height 17
click at [1419, 296] on div "23:30" at bounding box center [1401, 303] width 56 height 17
click at [1410, 378] on li "22:30" at bounding box center [1401, 379] width 54 height 19
click at [1141, 550] on button "Заказать" at bounding box center [1158, 536] width 206 height 52
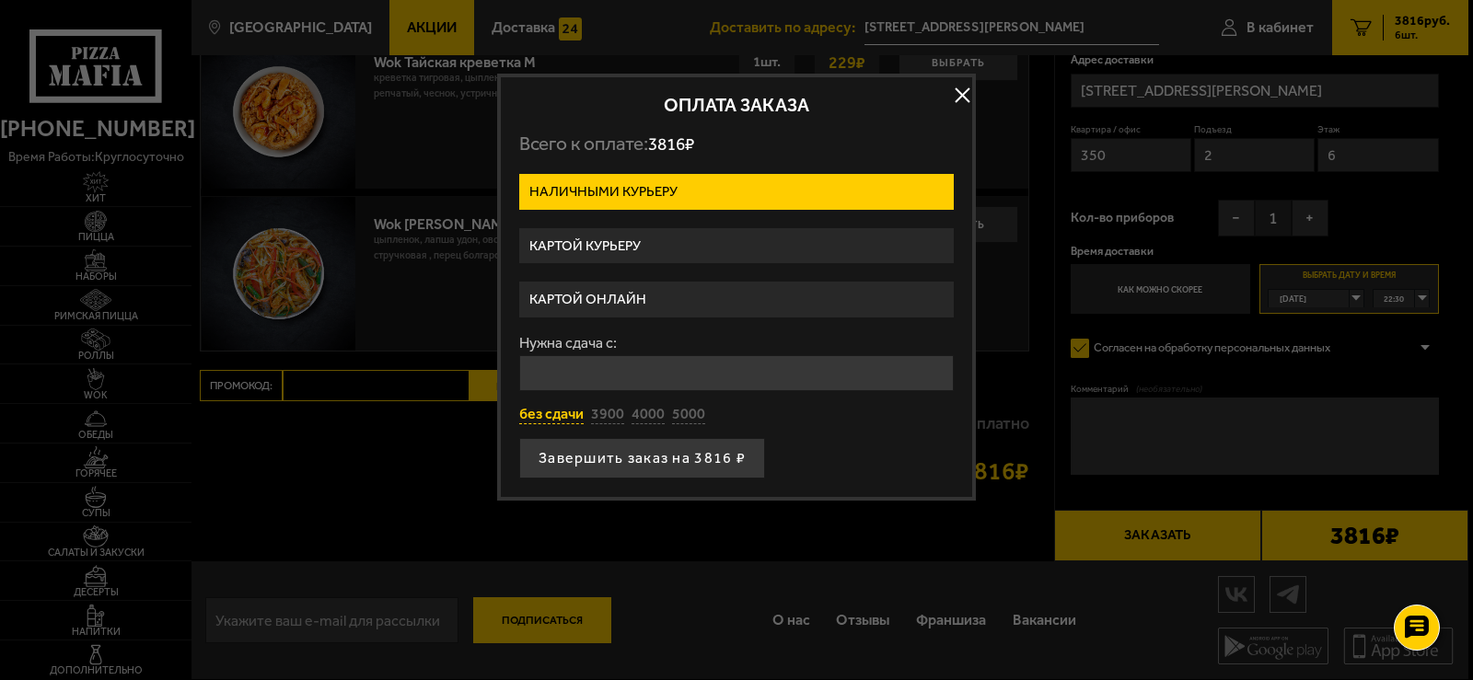
click at [550, 419] on button "без сдачи" at bounding box center [551, 415] width 64 height 20
type input "0"
click at [957, 95] on button "button" at bounding box center [962, 95] width 28 height 28
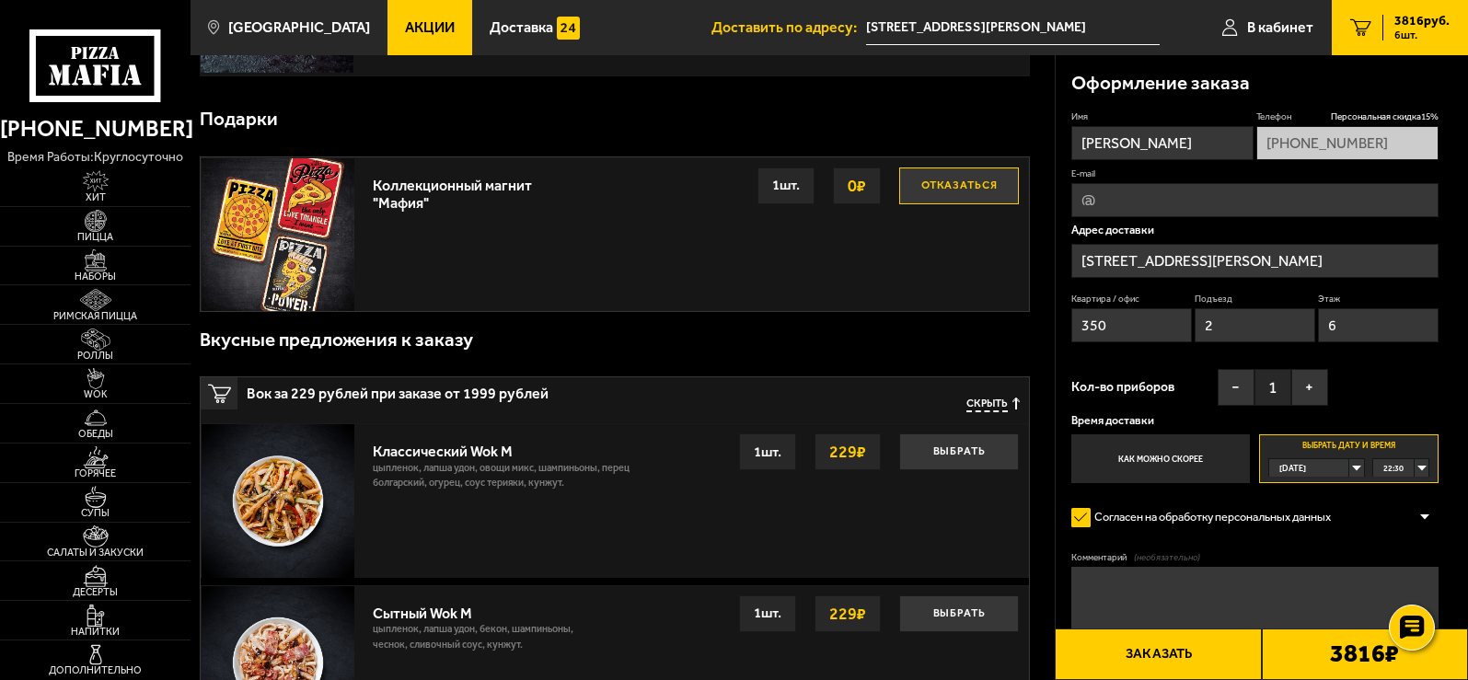
scroll to position [859, 0]
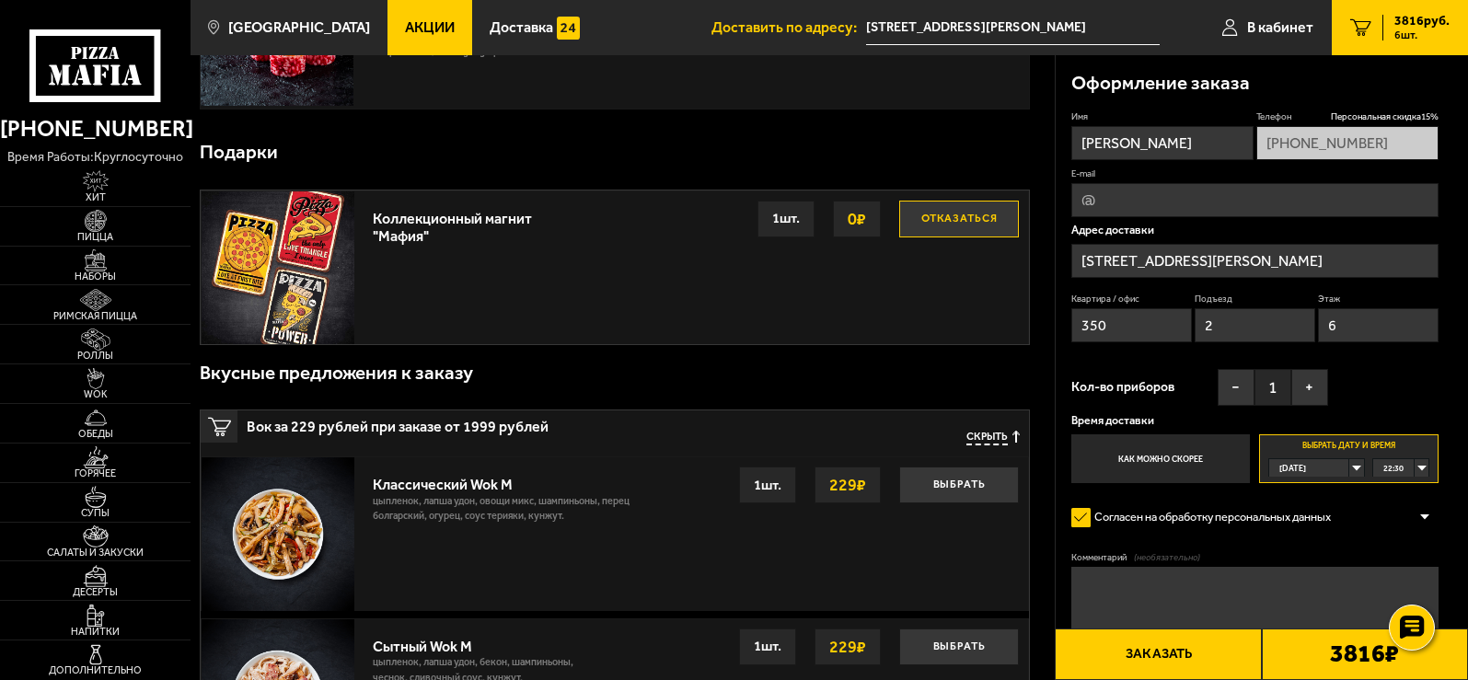
click at [1202, 147] on input "[PERSON_NAME]" at bounding box center [1162, 143] width 182 height 34
click at [1302, 261] on input "[STREET_ADDRESS][PERSON_NAME]" at bounding box center [1254, 261] width 367 height 34
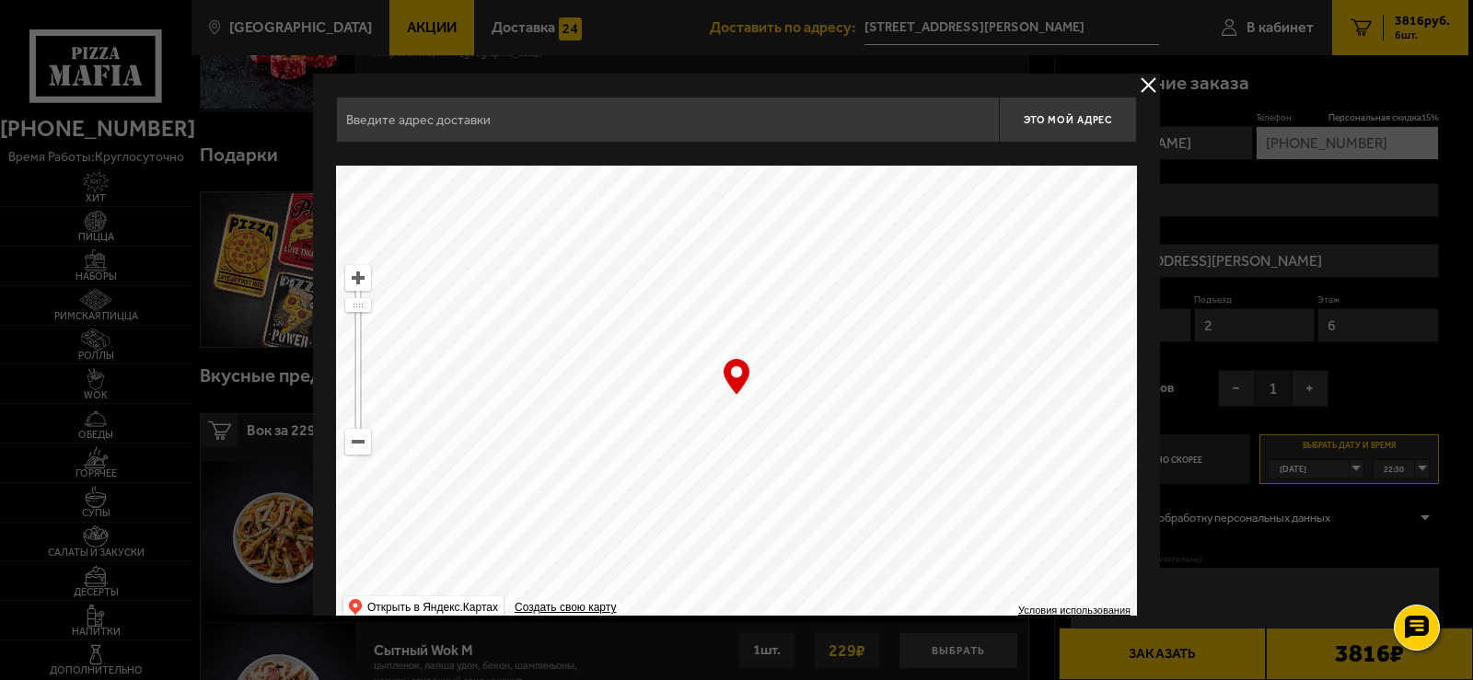
type input "[STREET_ADDRESS][PERSON_NAME]"
click at [1146, 77] on button "delivery type" at bounding box center [1148, 85] width 23 height 23
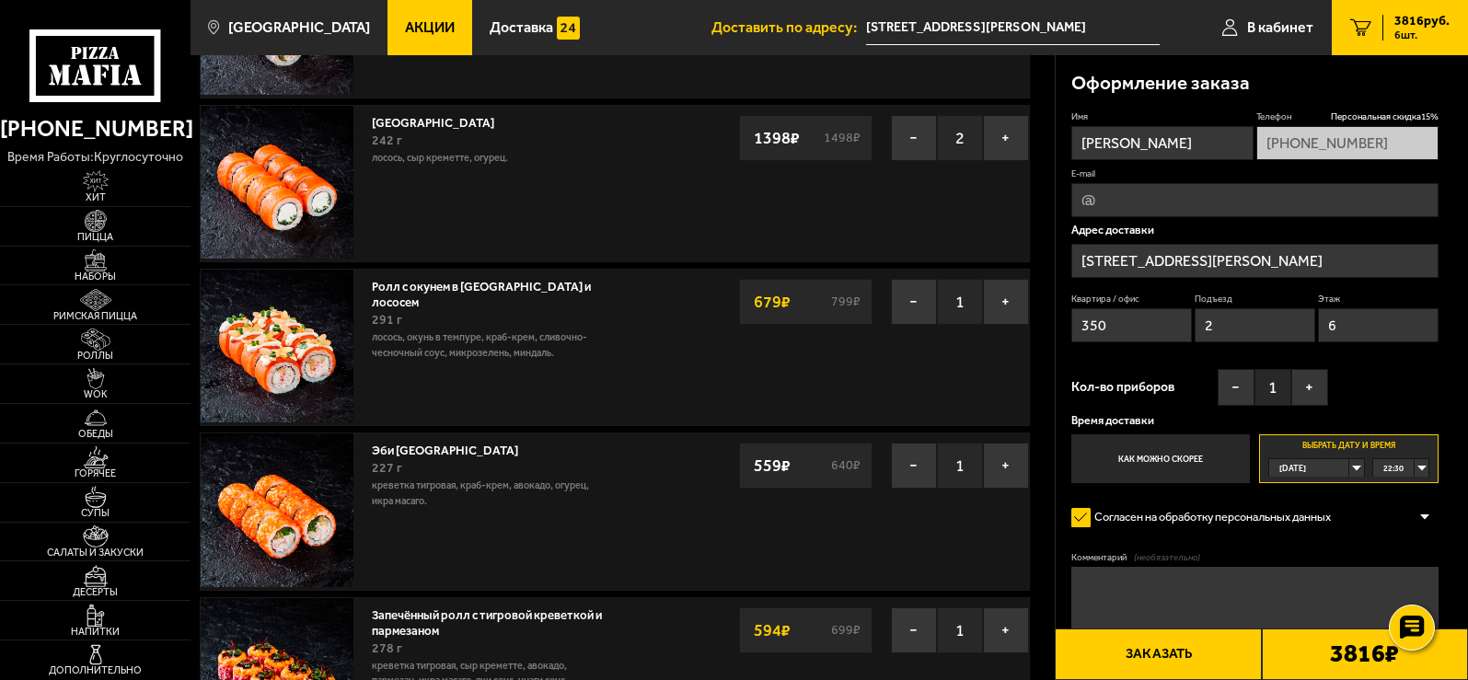
scroll to position [0, 0]
